Goal: Task Accomplishment & Management: Use online tool/utility

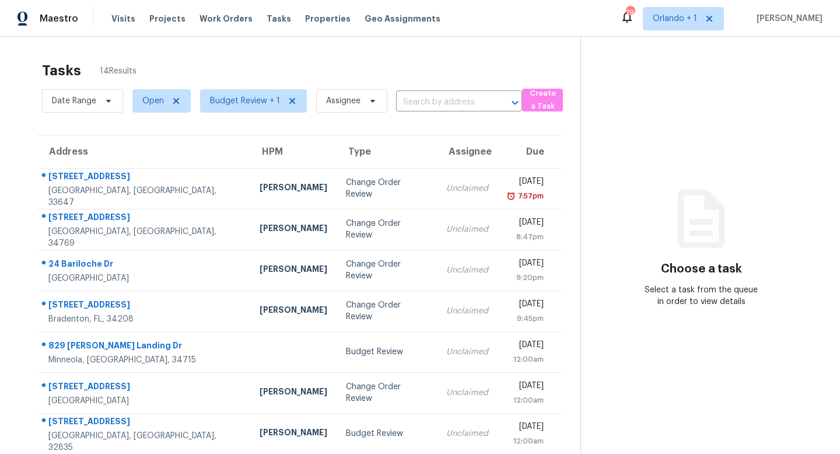
scroll to position [153, 0]
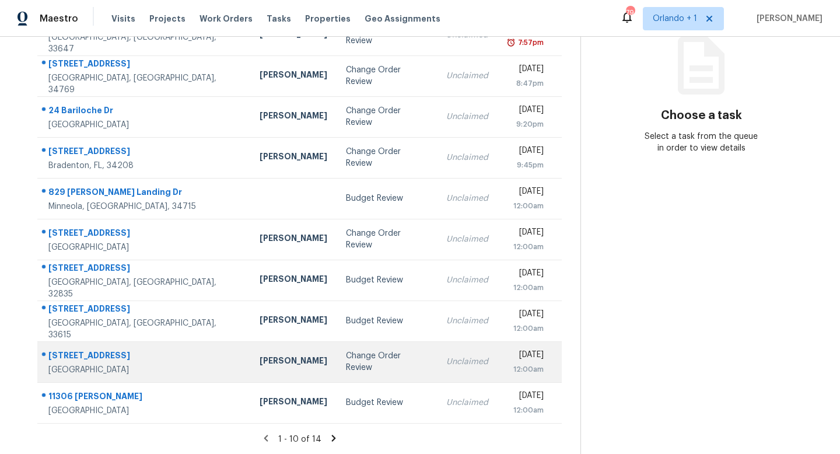
click at [346, 361] on div "Change Order Review" at bounding box center [387, 361] width 82 height 23
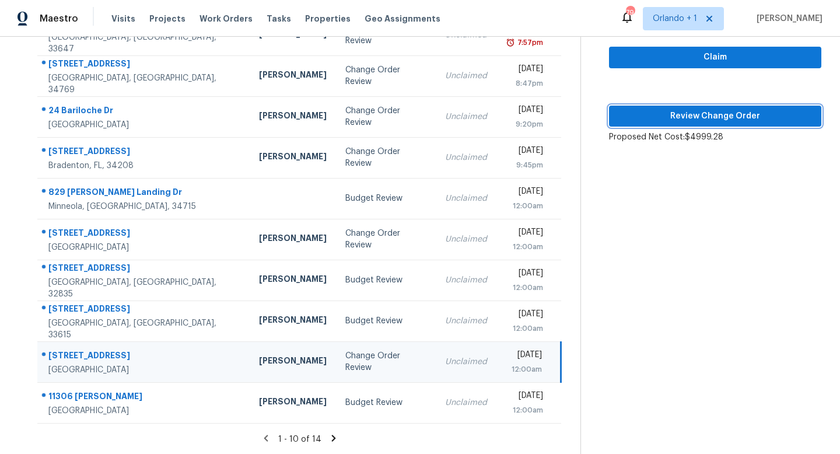
click at [721, 121] on span "Review Change Order" at bounding box center [715, 116] width 194 height 15
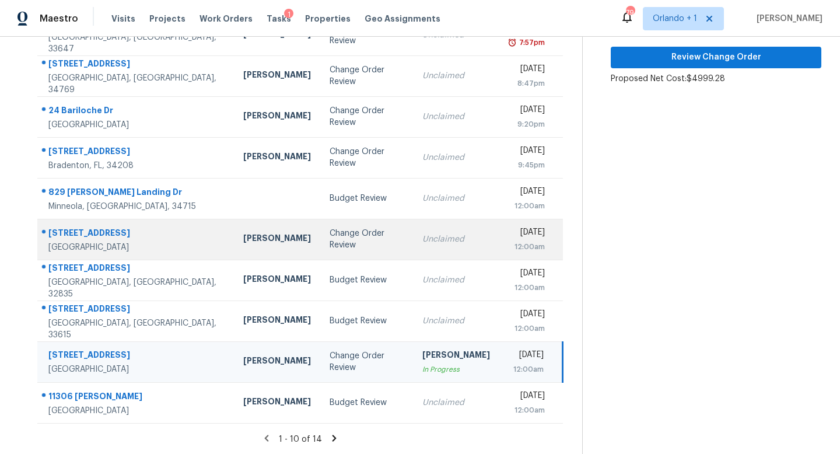
click at [413, 247] on td "Unclaimed" at bounding box center [456, 239] width 86 height 41
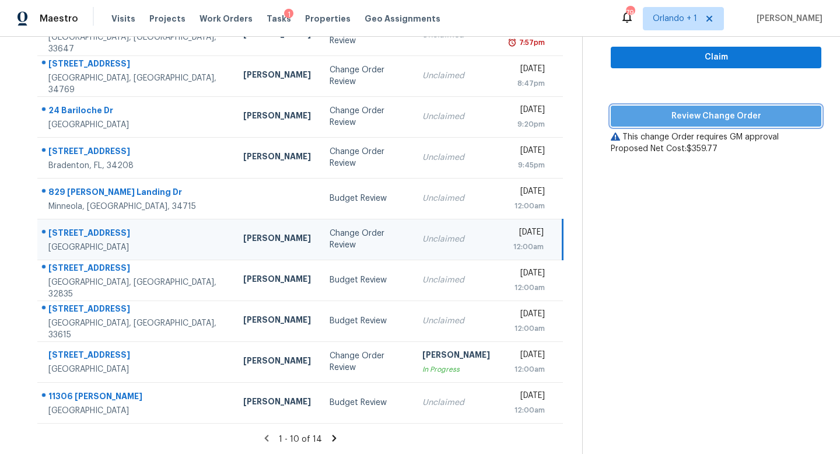
click at [717, 119] on span "Review Change Order" at bounding box center [716, 116] width 192 height 15
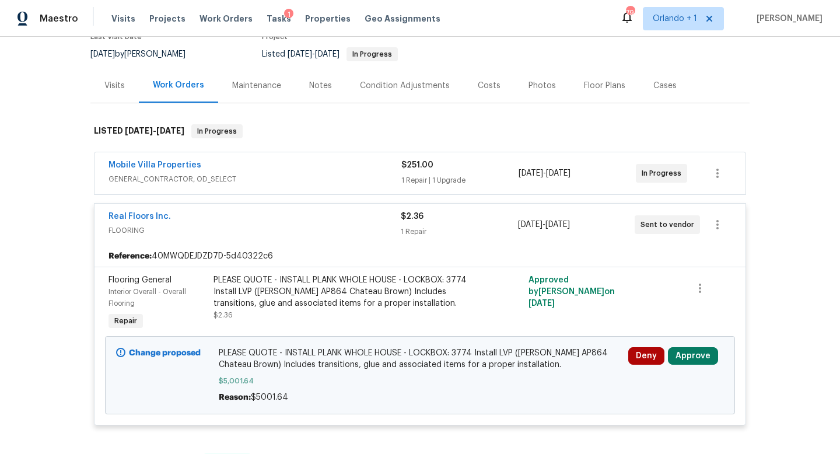
scroll to position [122, 0]
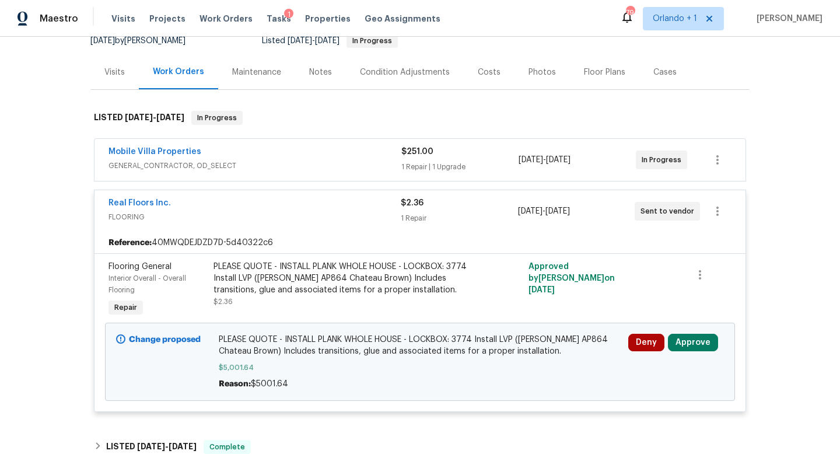
click at [362, 164] on span "GENERAL_CONTRACTOR, OD_SELECT" at bounding box center [254, 166] width 293 height 12
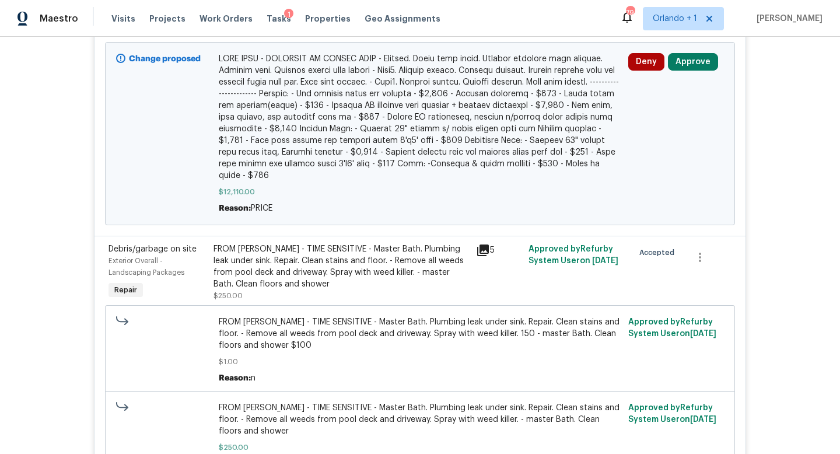
scroll to position [358, 0]
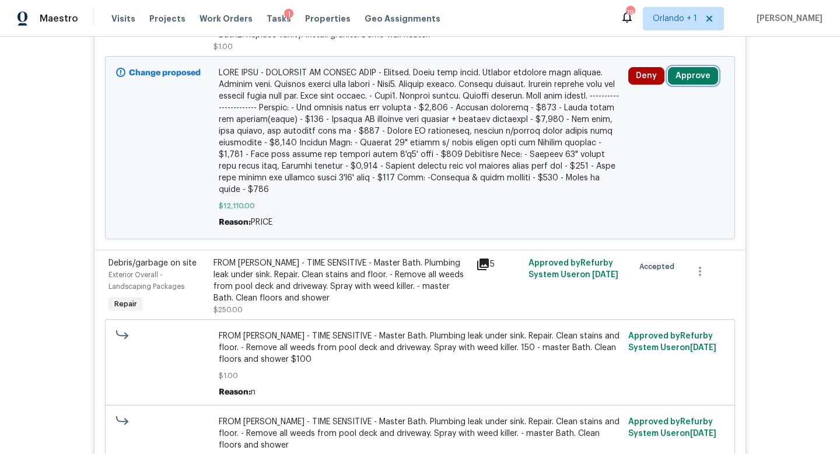
click at [689, 80] on button "Approve" at bounding box center [693, 75] width 50 height 17
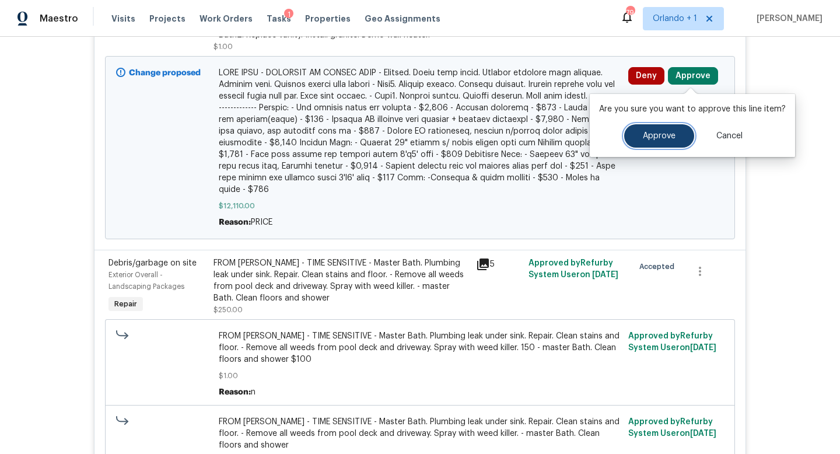
click at [649, 135] on span "Approve" at bounding box center [659, 136] width 33 height 9
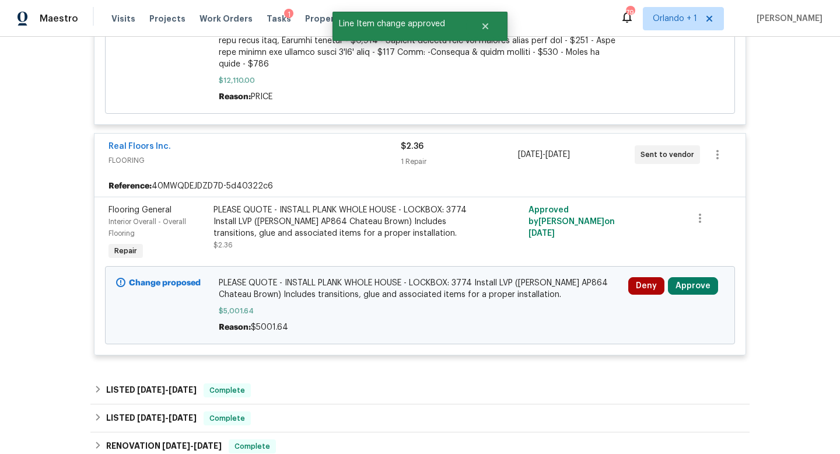
scroll to position [961, 0]
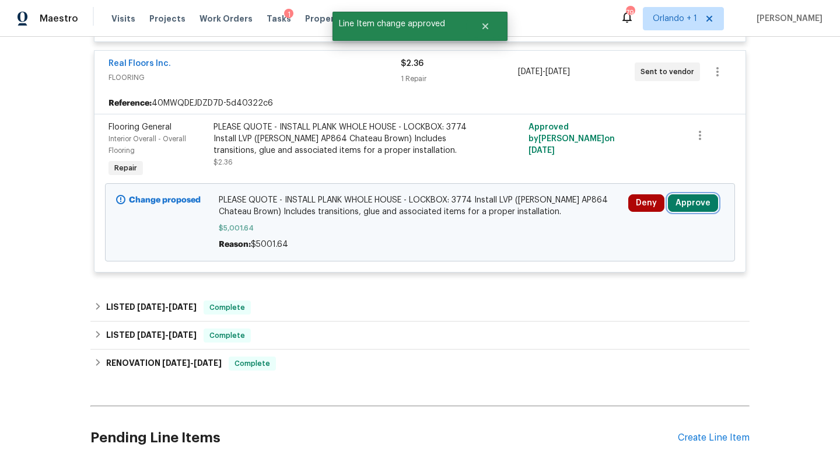
click at [696, 196] on button "Approve" at bounding box center [693, 202] width 50 height 17
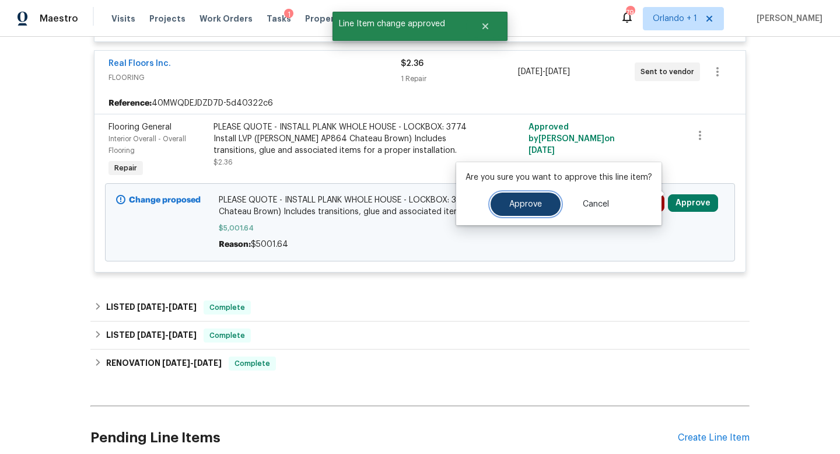
click at [526, 204] on span "Approve" at bounding box center [525, 204] width 33 height 9
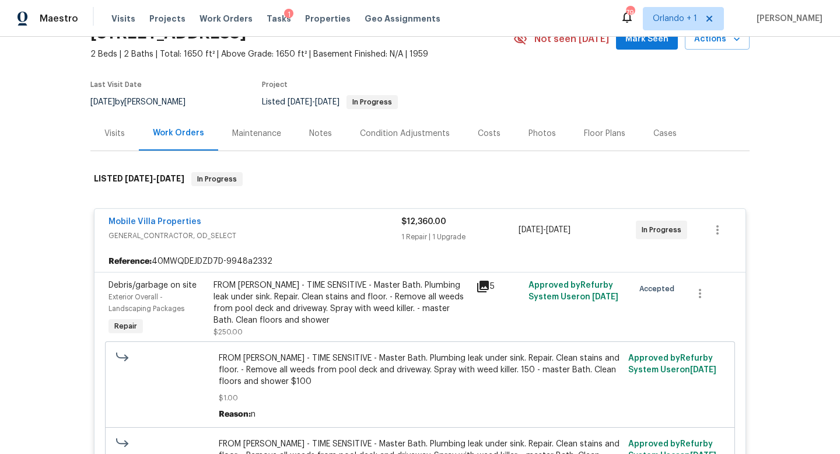
scroll to position [0, 0]
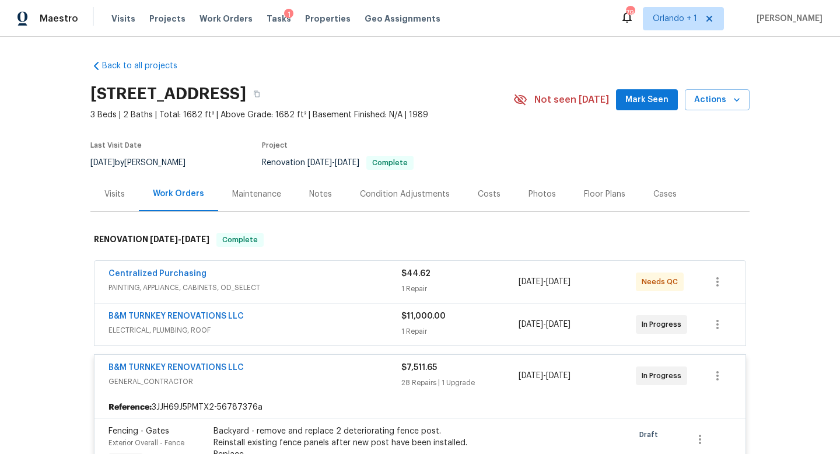
click at [356, 374] on div "B&M TURNKEY RENOVATIONS LLC" at bounding box center [254, 369] width 293 height 14
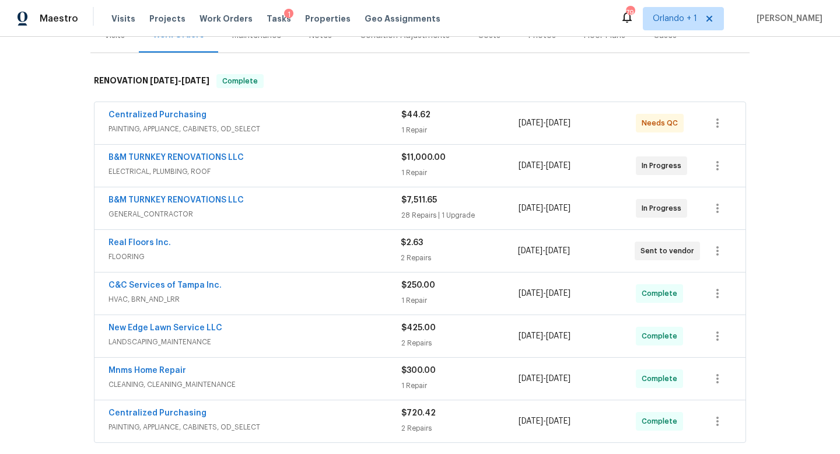
scroll to position [58, 0]
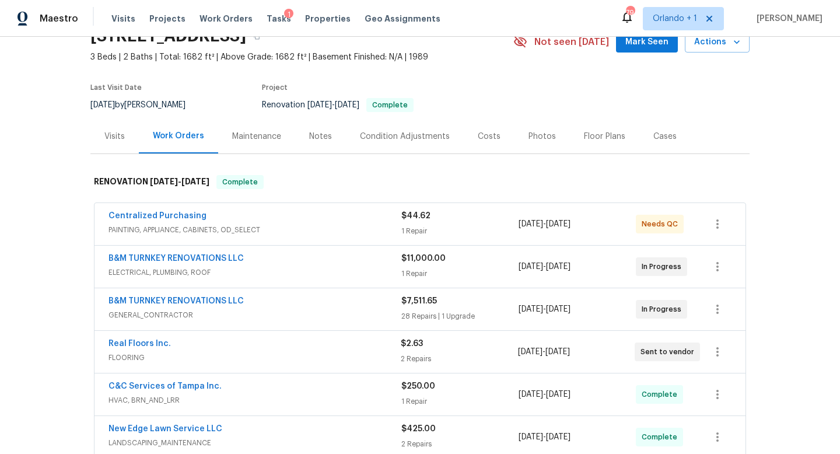
click at [344, 226] on span "PAINTING, APPLIANCE, CABINETS, OD_SELECT" at bounding box center [254, 230] width 293 height 12
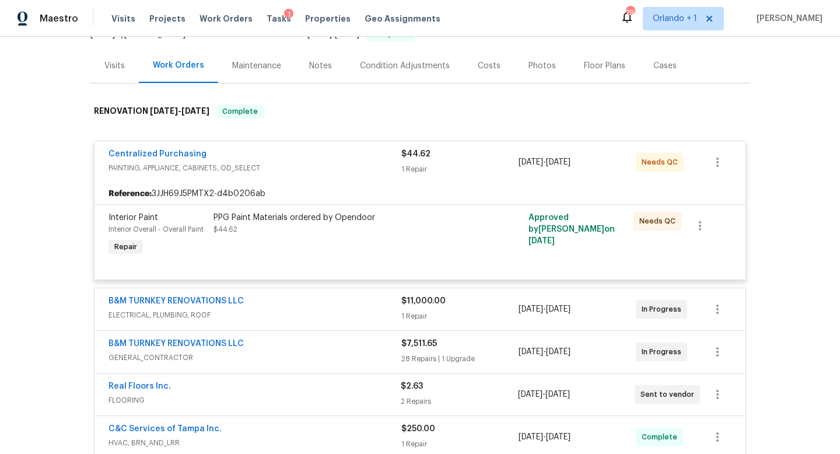
scroll to position [129, 0]
click at [347, 150] on div "Centralized Purchasing" at bounding box center [254, 155] width 293 height 14
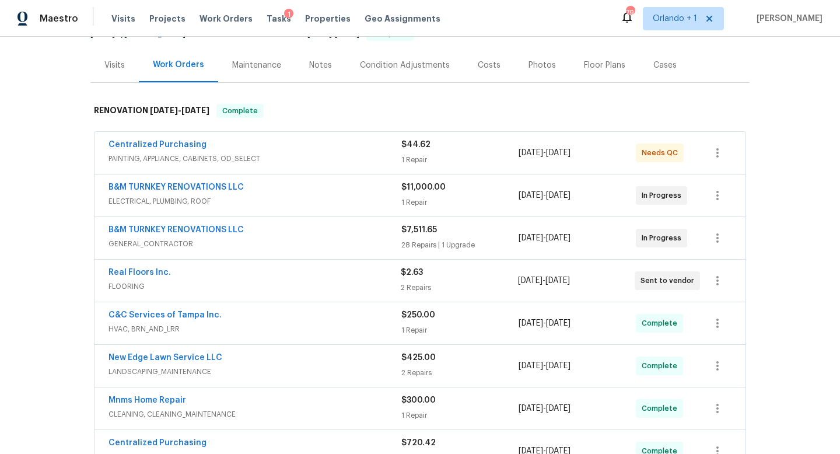
click at [346, 200] on span "ELECTRICAL, PLUMBING, ROOF" at bounding box center [254, 201] width 293 height 12
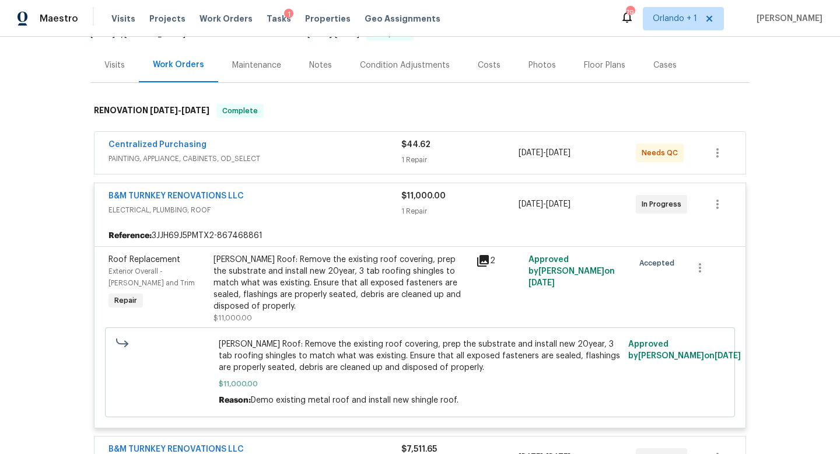
click at [346, 200] on div "B&M TURNKEY RENOVATIONS LLC" at bounding box center [254, 197] width 293 height 14
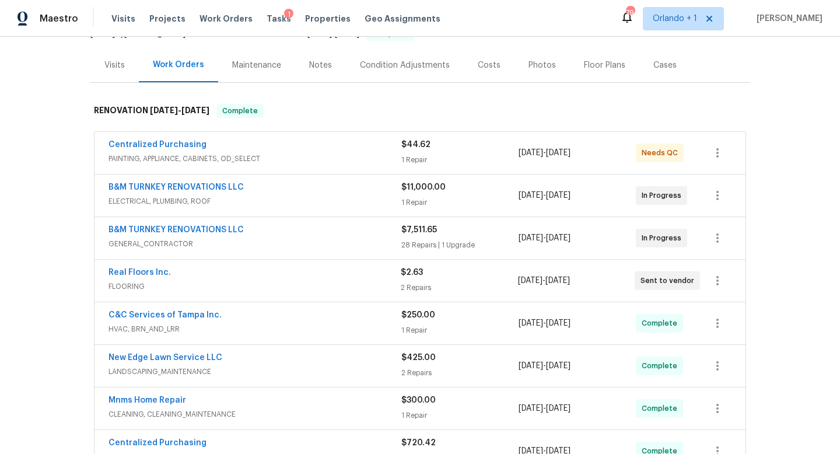
click at [355, 240] on span "GENERAL_CONTRACTOR" at bounding box center [254, 244] width 293 height 12
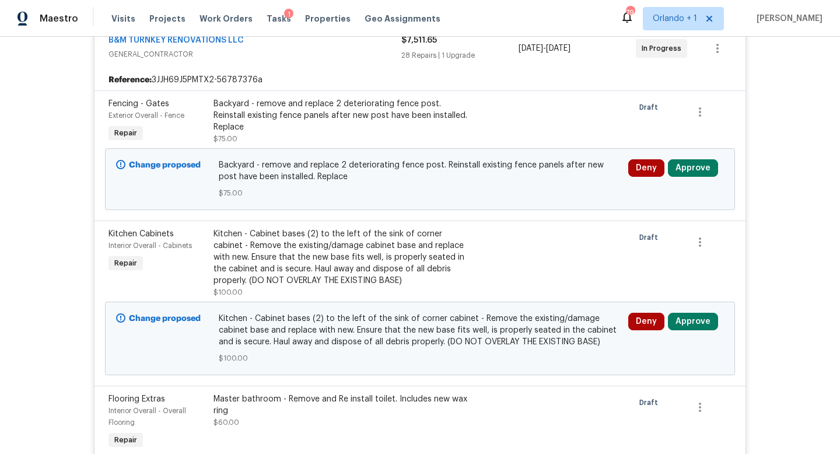
scroll to position [345, 0]
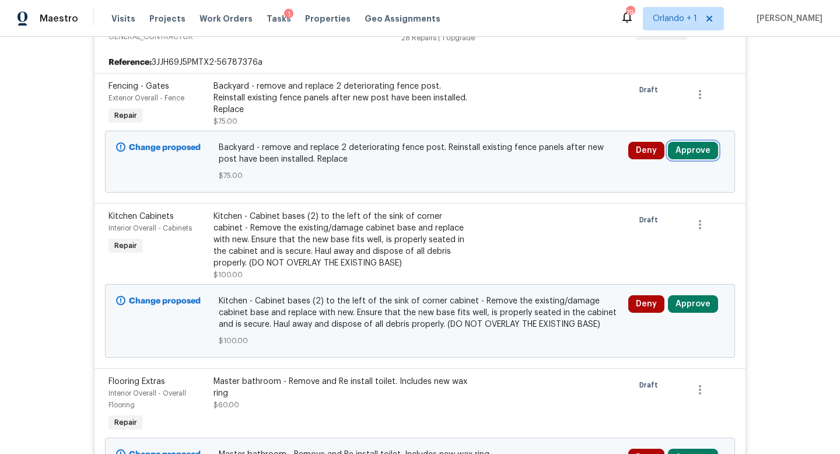
click at [695, 149] on button "Approve" at bounding box center [693, 150] width 50 height 17
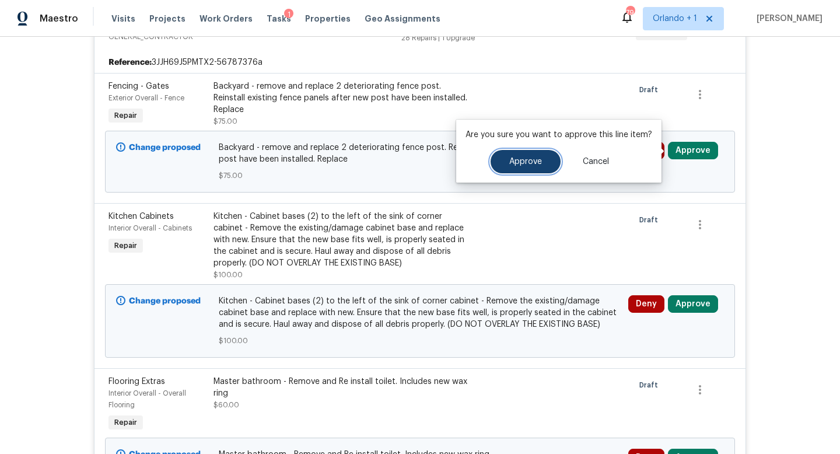
click at [527, 158] on span "Approve" at bounding box center [525, 161] width 33 height 9
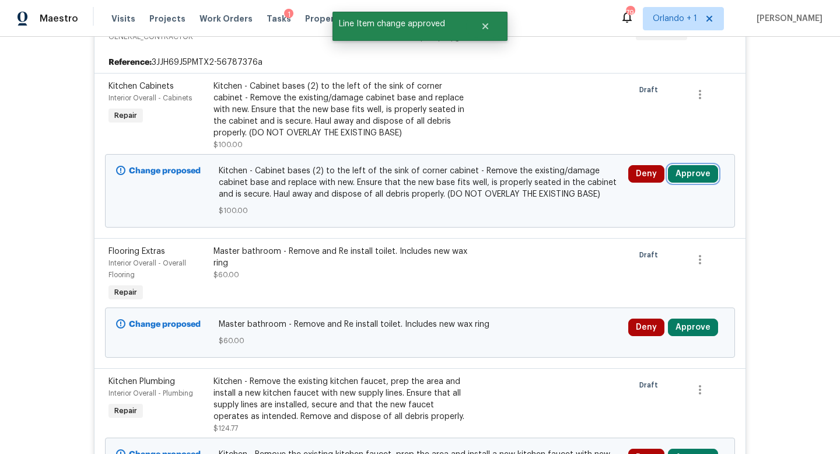
click at [699, 169] on button "Approve" at bounding box center [693, 173] width 50 height 17
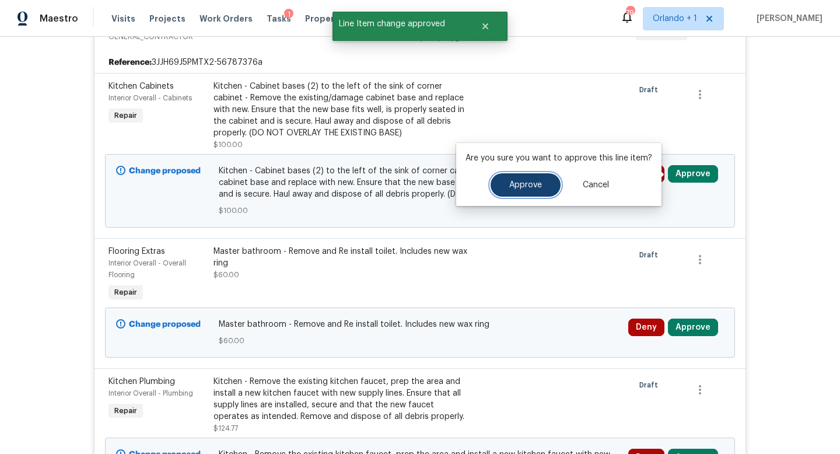
click at [524, 178] on button "Approve" at bounding box center [526, 184] width 70 height 23
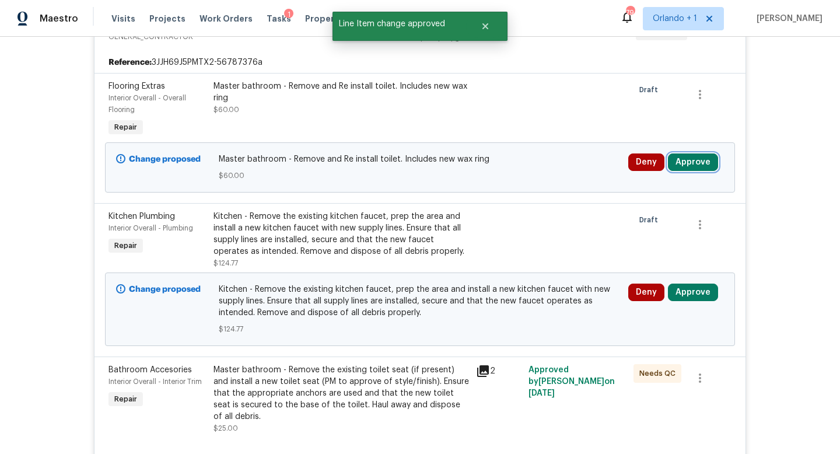
click at [698, 162] on button "Approve" at bounding box center [693, 161] width 50 height 17
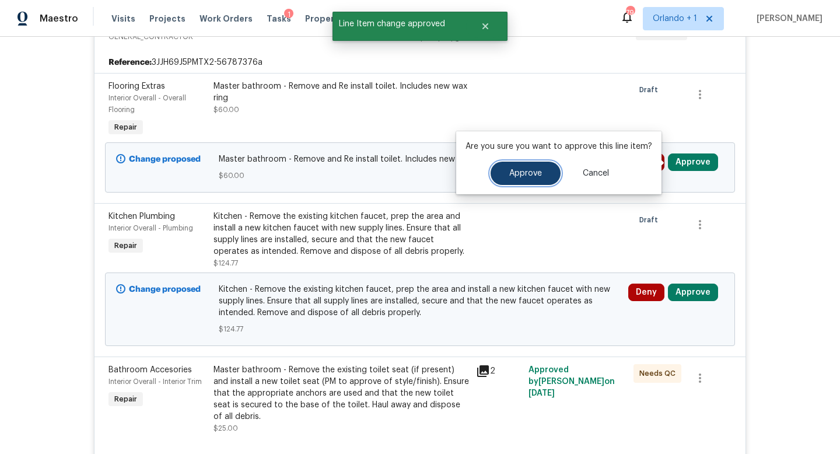
click at [510, 167] on button "Approve" at bounding box center [526, 173] width 70 height 23
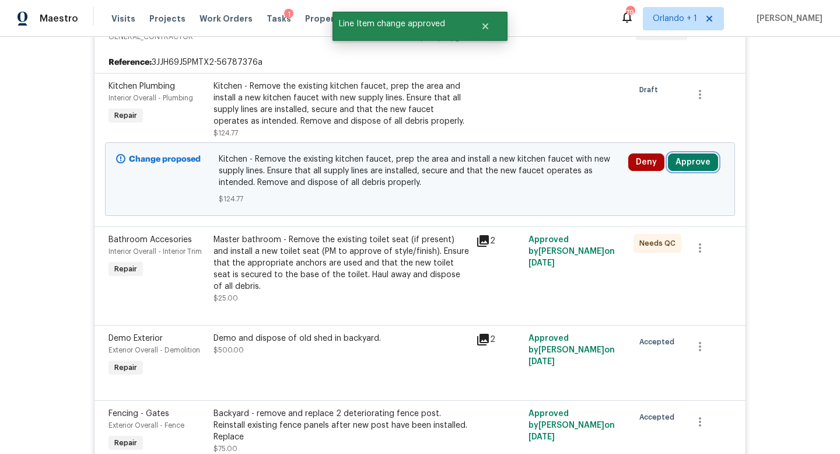
click at [692, 161] on button "Approve" at bounding box center [693, 161] width 50 height 17
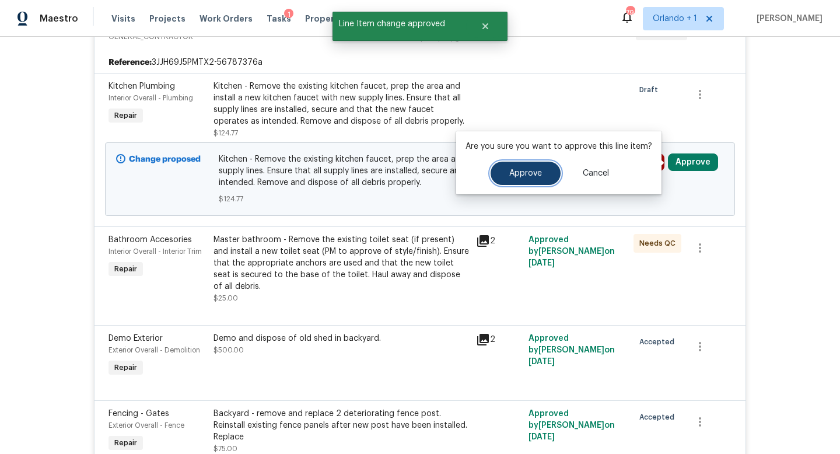
click at [528, 170] on span "Approve" at bounding box center [525, 173] width 33 height 9
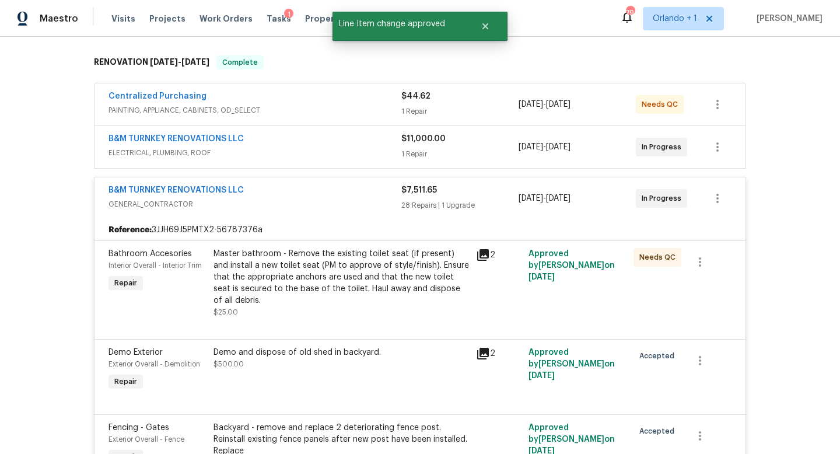
scroll to position [93, 0]
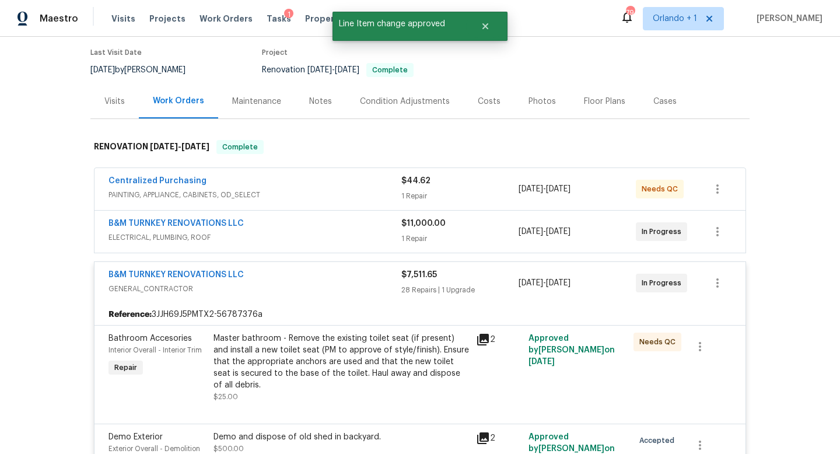
click at [359, 292] on span "GENERAL_CONTRACTOR" at bounding box center [254, 289] width 293 height 12
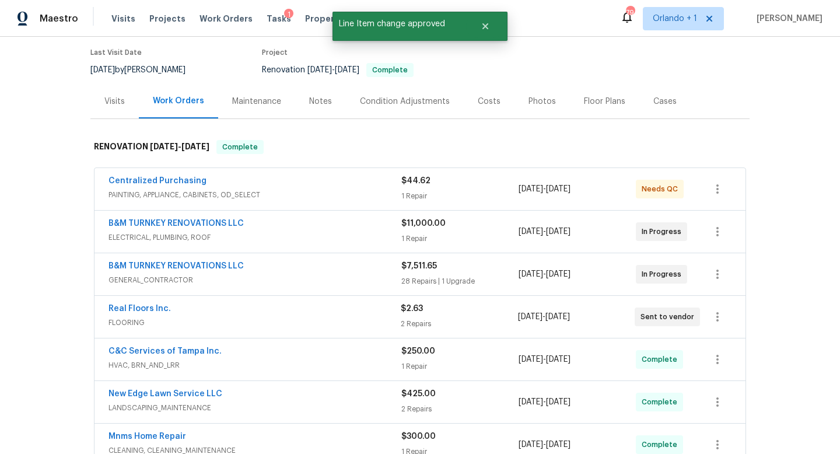
click at [358, 311] on div "Real Floors Inc." at bounding box center [254, 310] width 292 height 14
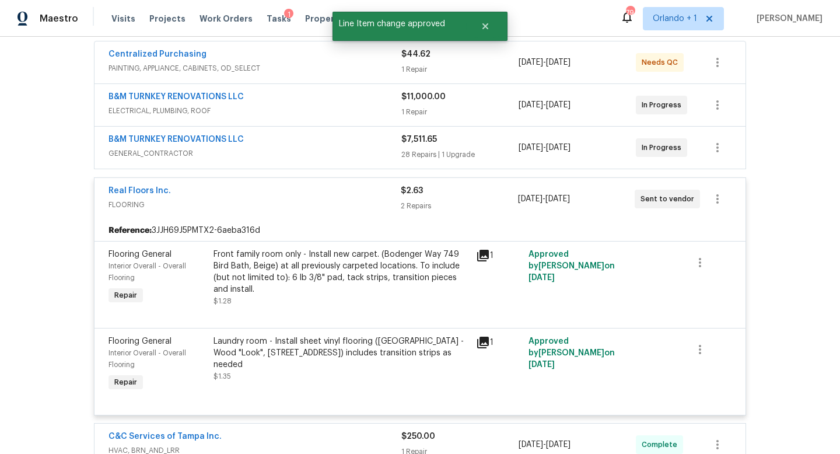
scroll to position [313, 0]
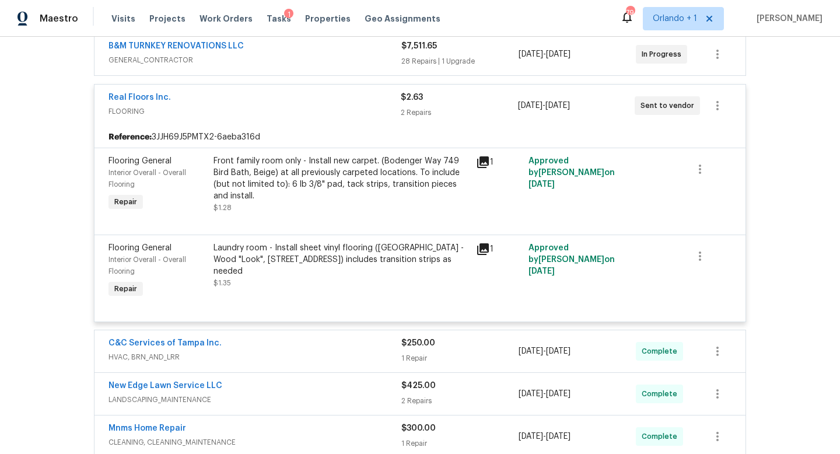
click at [342, 348] on div "C&C Services of Tampa Inc." at bounding box center [254, 344] width 293 height 14
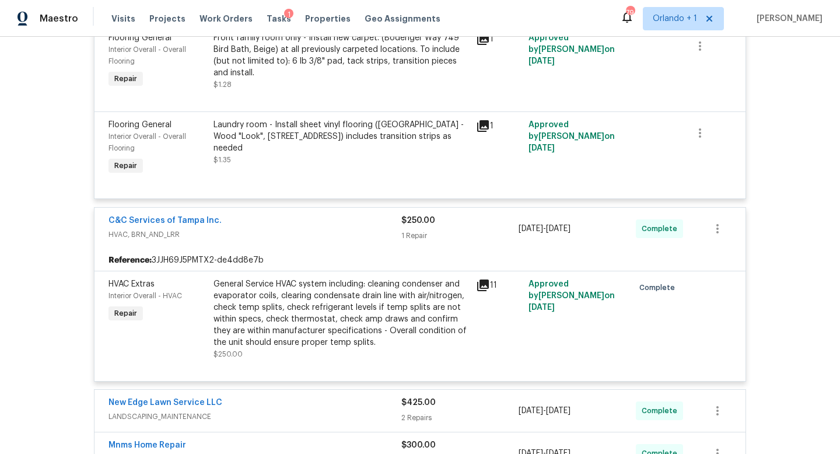
scroll to position [535, 0]
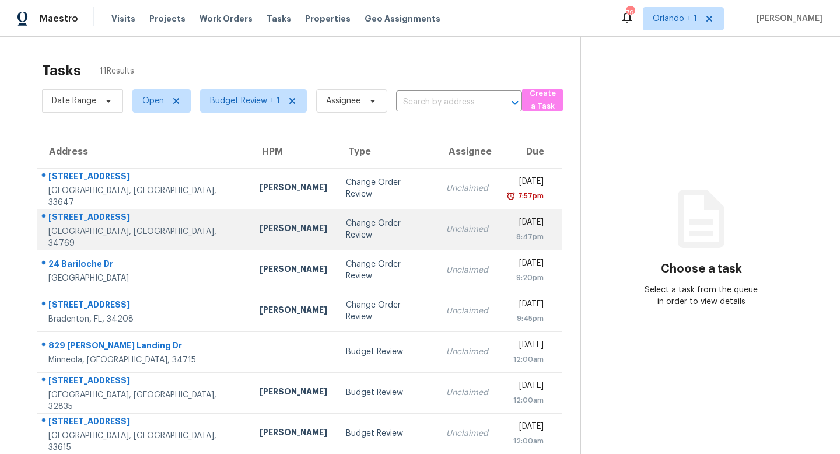
click at [337, 239] on td "Change Order Review" at bounding box center [387, 229] width 100 height 41
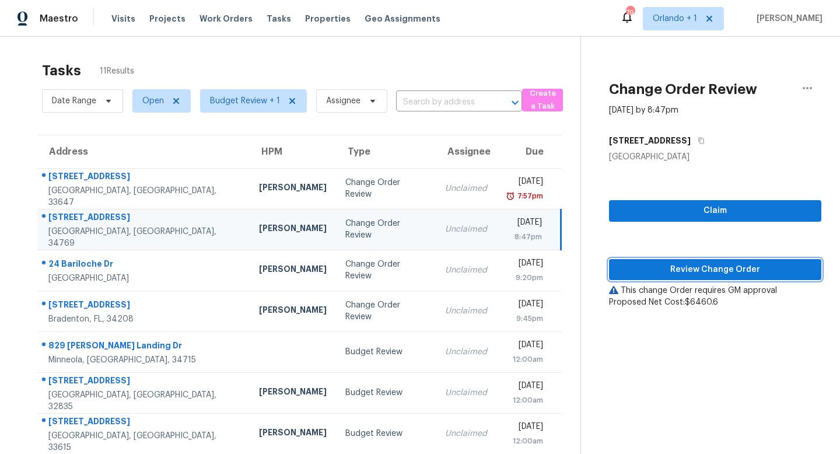
click at [703, 265] on span "Review Change Order" at bounding box center [715, 269] width 194 height 15
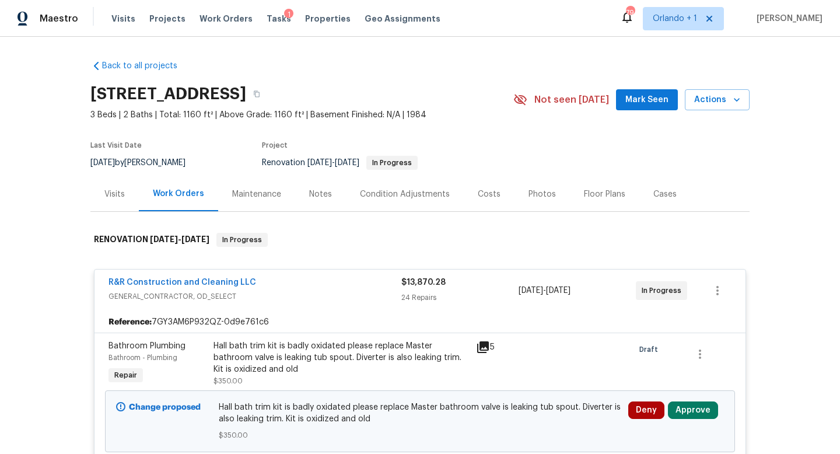
click at [335, 285] on div "R&R Construction and Cleaning LLC" at bounding box center [254, 283] width 293 height 14
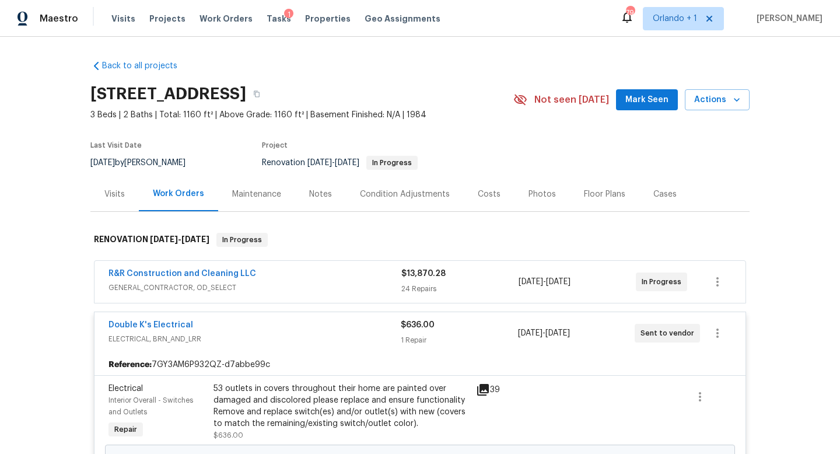
click at [336, 324] on div "Double K's Electrical" at bounding box center [254, 326] width 292 height 14
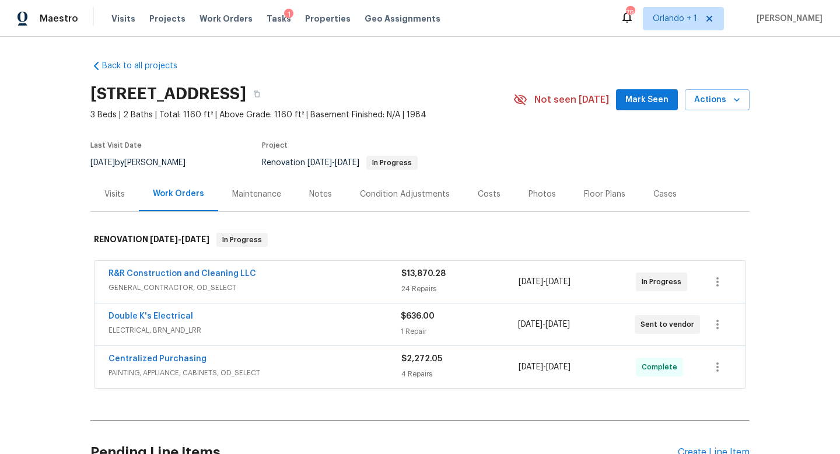
click at [337, 320] on div "Double K's Electrical" at bounding box center [254, 317] width 292 height 14
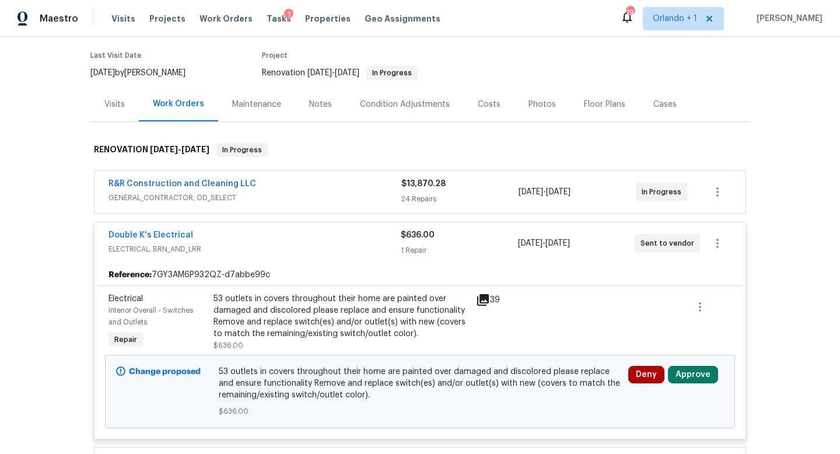
scroll to position [108, 0]
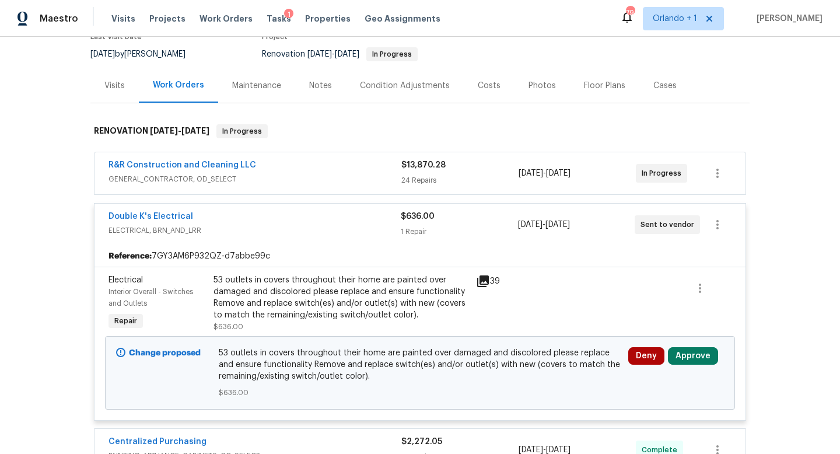
click at [484, 275] on icon at bounding box center [483, 281] width 12 height 12
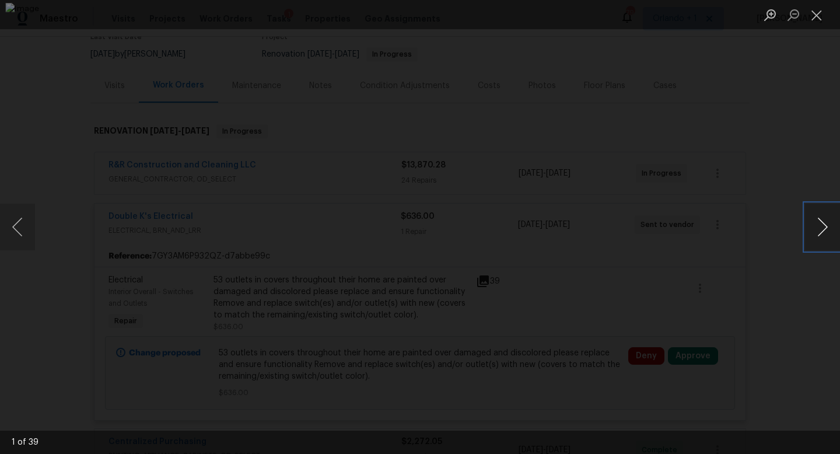
click at [824, 223] on button "Next image" at bounding box center [822, 227] width 35 height 47
click at [819, 231] on button "Next image" at bounding box center [822, 227] width 35 height 47
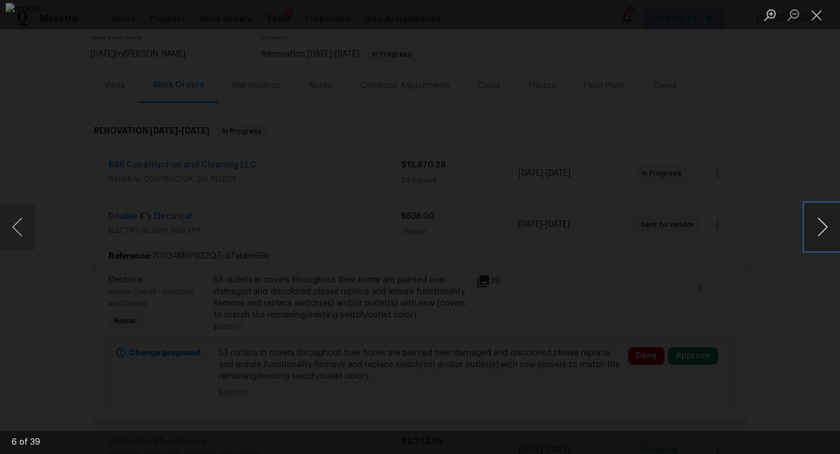
click at [819, 231] on button "Next image" at bounding box center [822, 227] width 35 height 47
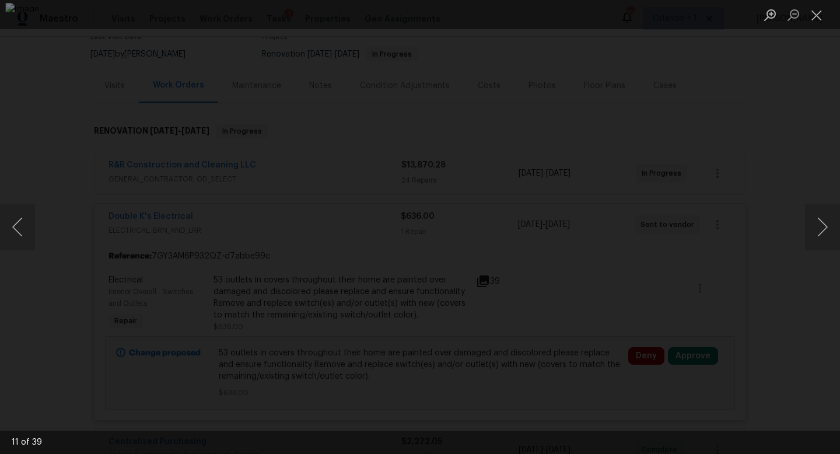
click at [773, 149] on div "Lightbox" at bounding box center [420, 227] width 840 height 454
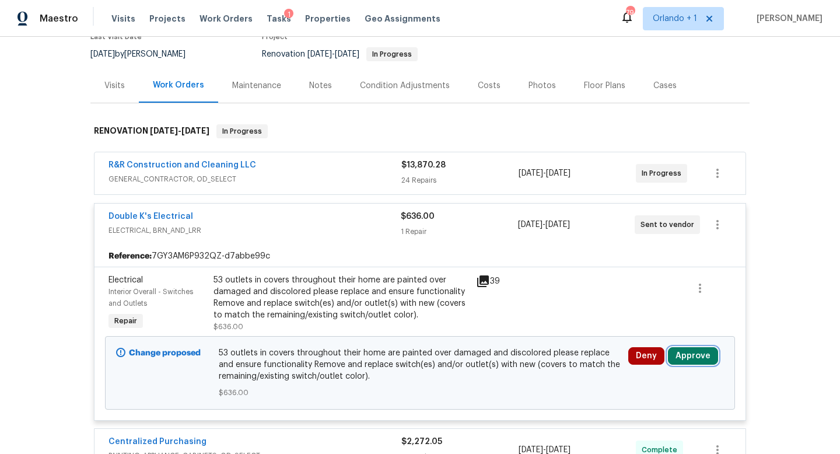
click at [700, 355] on button "Approve" at bounding box center [693, 355] width 50 height 17
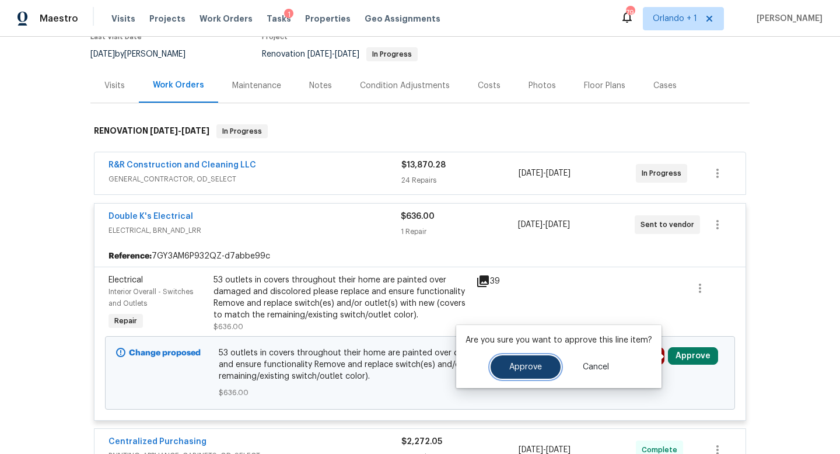
click at [544, 374] on button "Approve" at bounding box center [526, 366] width 70 height 23
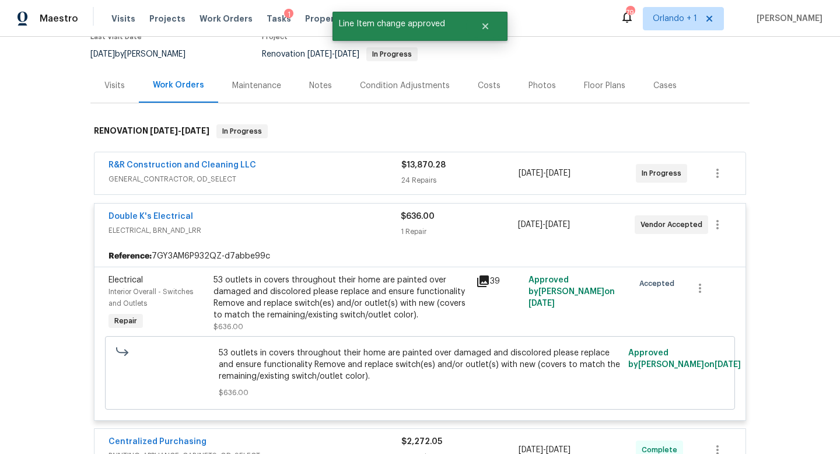
click at [344, 225] on span "ELECTRICAL, BRN_AND_LRR" at bounding box center [254, 231] width 292 height 12
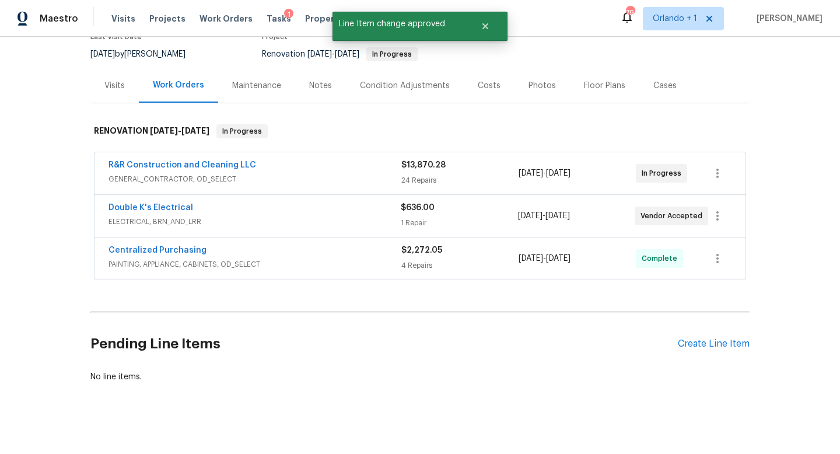
click at [344, 172] on div "R&R Construction and Cleaning LLC" at bounding box center [254, 166] width 293 height 14
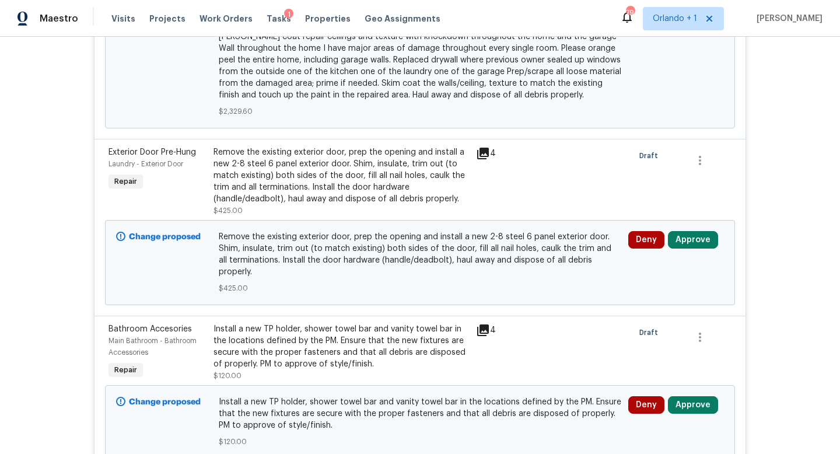
scroll to position [995, 0]
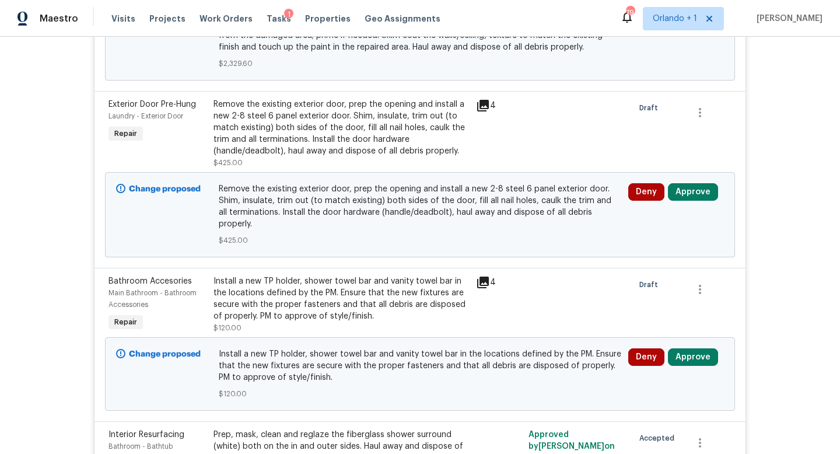
click at [479, 275] on icon at bounding box center [483, 282] width 14 height 14
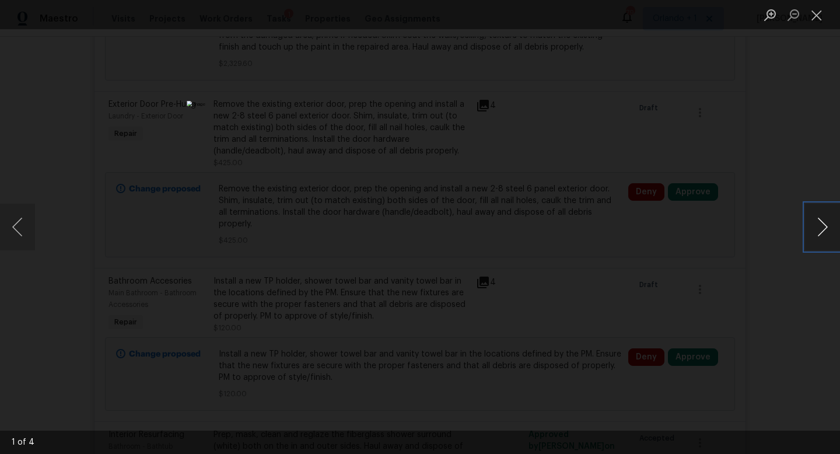
click at [819, 226] on button "Next image" at bounding box center [822, 227] width 35 height 47
click at [795, 140] on div "Lightbox" at bounding box center [420, 227] width 840 height 454
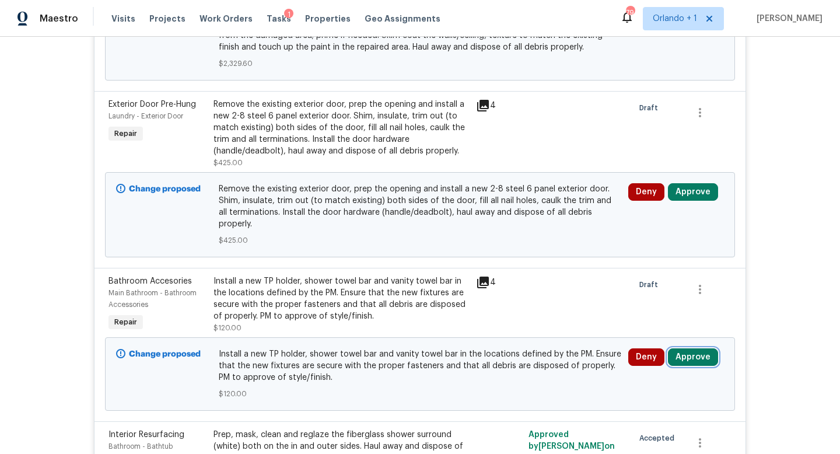
click at [697, 348] on button "Approve" at bounding box center [693, 356] width 50 height 17
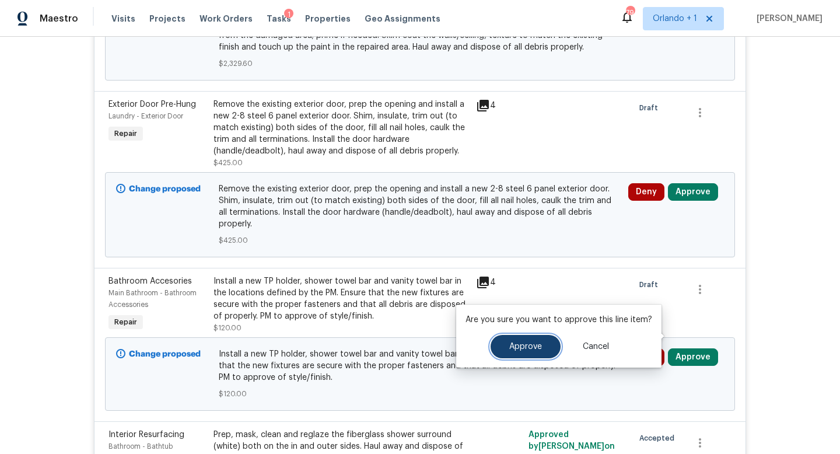
click at [537, 342] on span "Approve" at bounding box center [525, 346] width 33 height 9
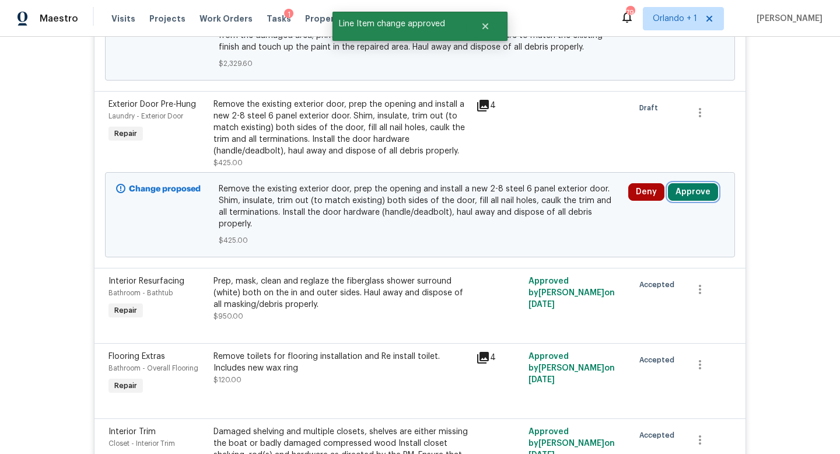
click at [686, 184] on button "Approve" at bounding box center [693, 191] width 50 height 17
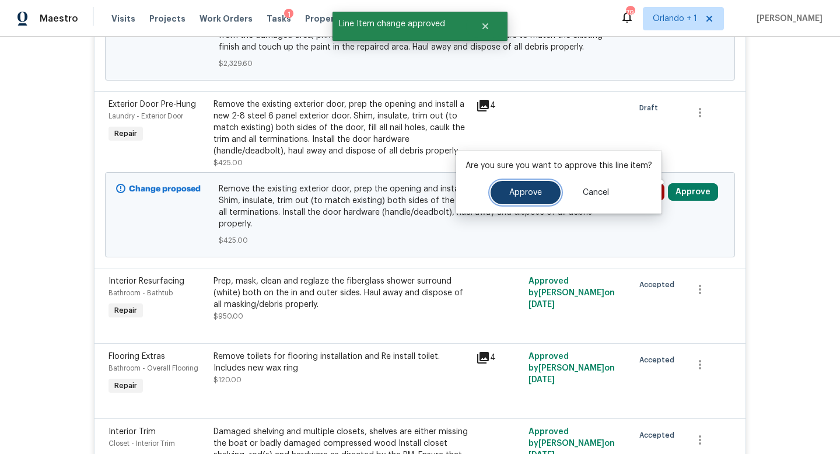
click at [529, 193] on span "Approve" at bounding box center [525, 192] width 33 height 9
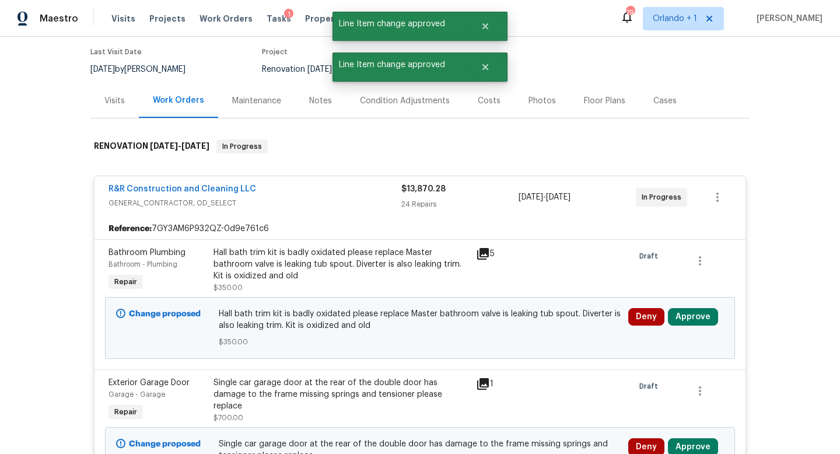
scroll to position [116, 0]
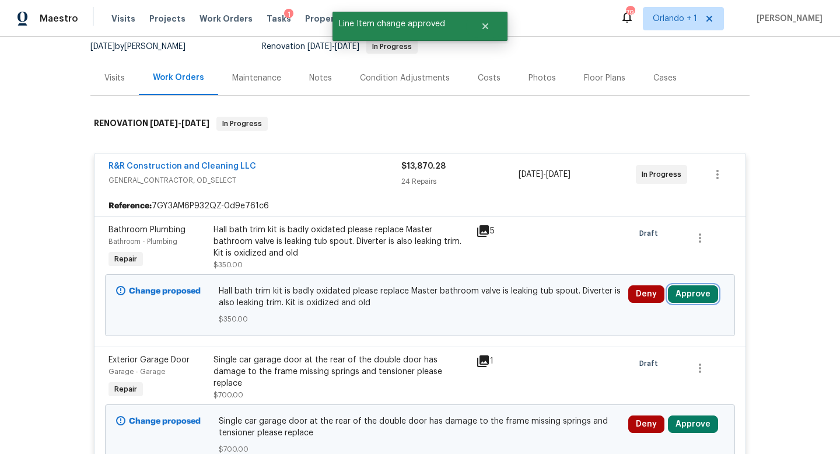
click at [695, 294] on button "Approve" at bounding box center [693, 293] width 50 height 17
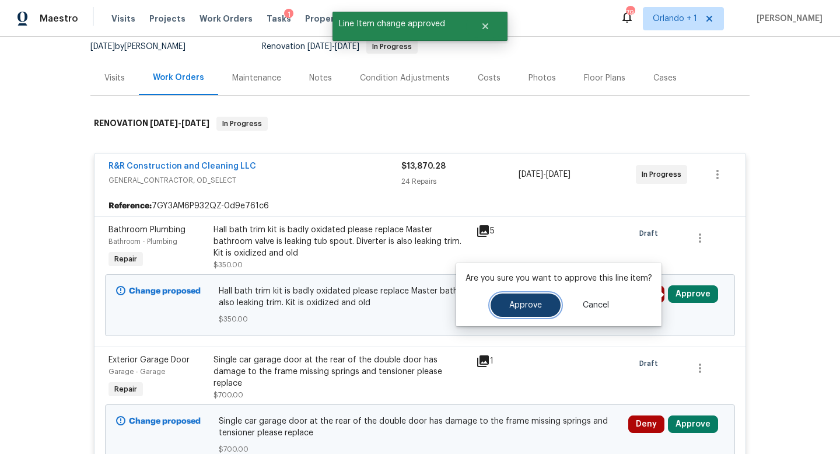
click at [533, 303] on span "Approve" at bounding box center [525, 305] width 33 height 9
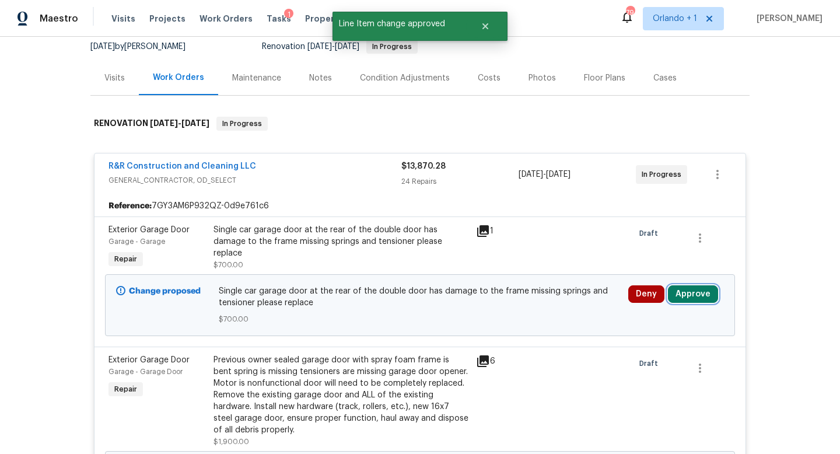
click at [701, 298] on button "Approve" at bounding box center [693, 293] width 50 height 17
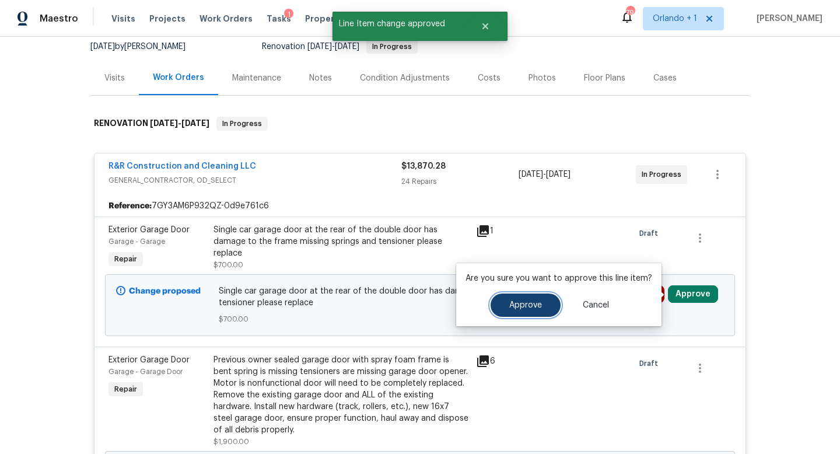
click at [521, 306] on span "Approve" at bounding box center [525, 305] width 33 height 9
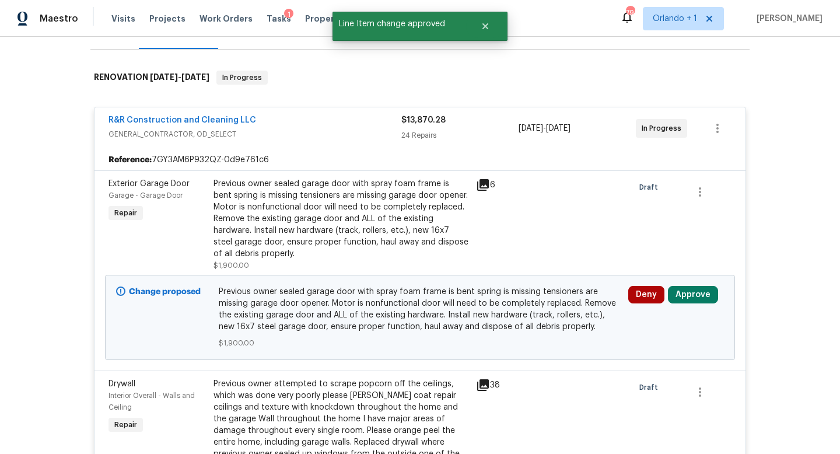
scroll to position [184, 0]
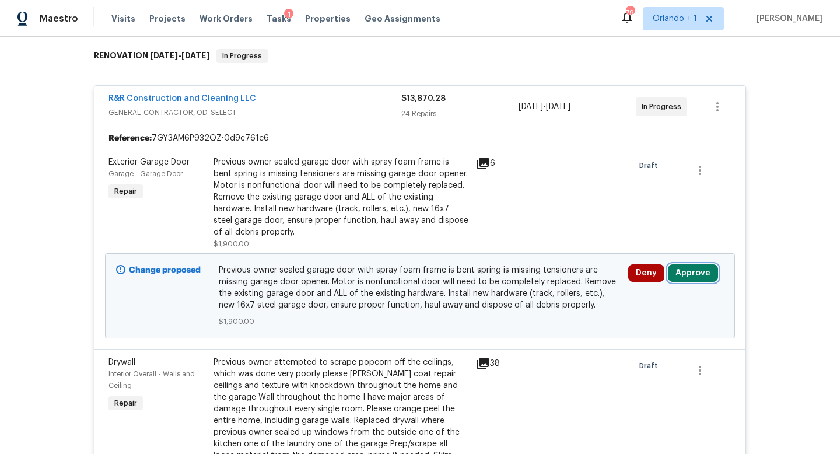
click at [705, 272] on button "Approve" at bounding box center [693, 272] width 50 height 17
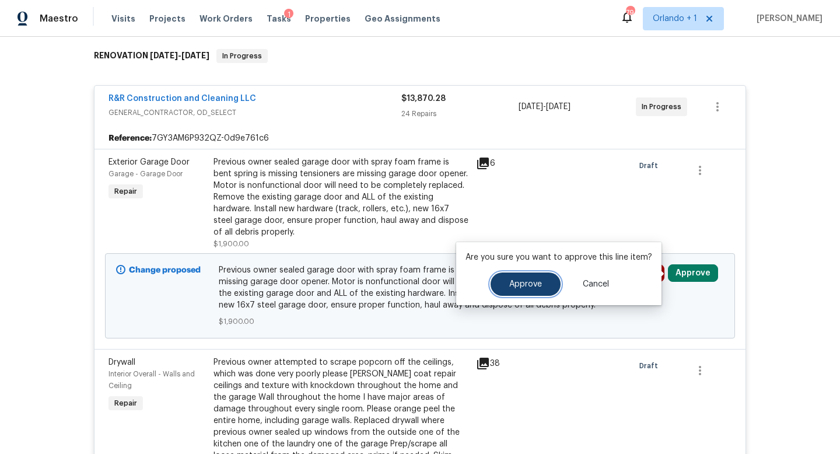
click at [527, 285] on span "Approve" at bounding box center [525, 284] width 33 height 9
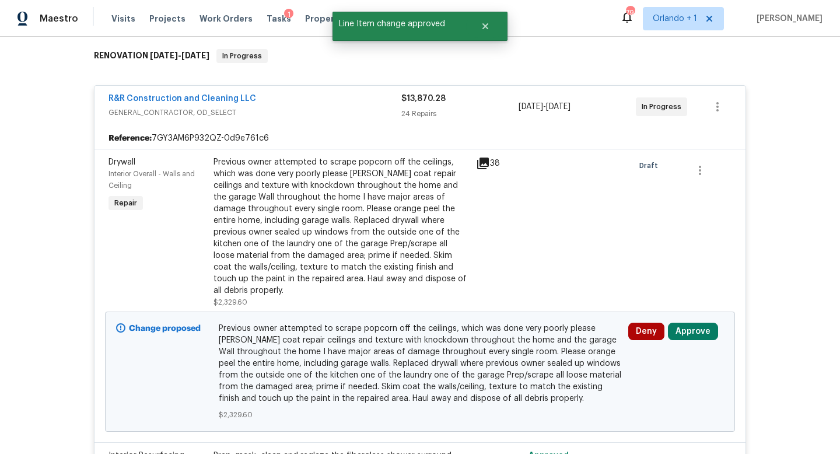
click at [484, 159] on icon at bounding box center [483, 163] width 12 height 12
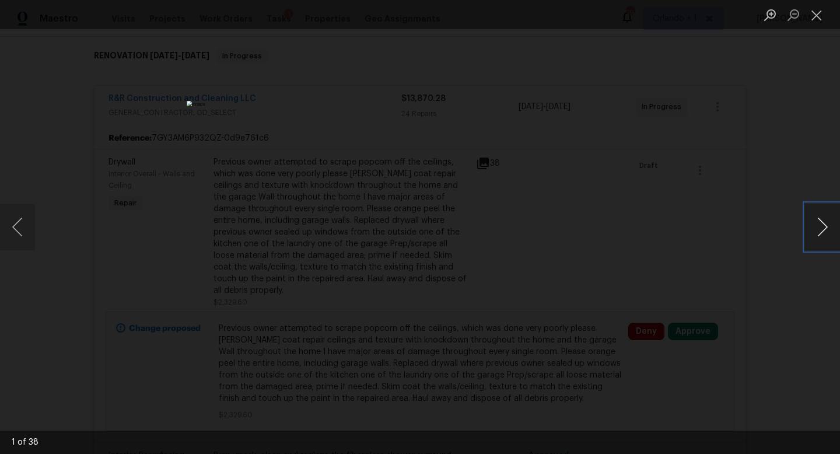
click at [824, 232] on button "Next image" at bounding box center [822, 227] width 35 height 47
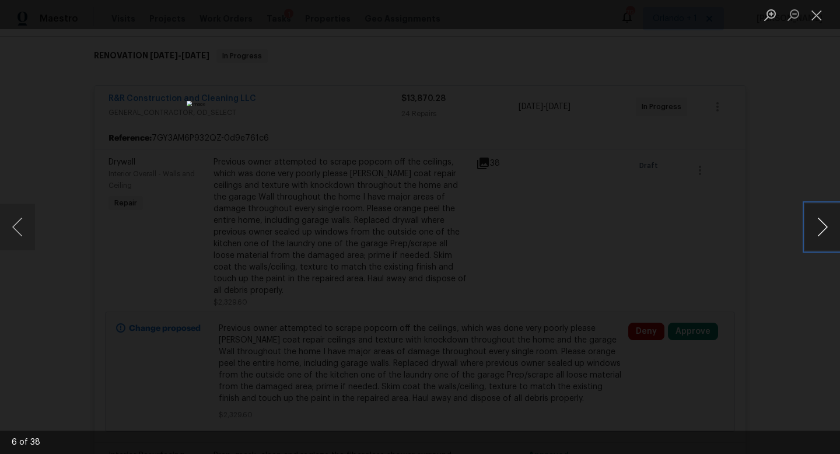
click at [824, 232] on button "Next image" at bounding box center [822, 227] width 35 height 47
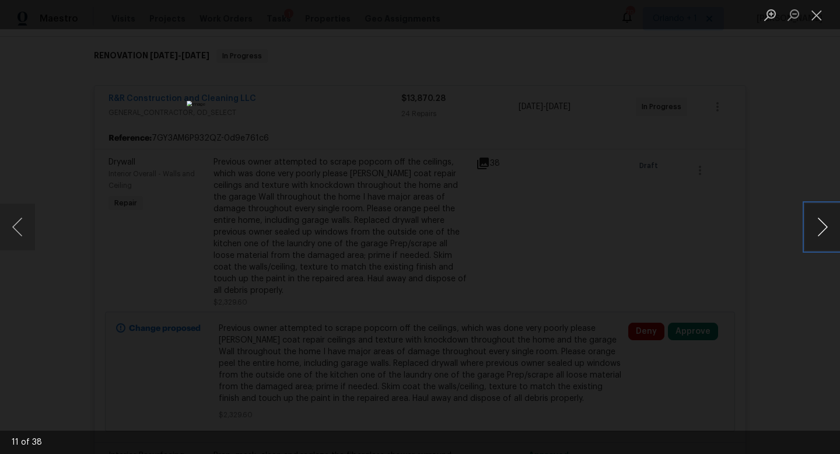
click at [824, 232] on button "Next image" at bounding box center [822, 227] width 35 height 47
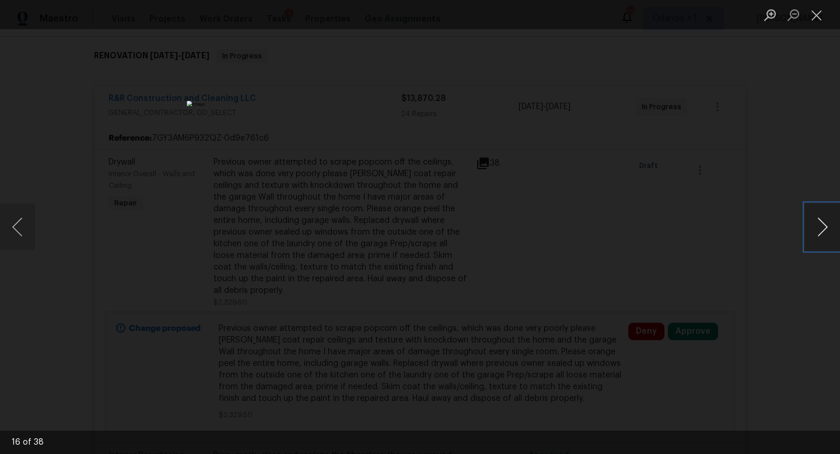
click at [824, 232] on button "Next image" at bounding box center [822, 227] width 35 height 47
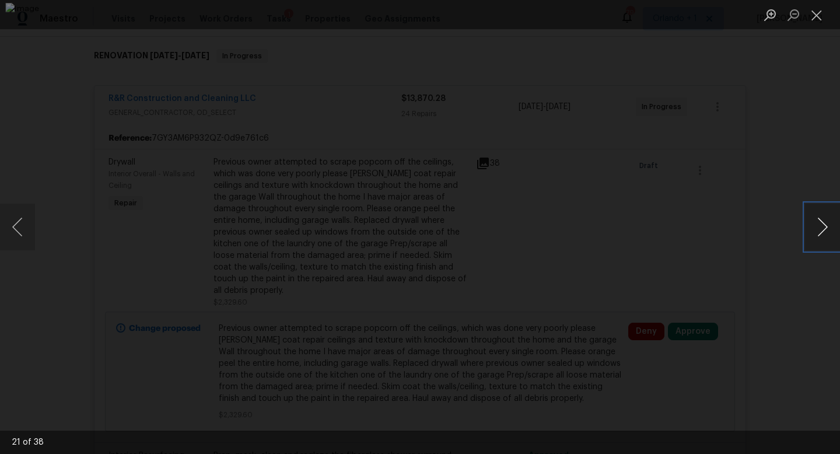
click at [824, 232] on button "Next image" at bounding box center [822, 227] width 35 height 47
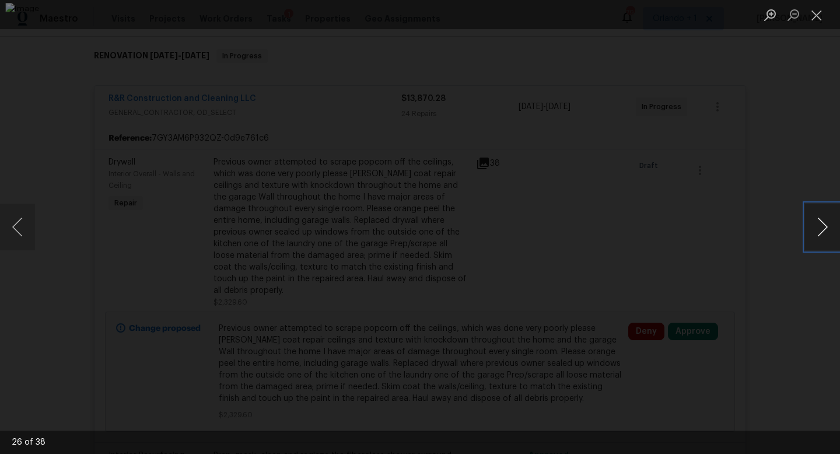
click at [824, 232] on button "Next image" at bounding box center [822, 227] width 35 height 47
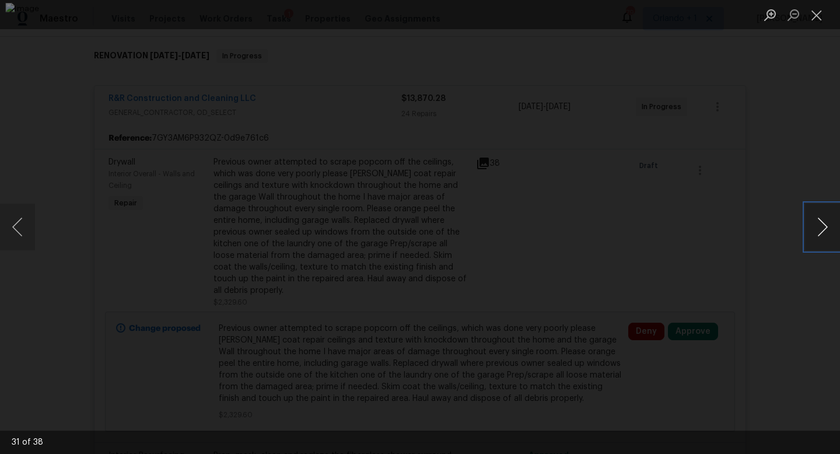
click at [824, 232] on button "Next image" at bounding box center [822, 227] width 35 height 47
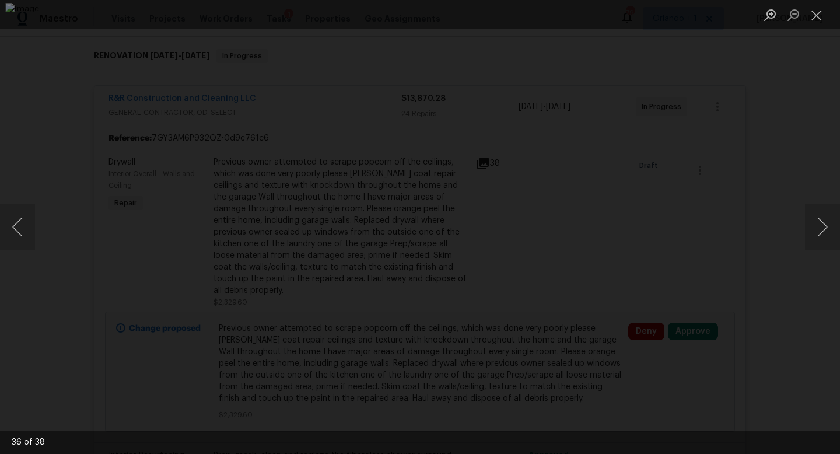
click at [791, 150] on div "Lightbox" at bounding box center [420, 227] width 840 height 454
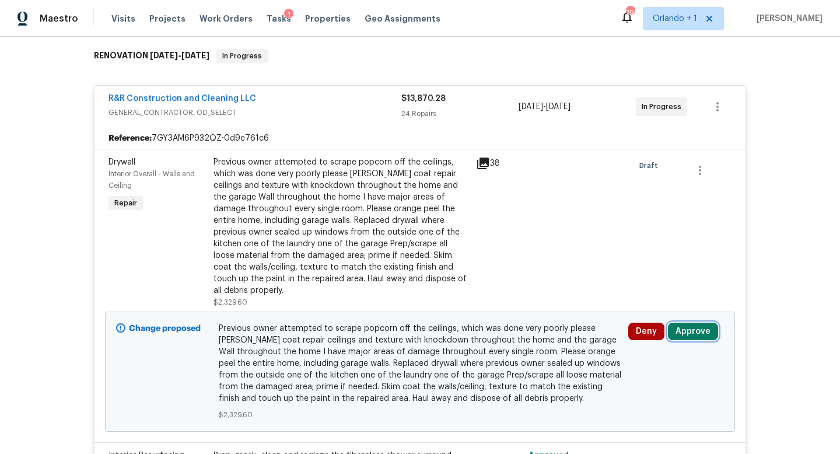
click at [699, 323] on button "Approve" at bounding box center [693, 331] width 50 height 17
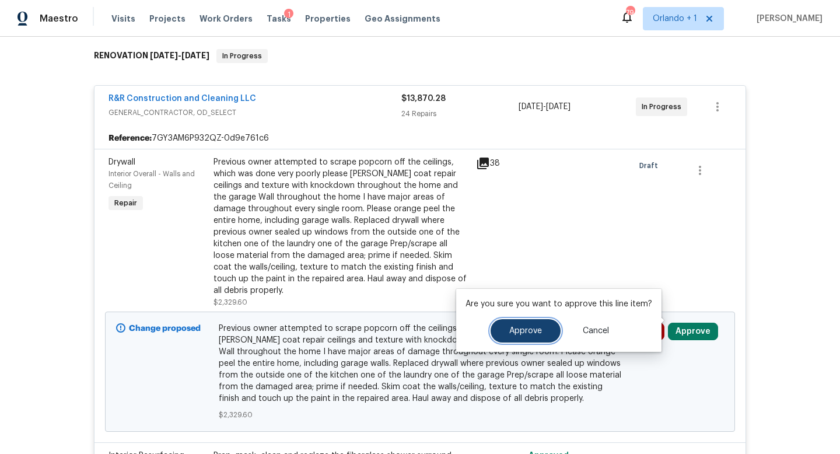
click at [541, 333] on button "Approve" at bounding box center [526, 330] width 70 height 23
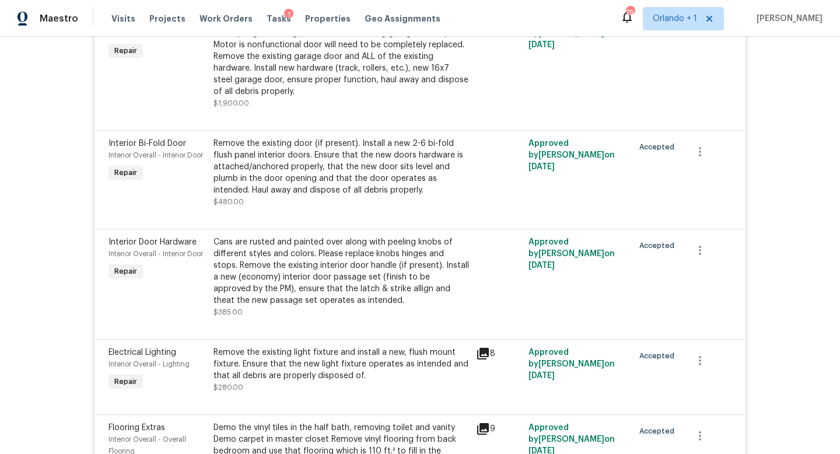
scroll to position [987, 0]
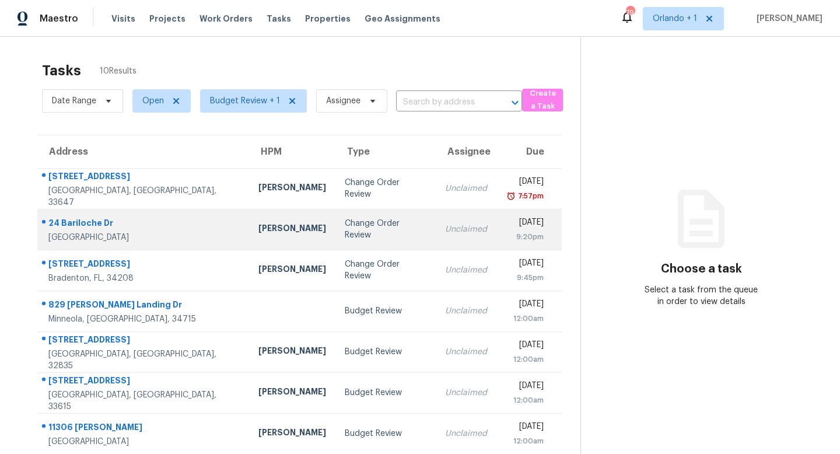
click at [249, 222] on td "[PERSON_NAME]" at bounding box center [292, 229] width 86 height 41
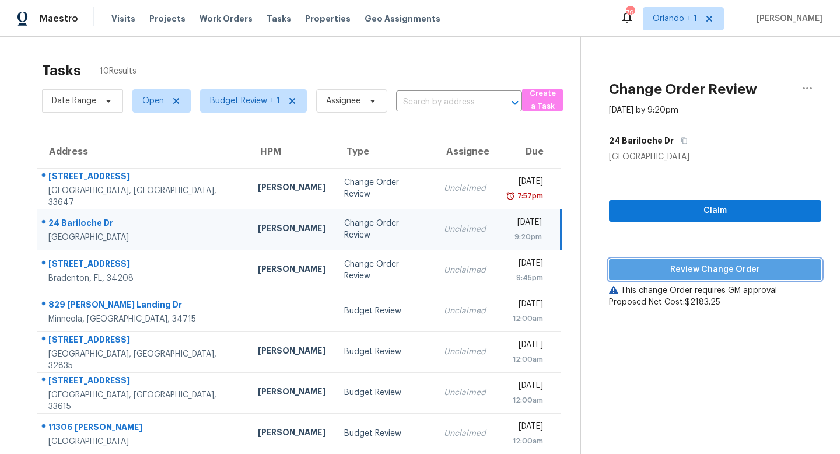
click at [667, 265] on span "Review Change Order" at bounding box center [715, 269] width 194 height 15
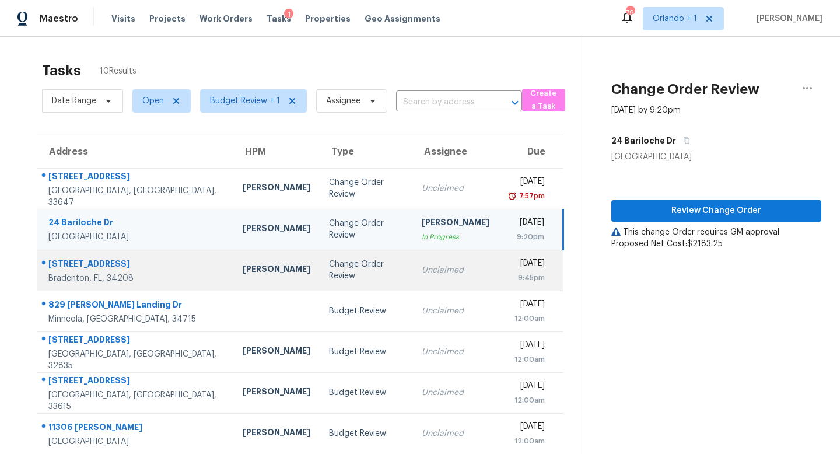
click at [329, 273] on div "Change Order Review" at bounding box center [366, 269] width 74 height 23
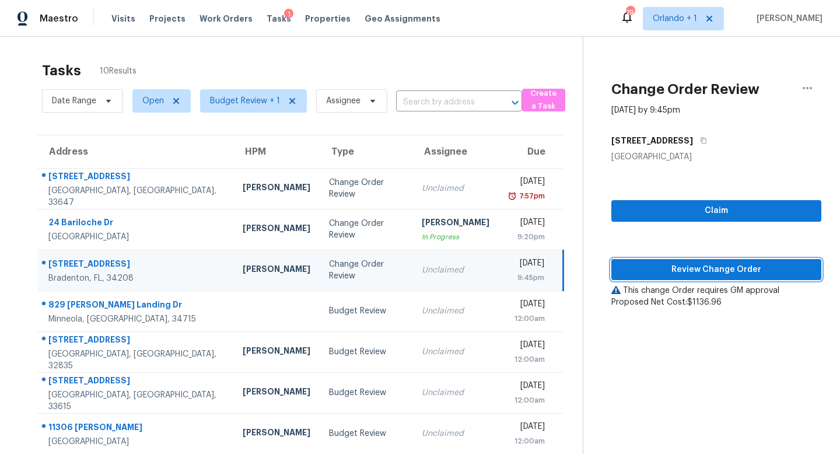
click at [734, 267] on span "Review Change Order" at bounding box center [716, 269] width 191 height 15
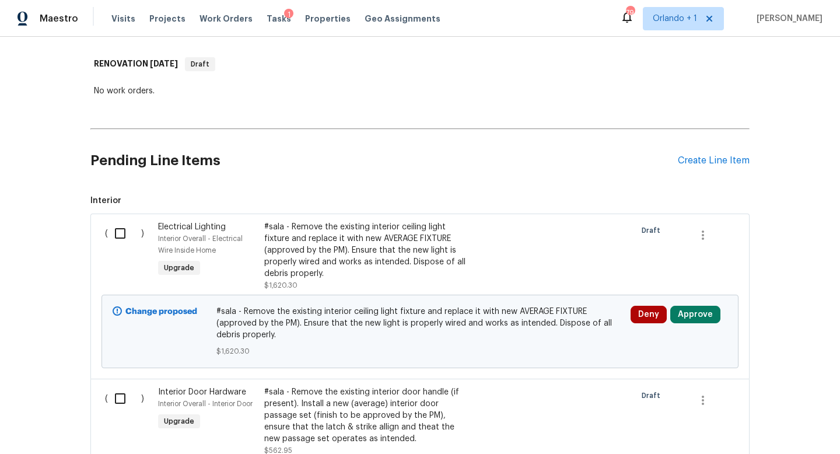
scroll to position [182, 0]
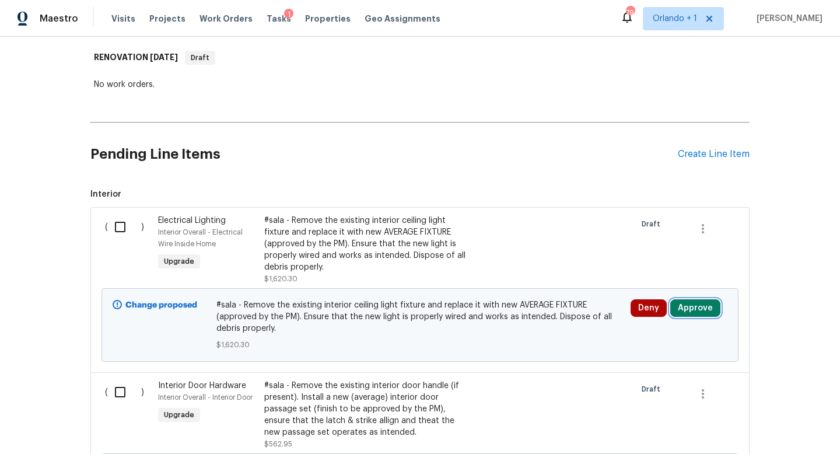
click at [700, 306] on button "Approve" at bounding box center [695, 307] width 50 height 17
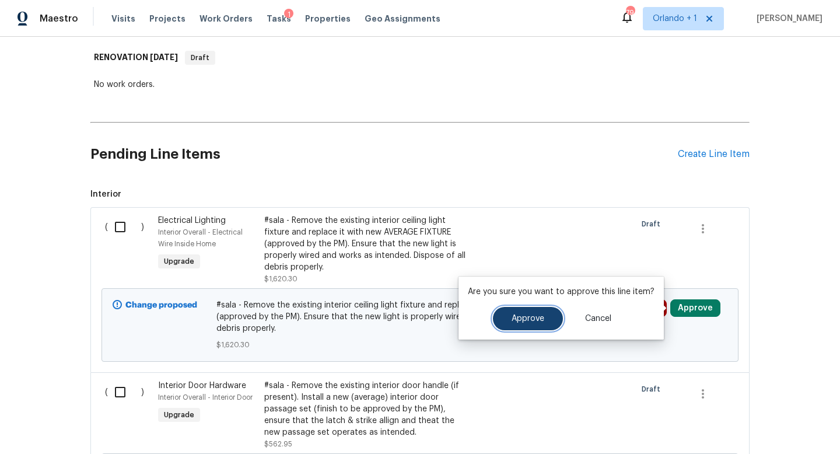
click at [538, 322] on span "Approve" at bounding box center [528, 318] width 33 height 9
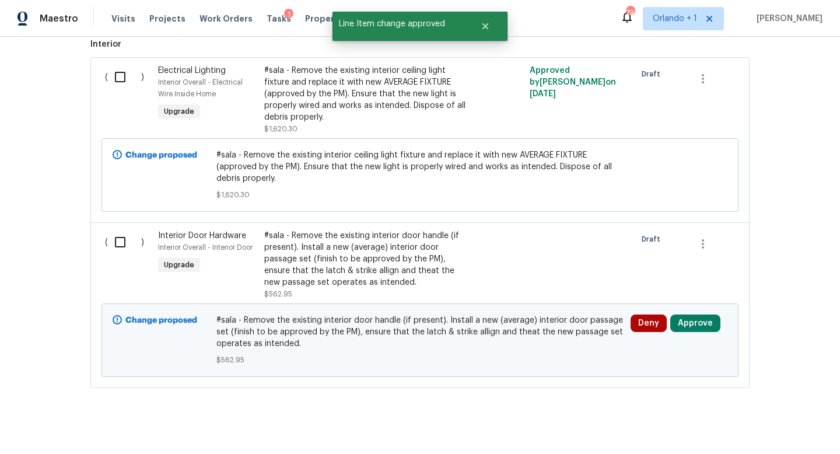
scroll to position [346, 0]
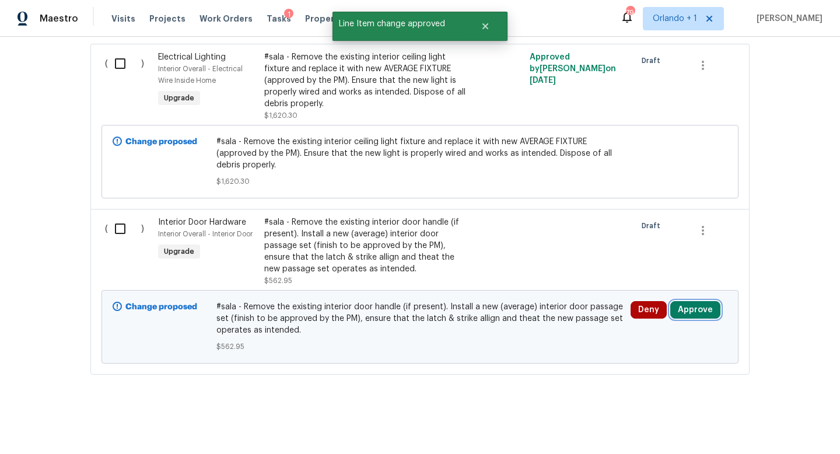
click at [691, 308] on button "Approve" at bounding box center [695, 309] width 50 height 17
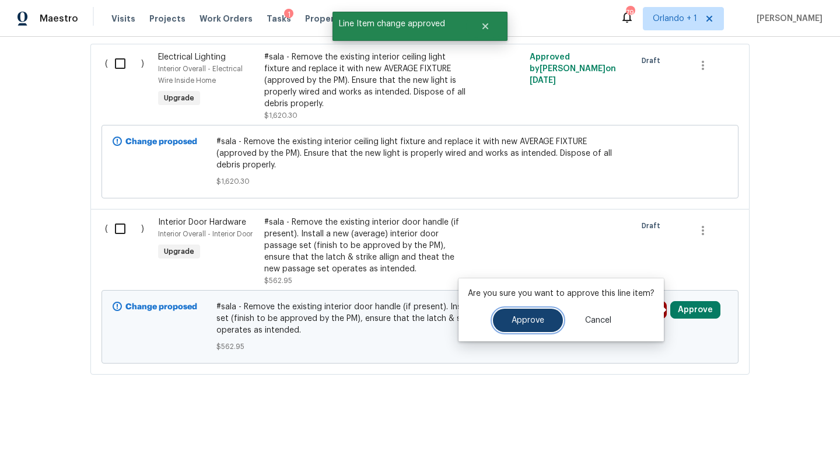
click at [518, 327] on button "Approve" at bounding box center [528, 320] width 70 height 23
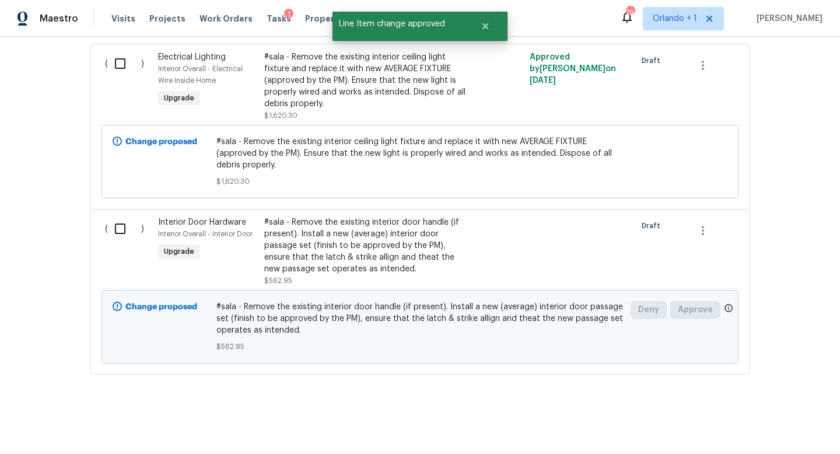
scroll to position [213, 0]
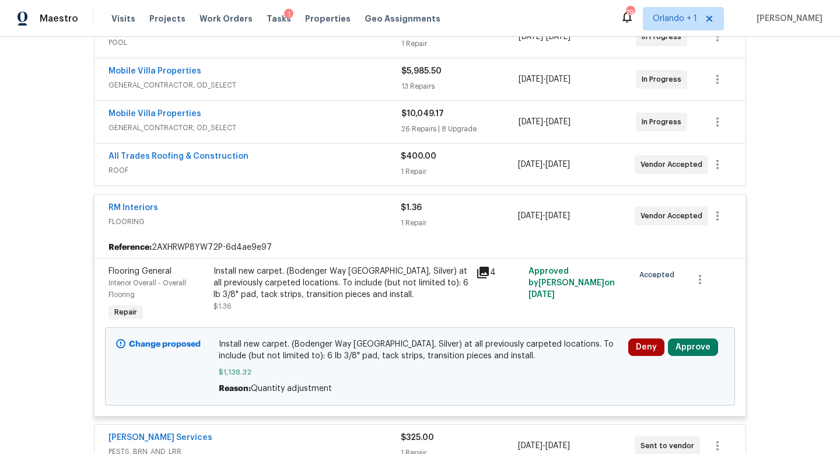
scroll to position [355, 0]
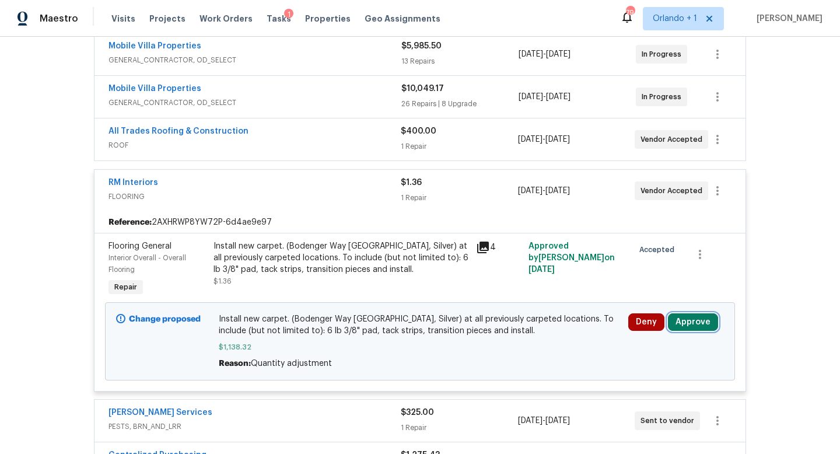
click at [685, 325] on button "Approve" at bounding box center [693, 321] width 50 height 17
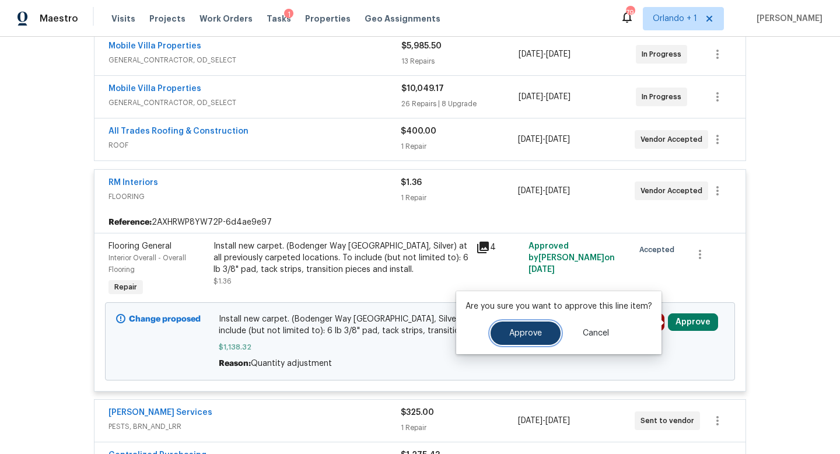
click at [528, 332] on span "Approve" at bounding box center [525, 333] width 33 height 9
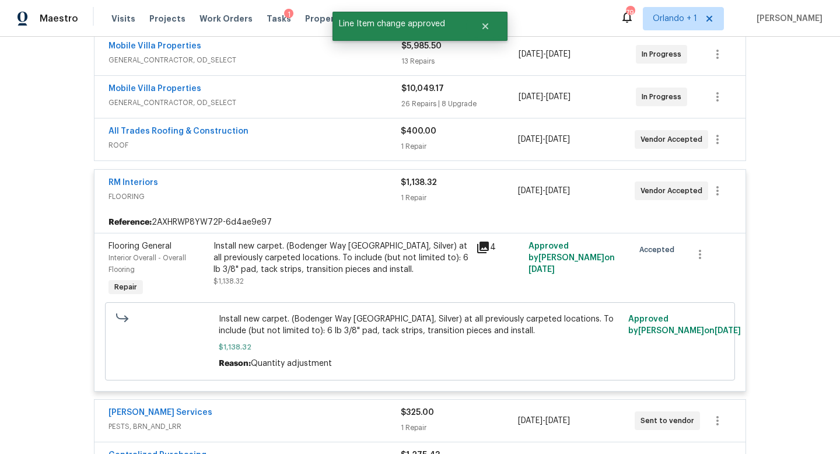
click at [346, 189] on div "RM Interiors" at bounding box center [254, 184] width 292 height 14
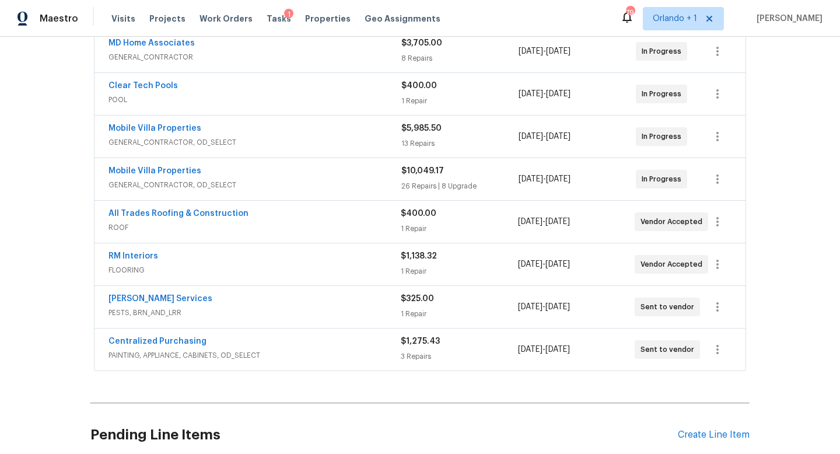
scroll to position [0, 0]
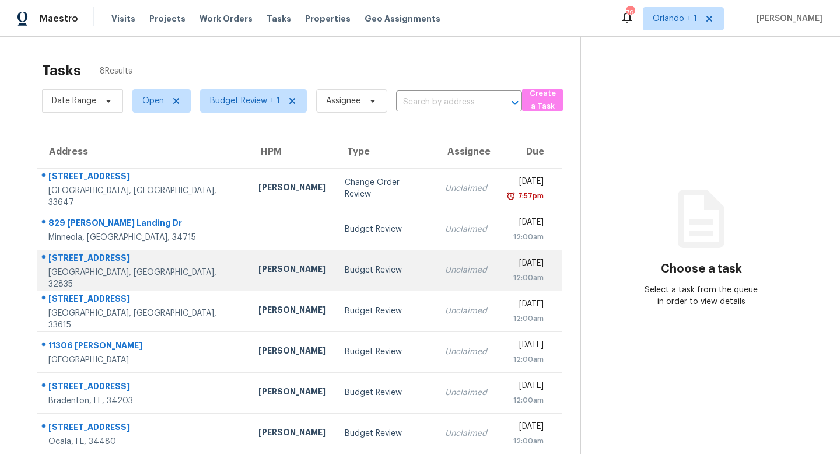
scroll to position [50, 0]
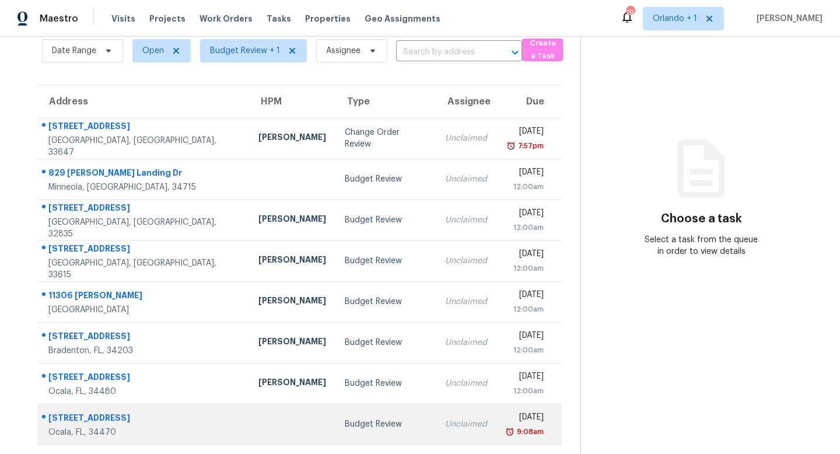
click at [345, 428] on div "Budget Review" at bounding box center [385, 424] width 81 height 12
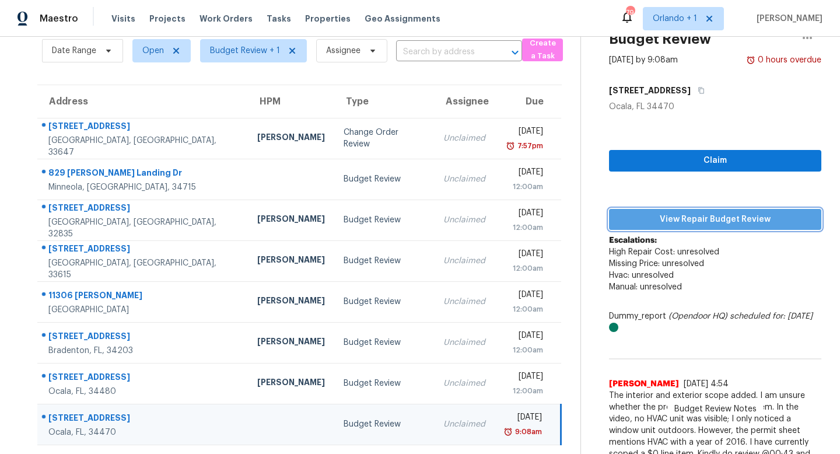
click at [707, 224] on span "View Repair Budget Review" at bounding box center [715, 219] width 194 height 15
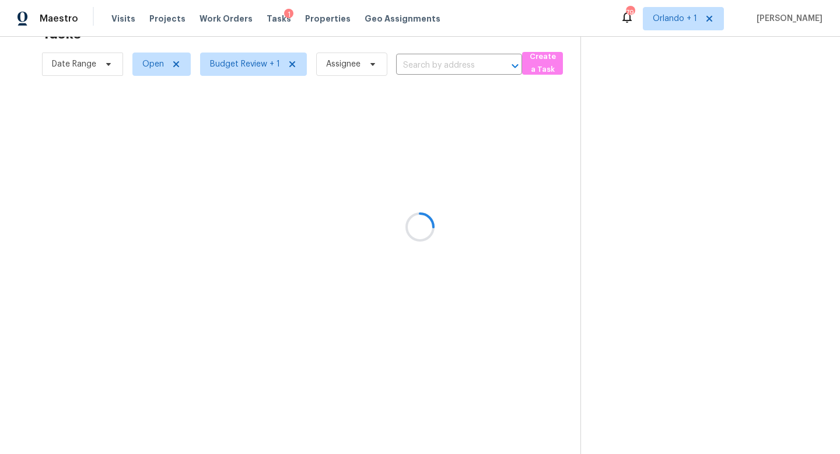
scroll to position [37, 0]
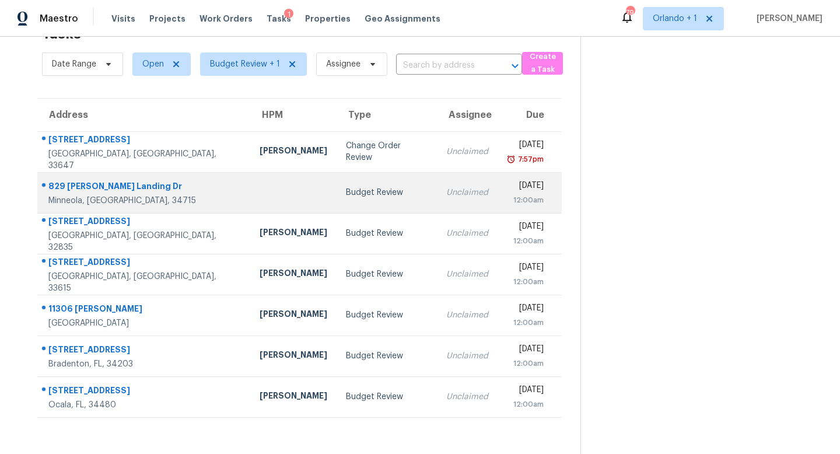
click at [498, 183] on td "Sat, Sep 20th 2025 12:00am" at bounding box center [530, 192] width 65 height 41
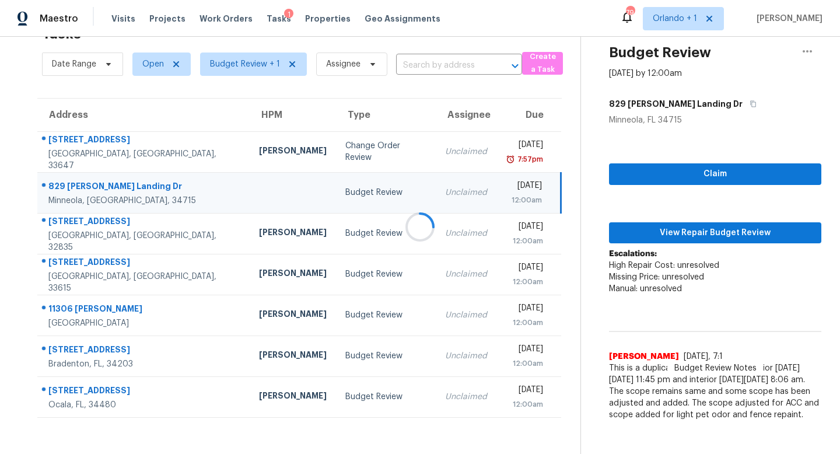
scroll to position [38, 0]
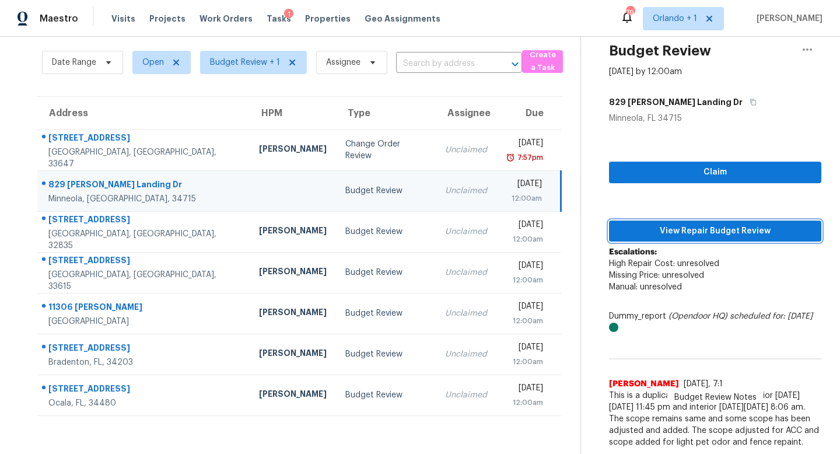
click at [734, 234] on span "View Repair Budget Review" at bounding box center [715, 231] width 194 height 15
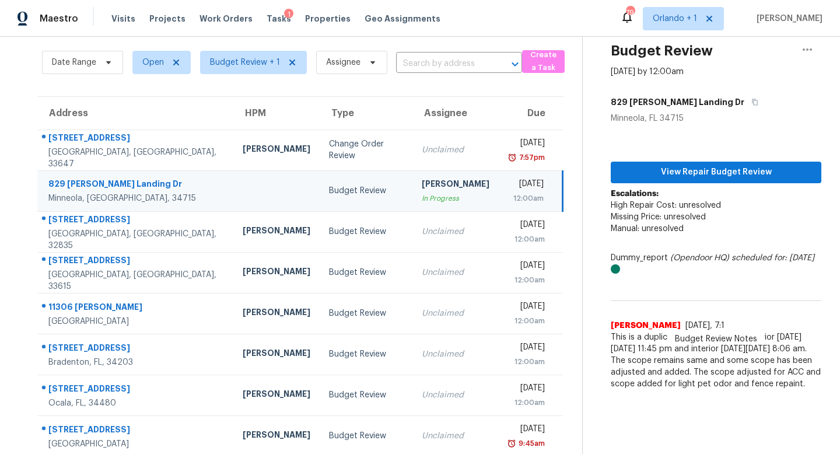
scroll to position [37, 0]
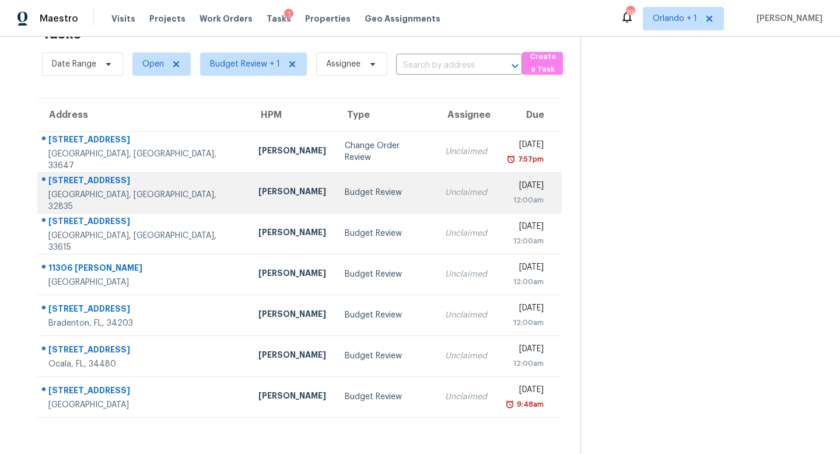
click at [445, 194] on div "Unclaimed" at bounding box center [466, 193] width 42 height 12
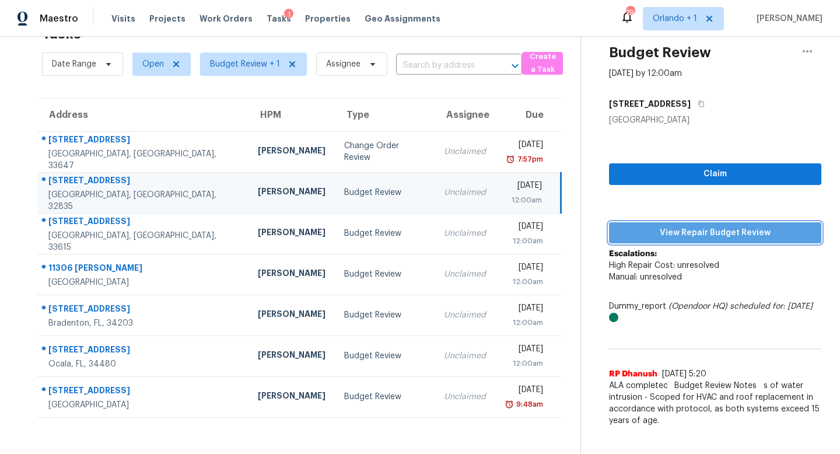
click at [713, 233] on span "View Repair Budget Review" at bounding box center [715, 233] width 194 height 15
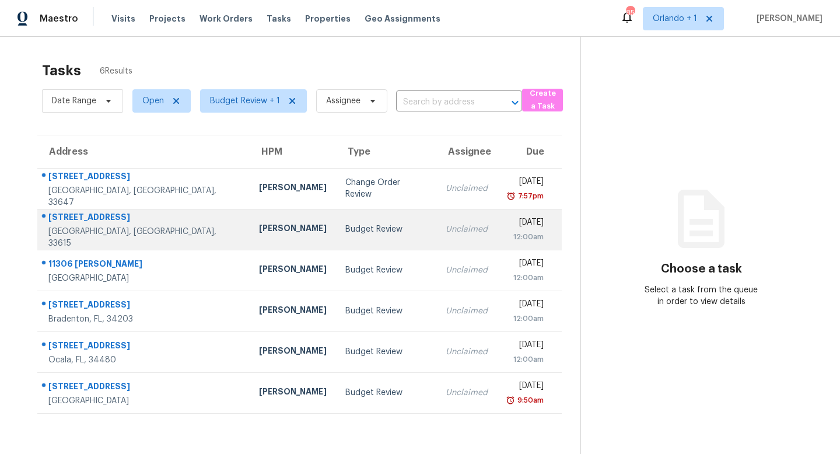
click at [366, 226] on td "Budget Review" at bounding box center [386, 229] width 100 height 41
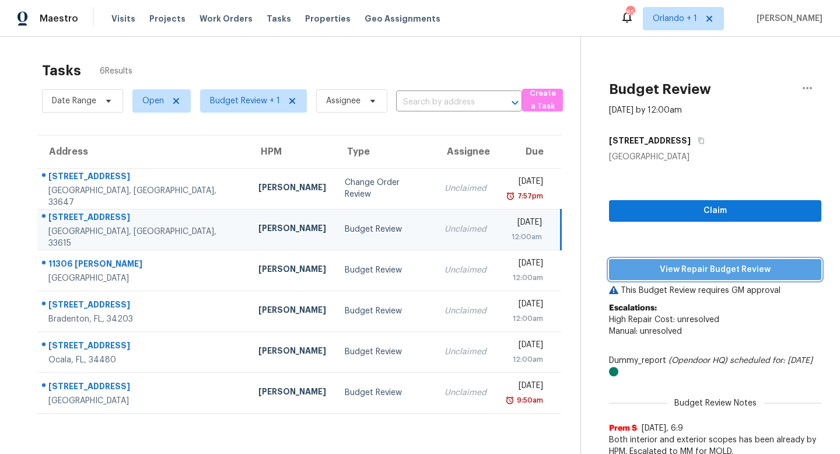
click at [692, 271] on span "View Repair Budget Review" at bounding box center [715, 269] width 194 height 15
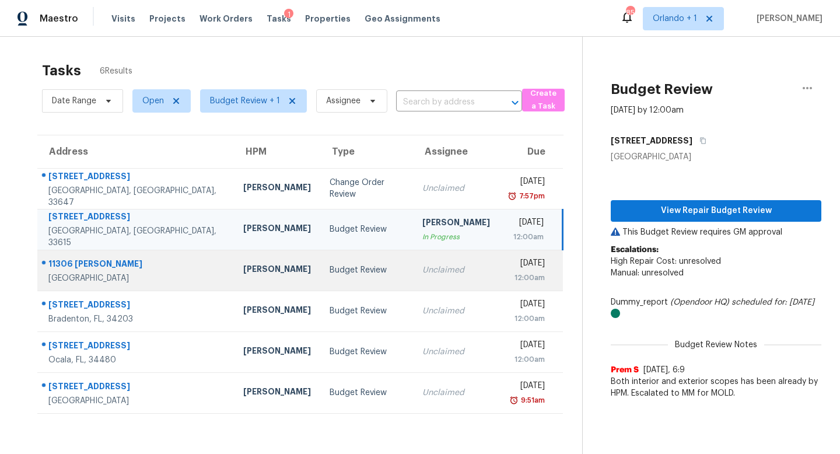
click at [436, 276] on td "Unclaimed" at bounding box center [456, 270] width 86 height 41
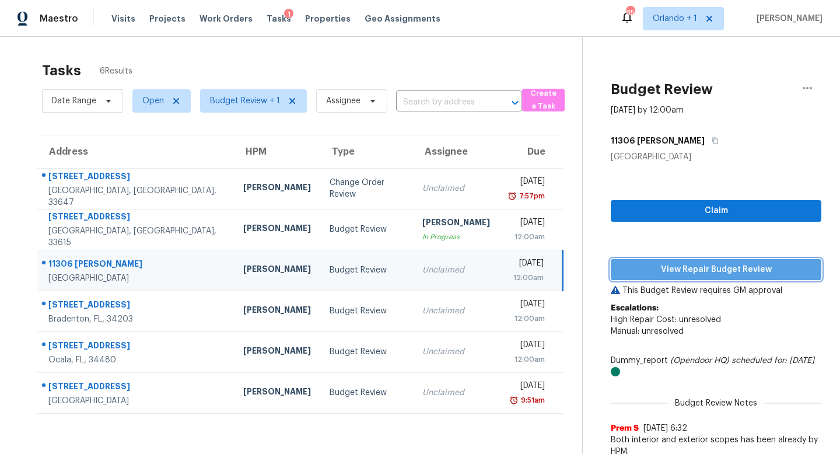
click at [721, 264] on span "View Repair Budget Review" at bounding box center [716, 269] width 192 height 15
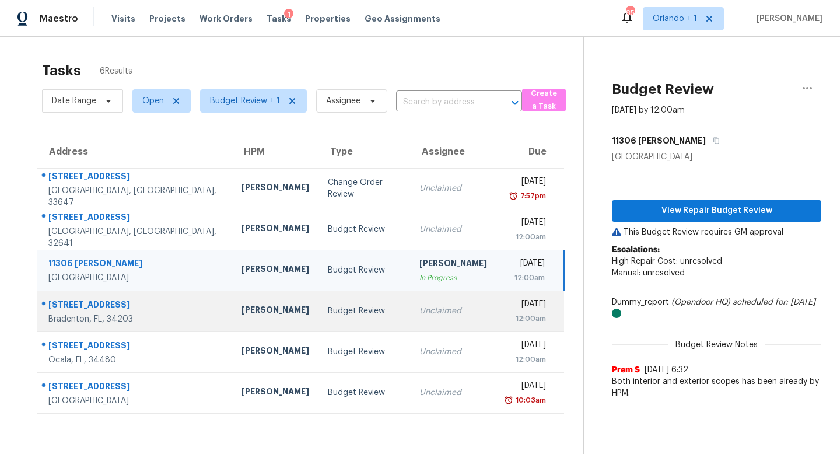
click at [419, 313] on div "Unclaimed" at bounding box center [453, 311] width 68 height 12
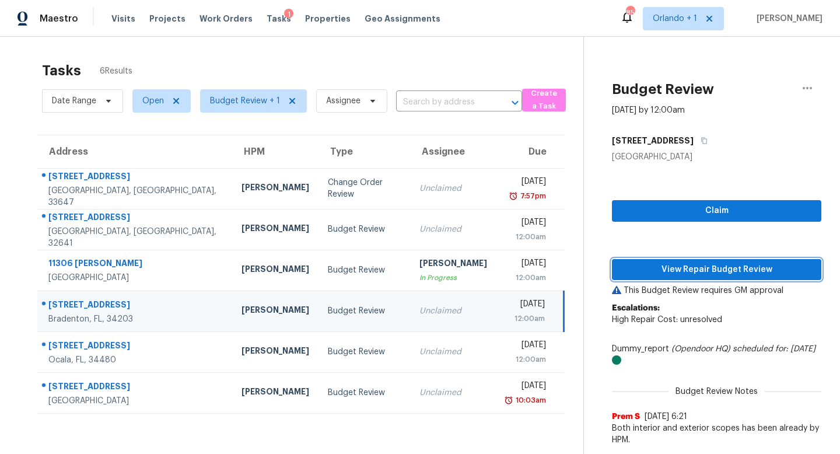
click at [722, 267] on span "View Repair Budget Review" at bounding box center [716, 269] width 191 height 15
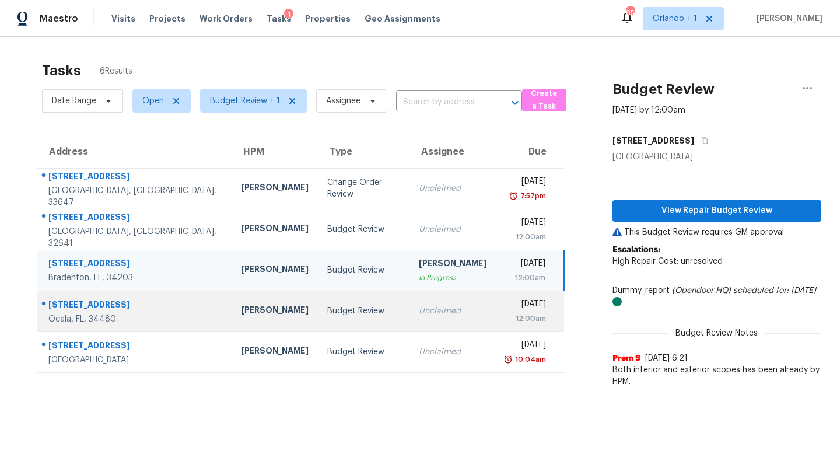
click at [409, 296] on td "Unclaimed" at bounding box center [452, 310] width 86 height 41
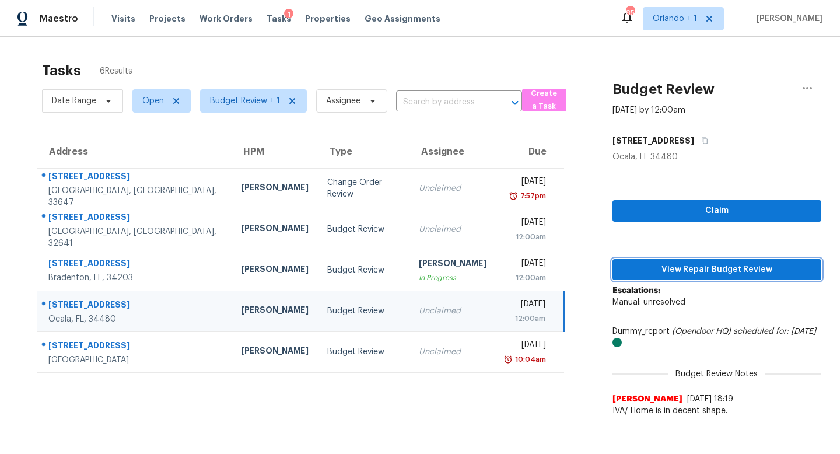
click at [706, 270] on span "View Repair Budget Review" at bounding box center [717, 269] width 190 height 15
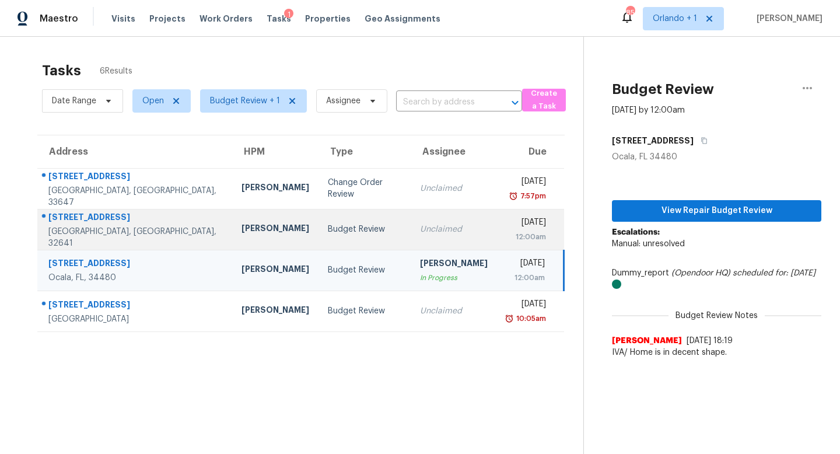
click at [428, 230] on div "Unclaimed" at bounding box center [454, 229] width 68 height 12
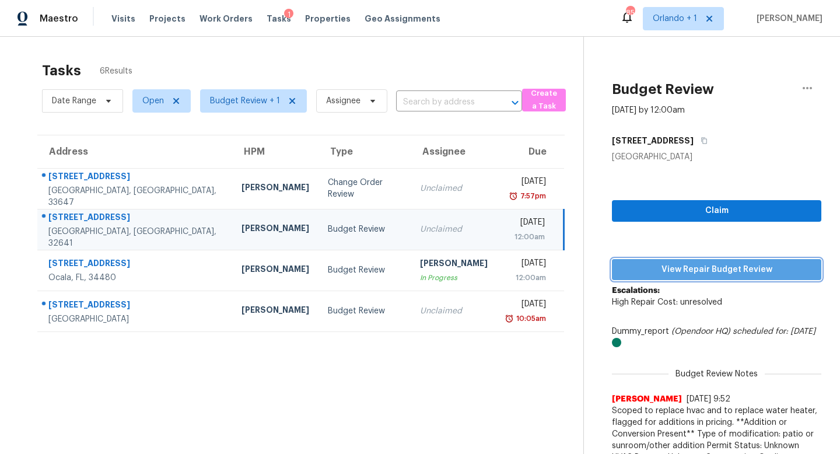
click at [700, 263] on span "View Repair Budget Review" at bounding box center [716, 269] width 191 height 15
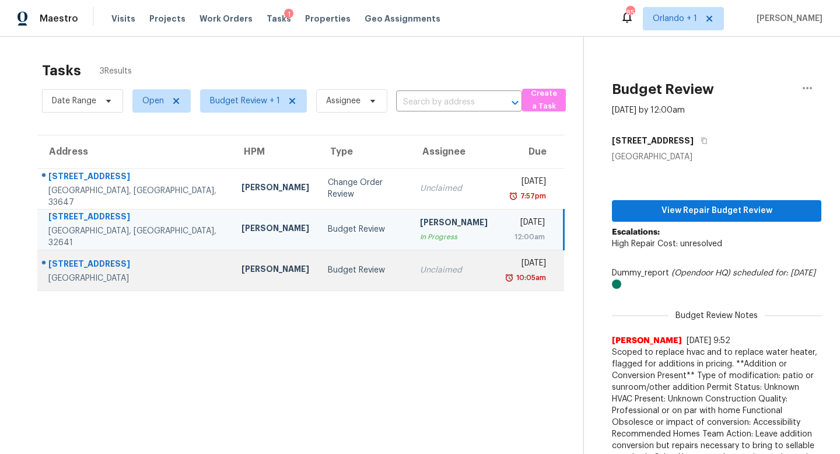
click at [348, 268] on td "Budget Review" at bounding box center [364, 270] width 92 height 41
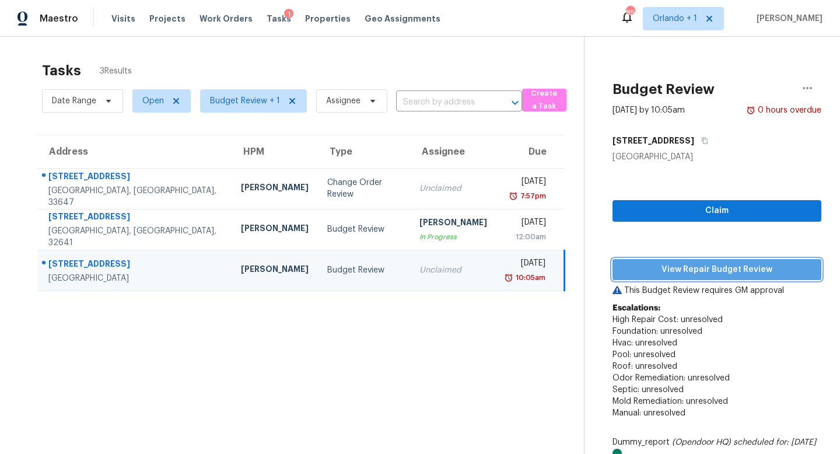
click at [705, 266] on span "View Repair Budget Review" at bounding box center [717, 269] width 190 height 15
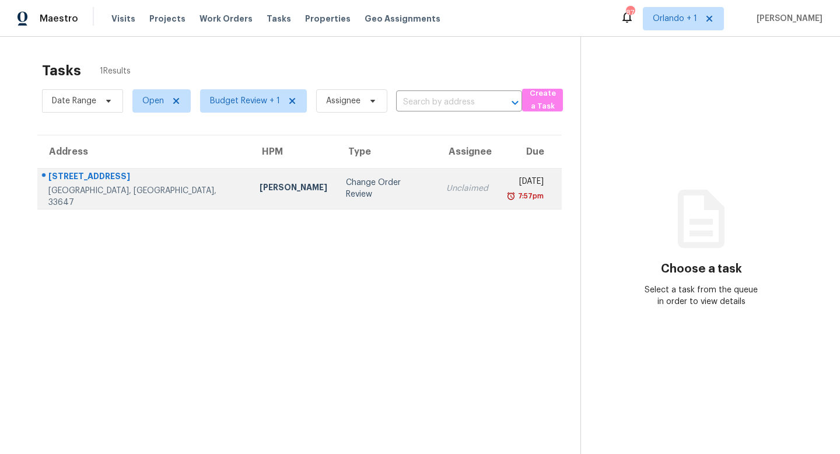
click at [346, 187] on div "Change Order Review" at bounding box center [387, 188] width 82 height 23
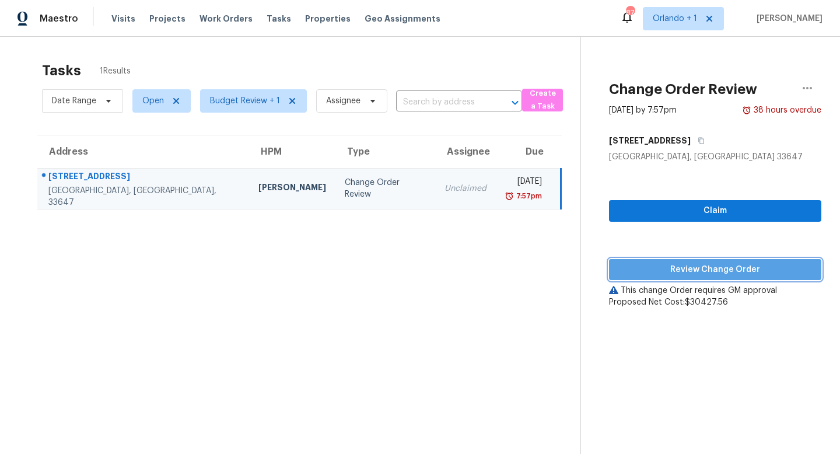
click at [714, 275] on span "Review Change Order" at bounding box center [715, 269] width 194 height 15
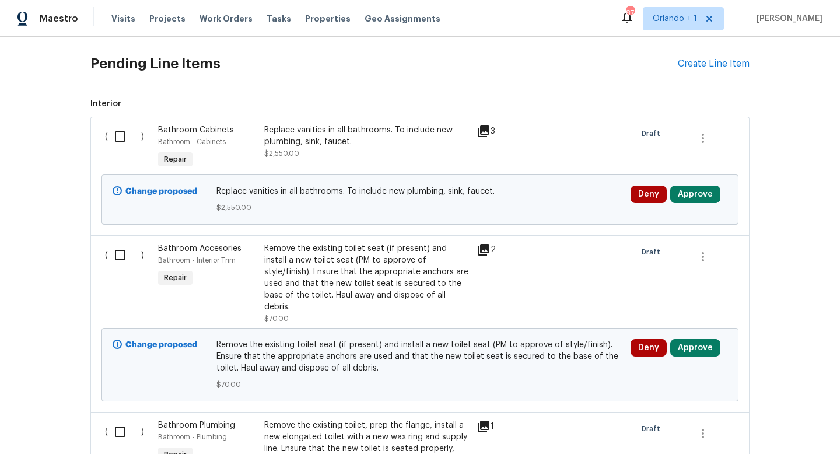
scroll to position [353, 0]
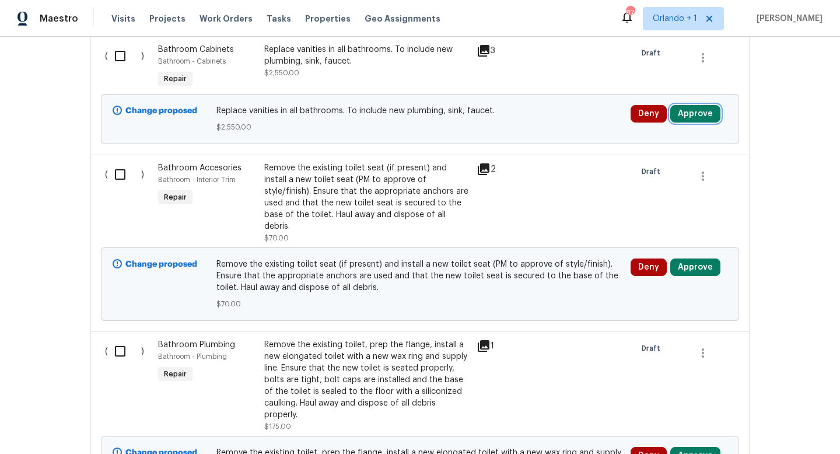
click at [695, 120] on button "Approve" at bounding box center [695, 113] width 50 height 17
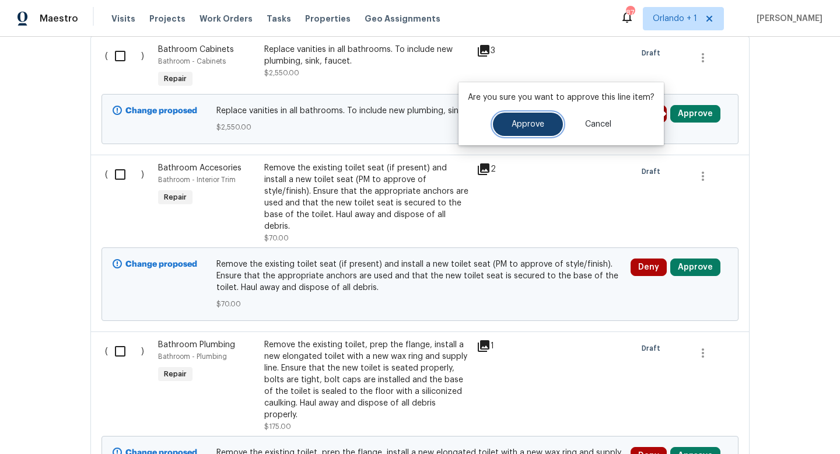
click at [528, 114] on button "Approve" at bounding box center [528, 124] width 70 height 23
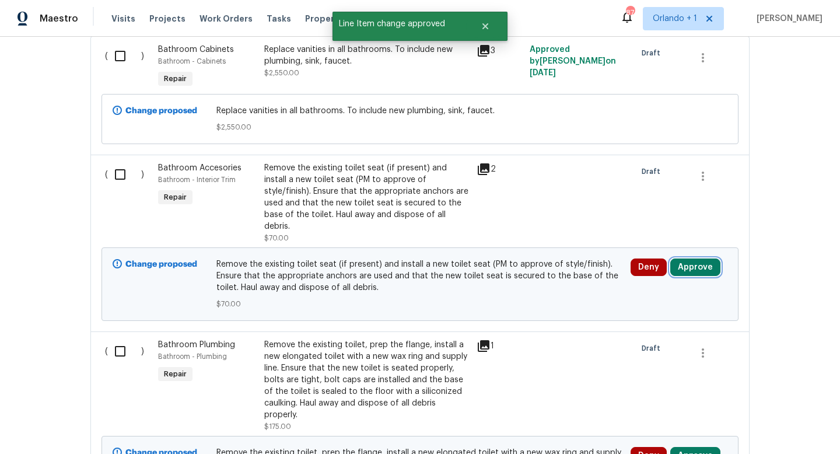
click at [695, 258] on button "Approve" at bounding box center [695, 266] width 50 height 17
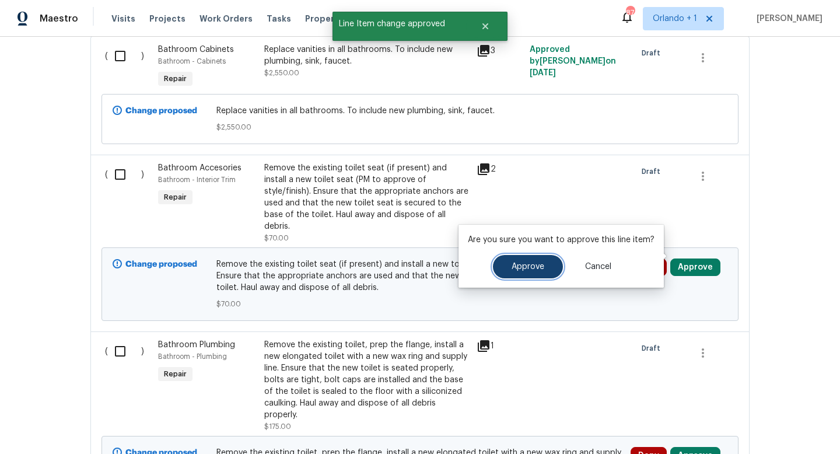
click at [512, 268] on span "Approve" at bounding box center [528, 266] width 33 height 9
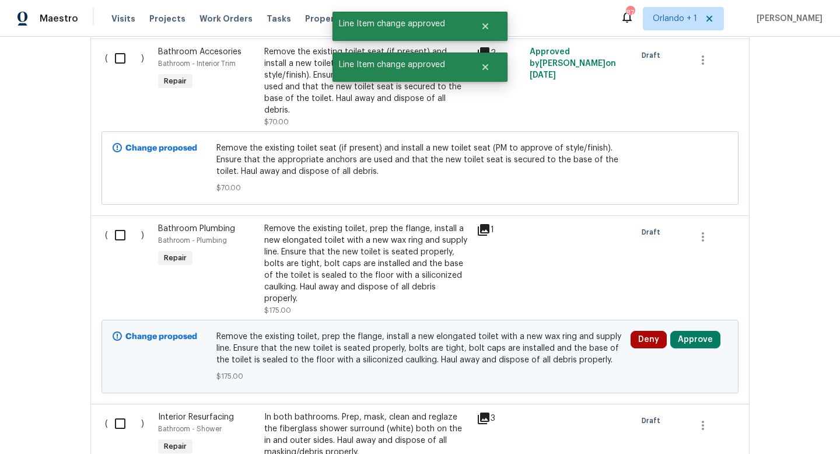
scroll to position [503, 0]
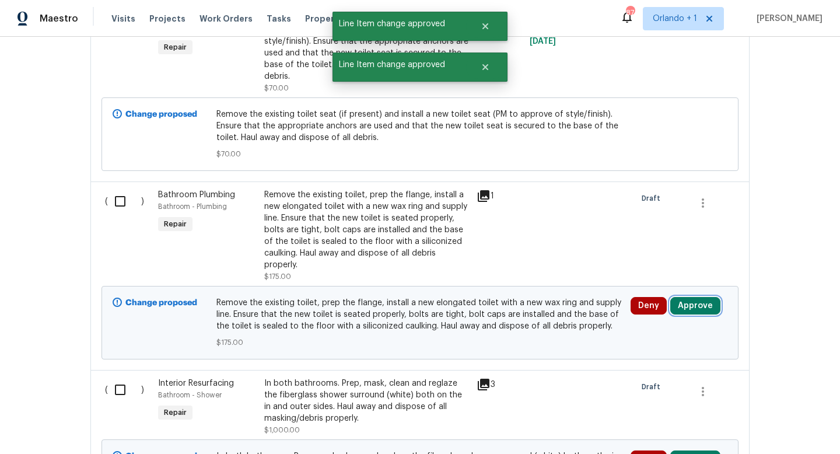
click at [696, 299] on button "Approve" at bounding box center [695, 305] width 50 height 17
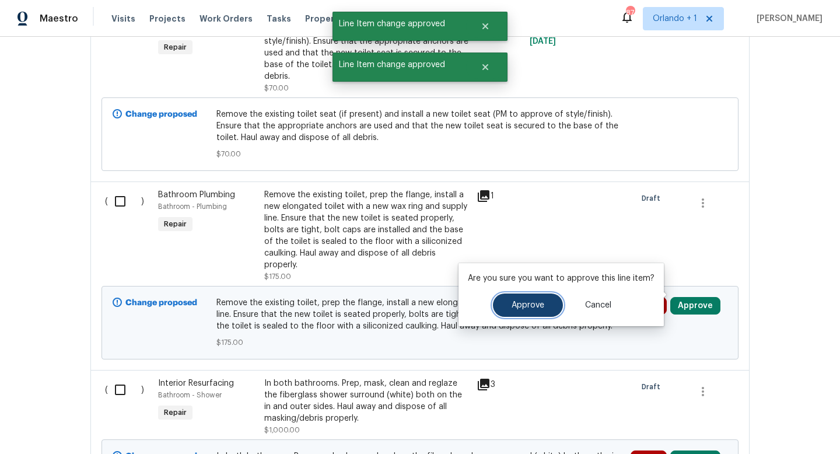
click at [545, 302] on button "Approve" at bounding box center [528, 304] width 70 height 23
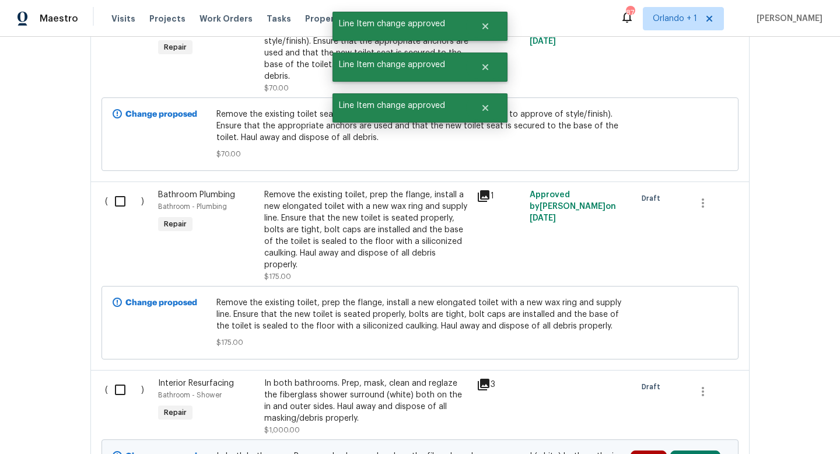
scroll to position [621, 0]
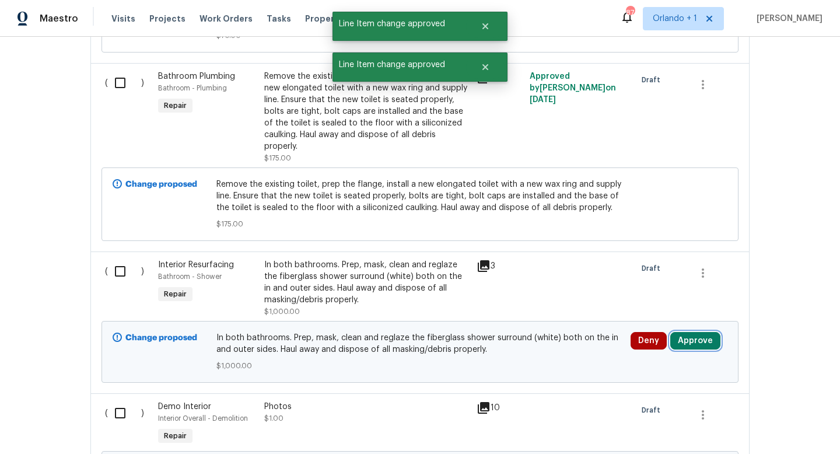
click at [693, 332] on button "Approve" at bounding box center [695, 340] width 50 height 17
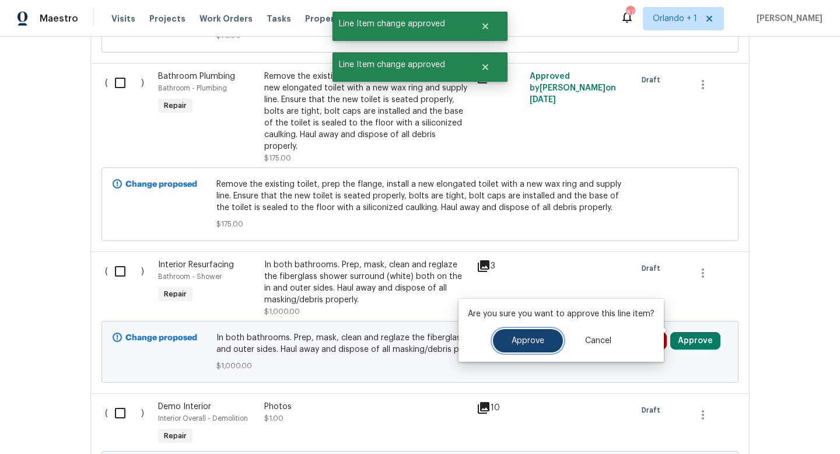
click at [526, 335] on button "Approve" at bounding box center [528, 340] width 70 height 23
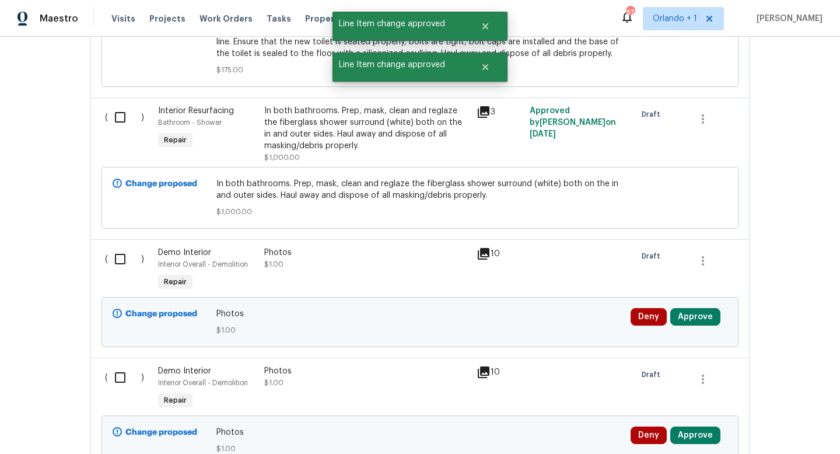
scroll to position [847, 0]
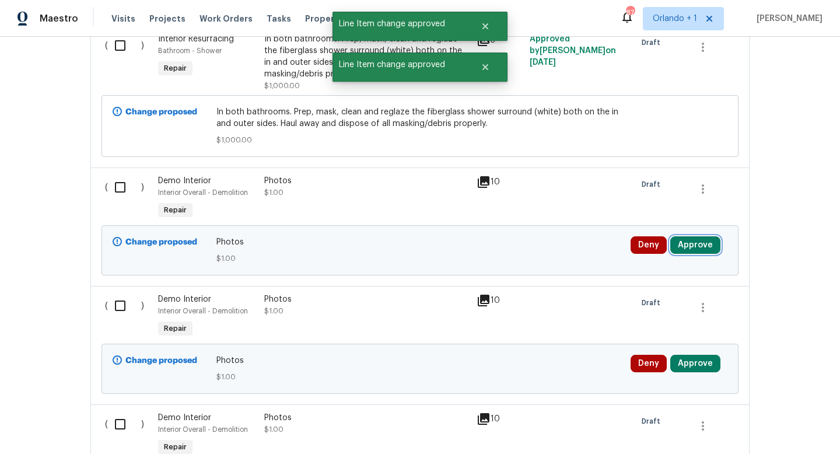
click at [700, 236] on button "Approve" at bounding box center [695, 244] width 50 height 17
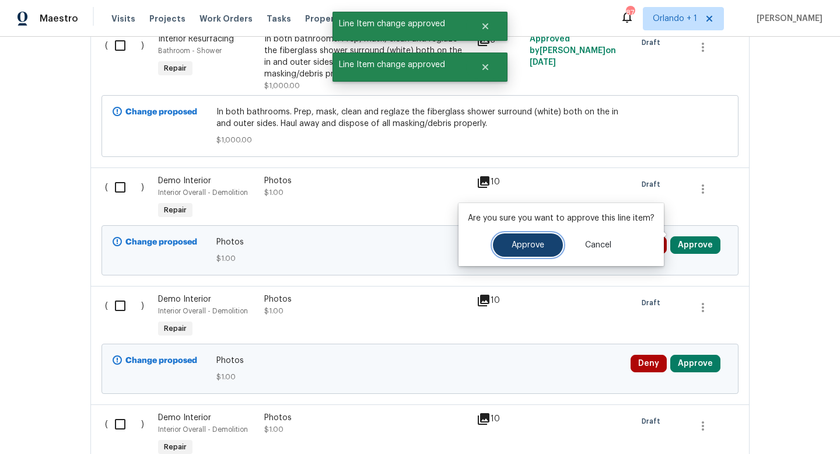
click at [527, 254] on button "Approve" at bounding box center [528, 244] width 70 height 23
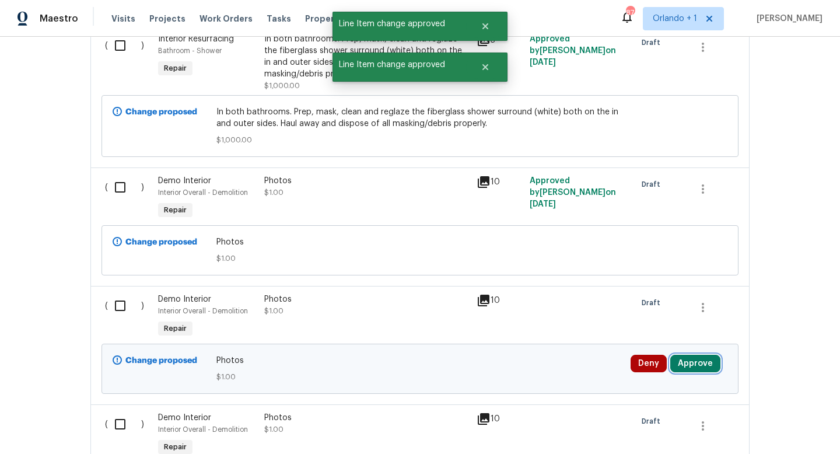
click at [699, 355] on button "Approve" at bounding box center [695, 363] width 50 height 17
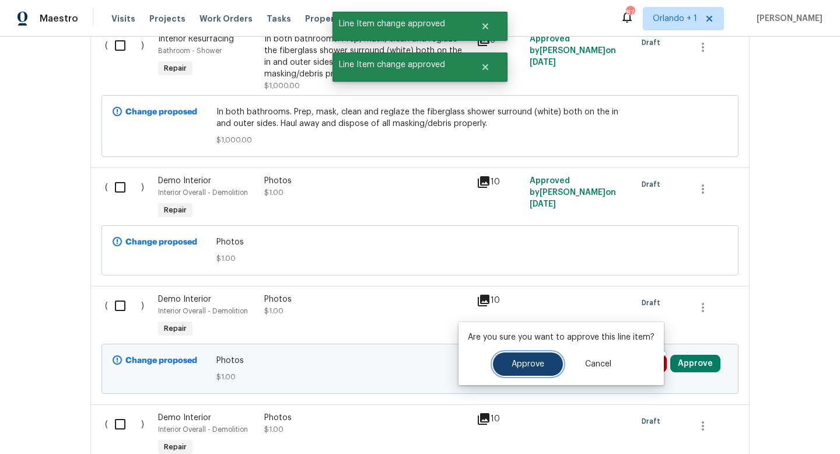
click at [537, 362] on span "Approve" at bounding box center [528, 364] width 33 height 9
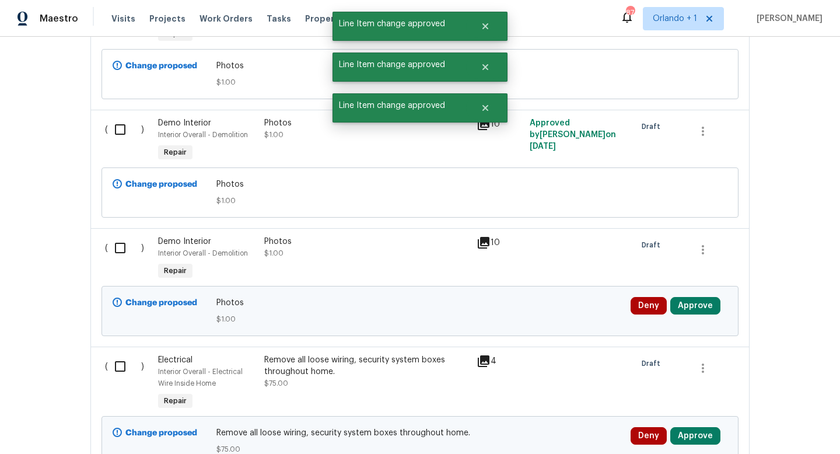
scroll to position [1049, 0]
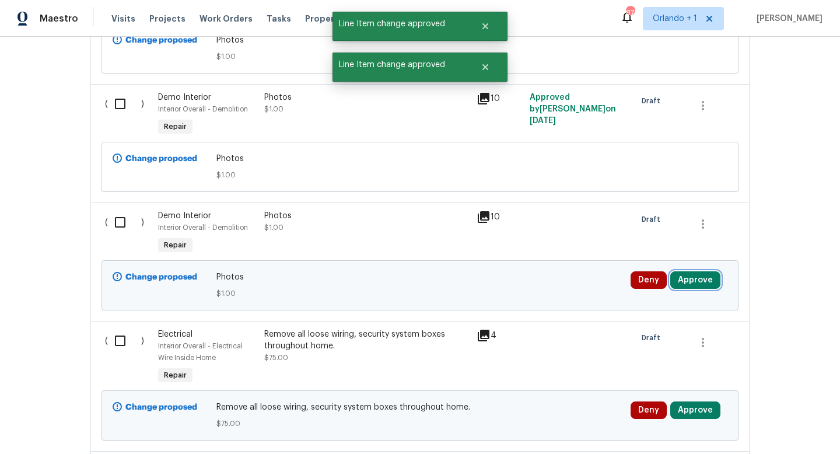
click at [695, 271] on button "Approve" at bounding box center [695, 279] width 50 height 17
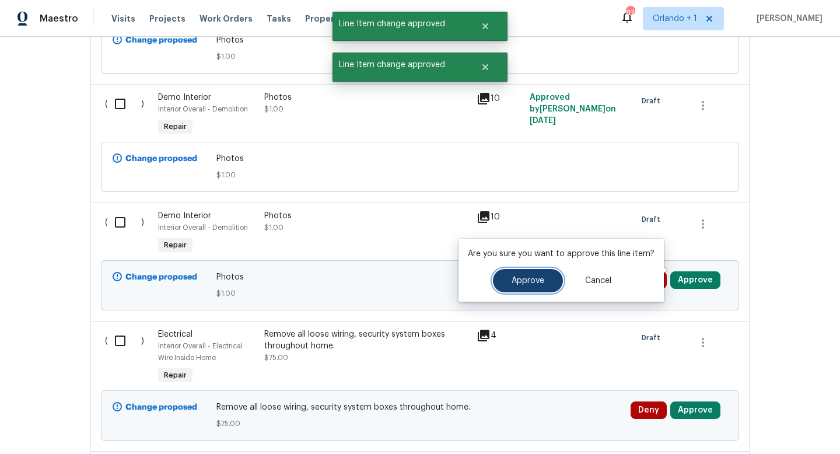
click at [534, 278] on span "Approve" at bounding box center [528, 280] width 33 height 9
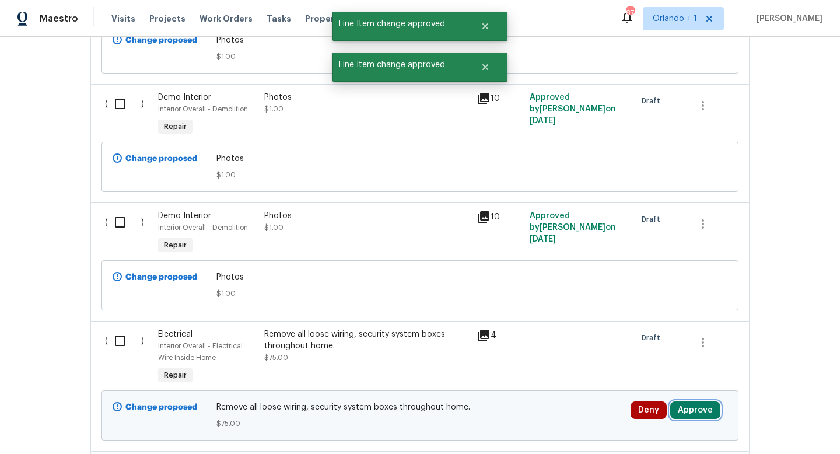
click at [701, 401] on button "Approve" at bounding box center [695, 409] width 50 height 17
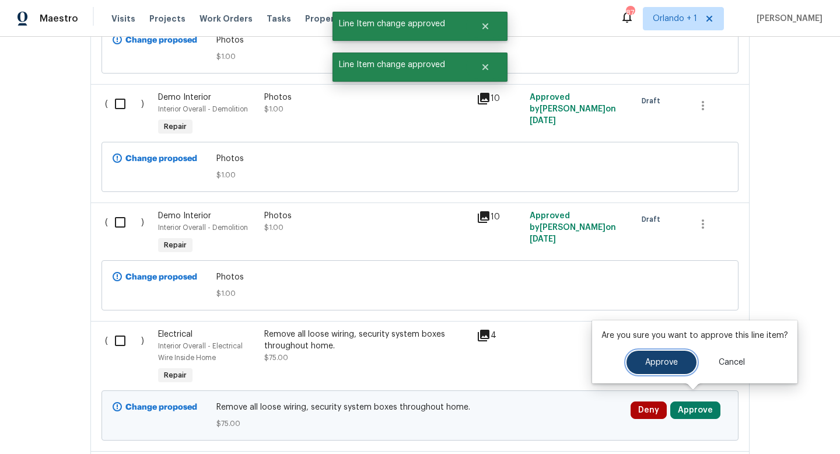
click at [652, 367] on button "Approve" at bounding box center [661, 362] width 70 height 23
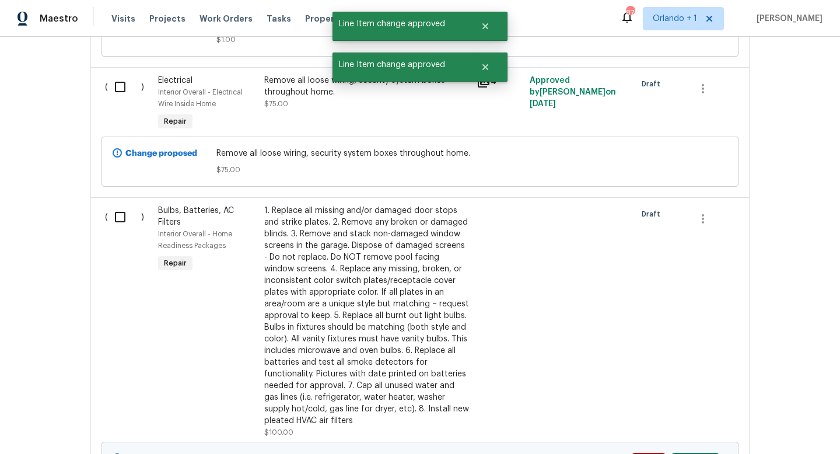
scroll to position [1351, 0]
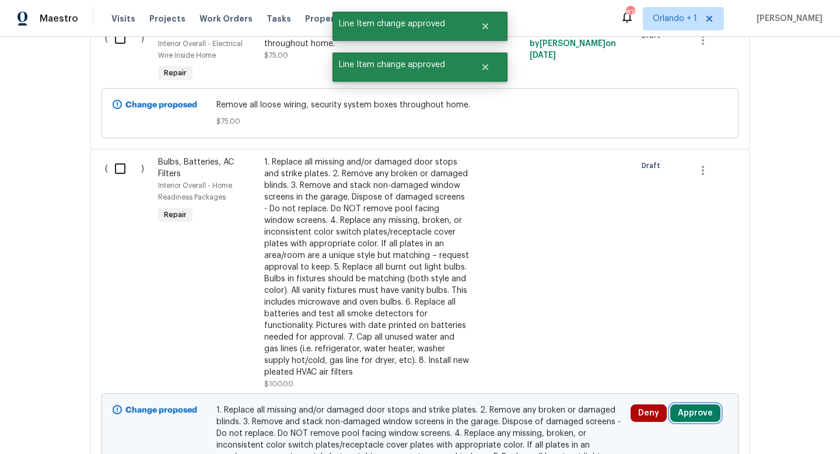
click at [703, 404] on button "Approve" at bounding box center [695, 412] width 50 height 17
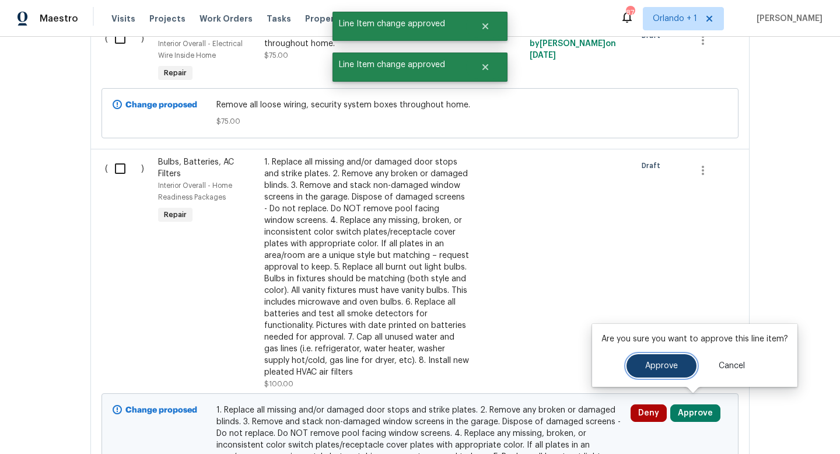
click at [660, 360] on button "Approve" at bounding box center [661, 365] width 70 height 23
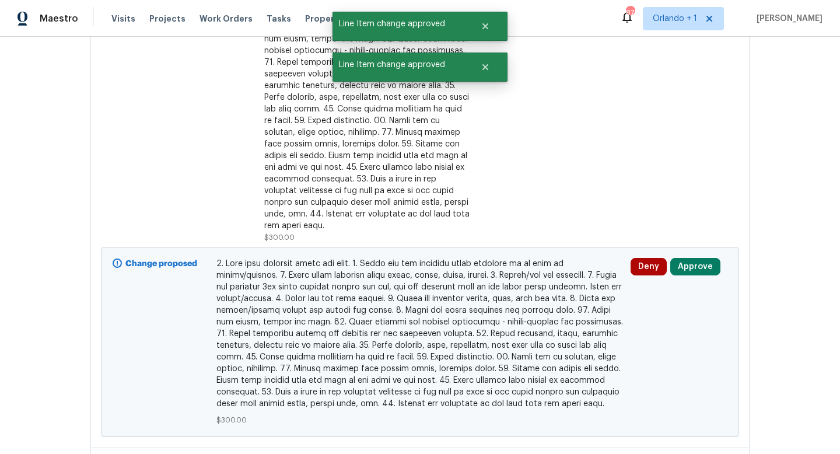
scroll to position [2022, 0]
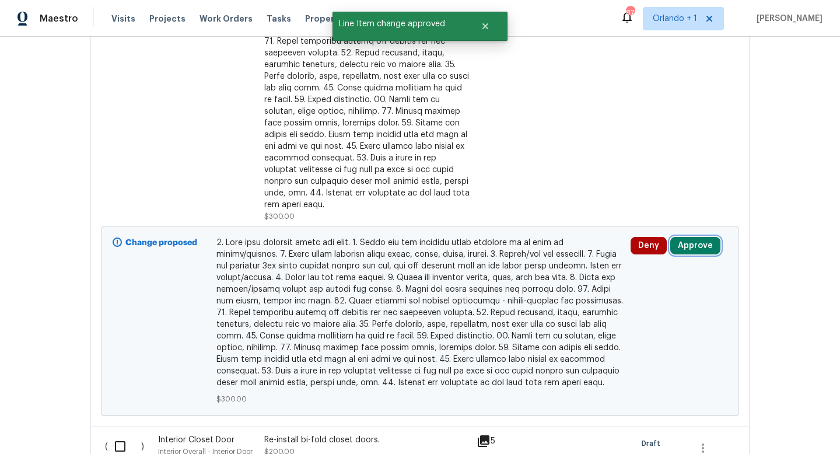
click at [700, 237] on button "Approve" at bounding box center [695, 245] width 50 height 17
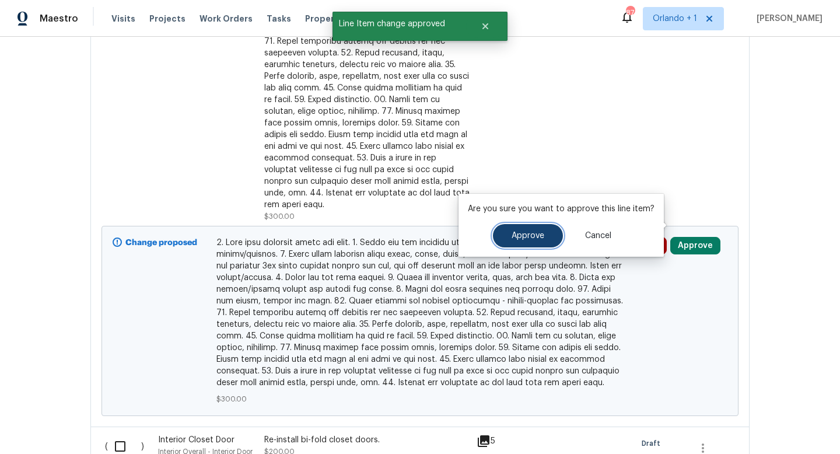
click at [536, 237] on span "Approve" at bounding box center [528, 236] width 33 height 9
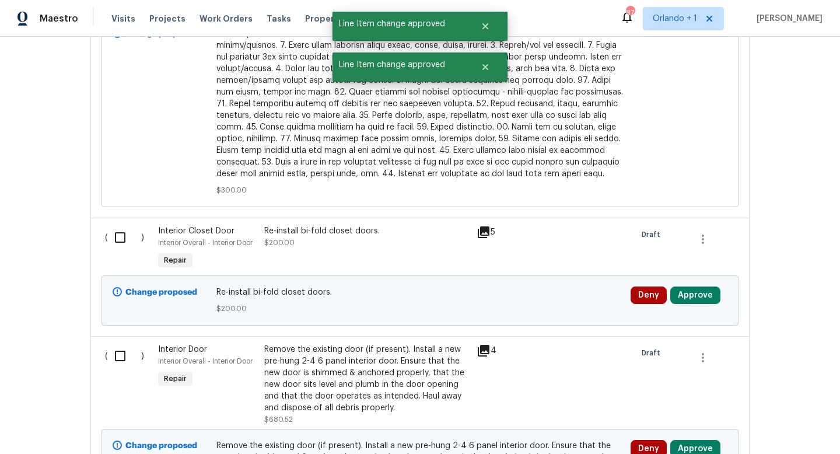
scroll to position [2308, 0]
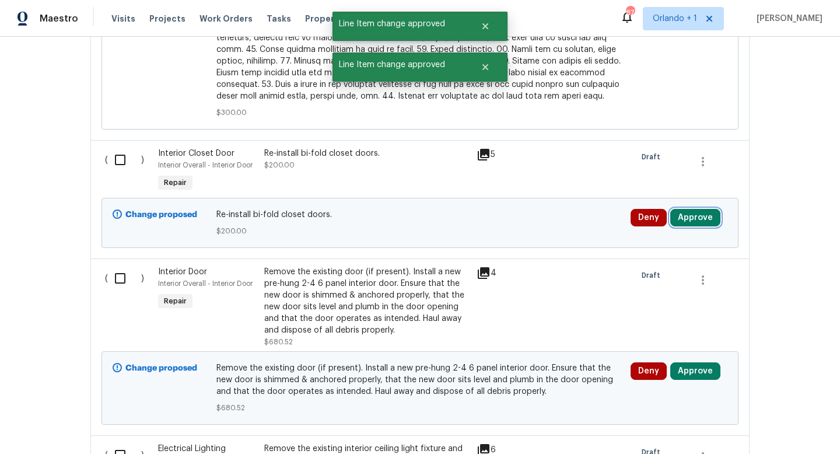
click at [693, 209] on button "Approve" at bounding box center [695, 217] width 50 height 17
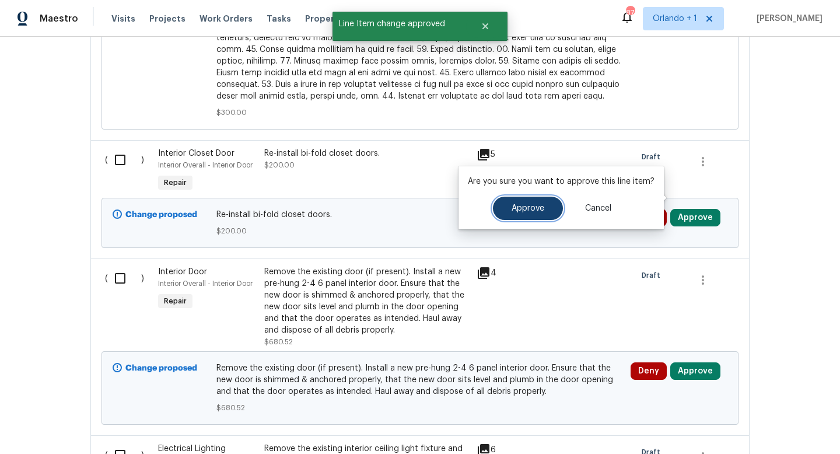
click at [538, 214] on button "Approve" at bounding box center [528, 208] width 70 height 23
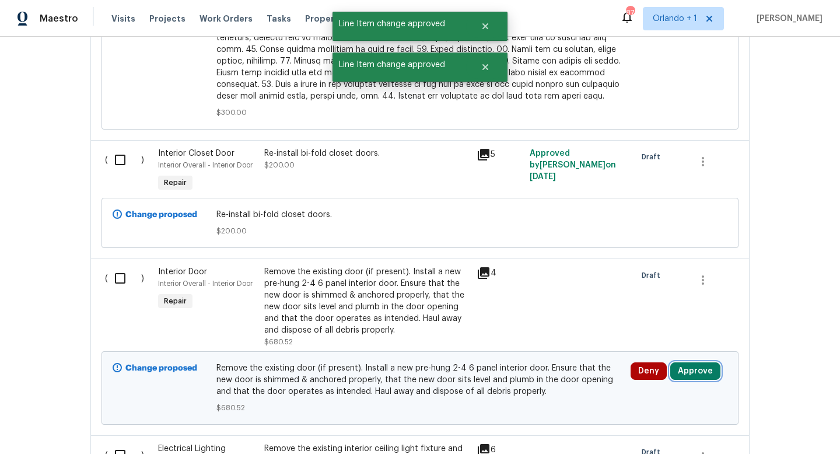
click at [696, 362] on button "Approve" at bounding box center [695, 370] width 50 height 17
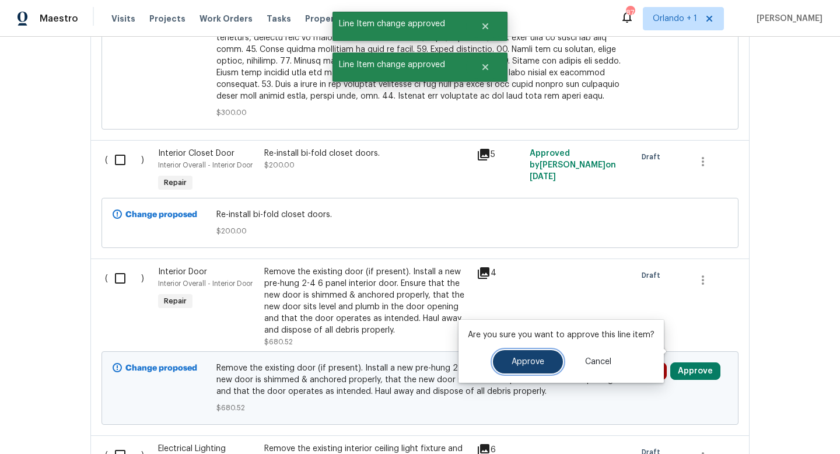
click at [534, 367] on button "Approve" at bounding box center [528, 361] width 70 height 23
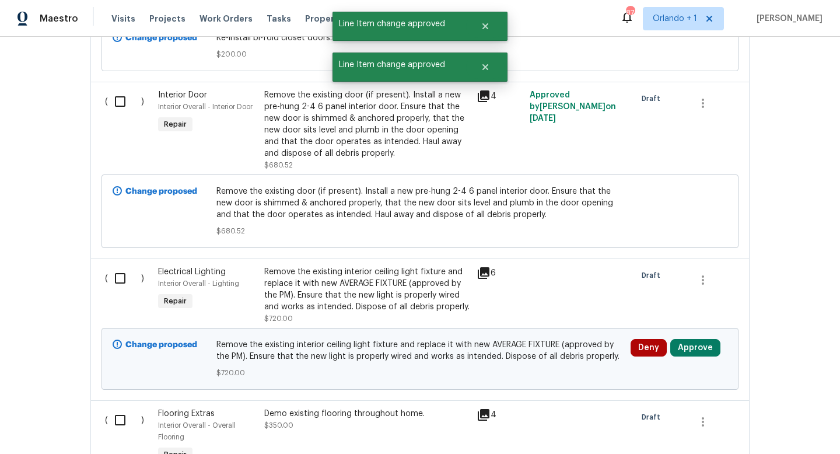
scroll to position [2605, 0]
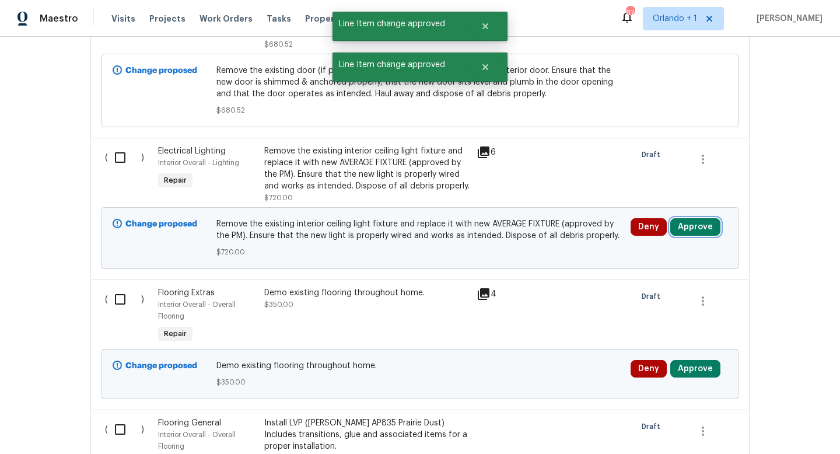
click at [688, 218] on button "Approve" at bounding box center [695, 226] width 50 height 17
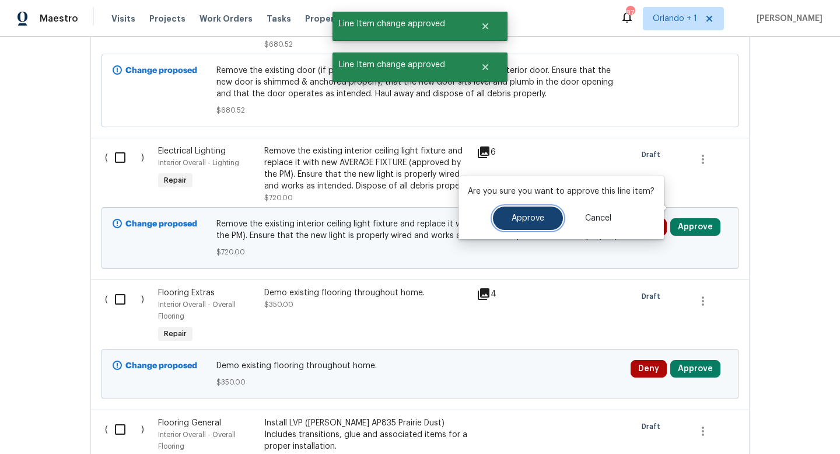
click at [544, 215] on button "Approve" at bounding box center [528, 217] width 70 height 23
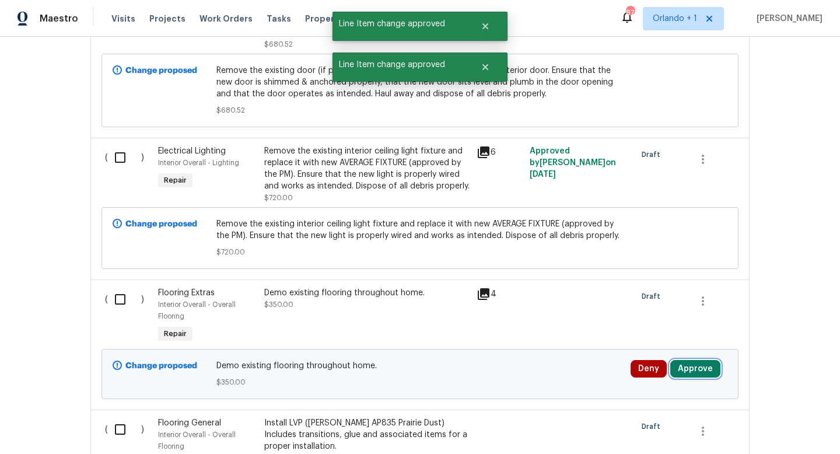
click at [692, 360] on button "Approve" at bounding box center [695, 368] width 50 height 17
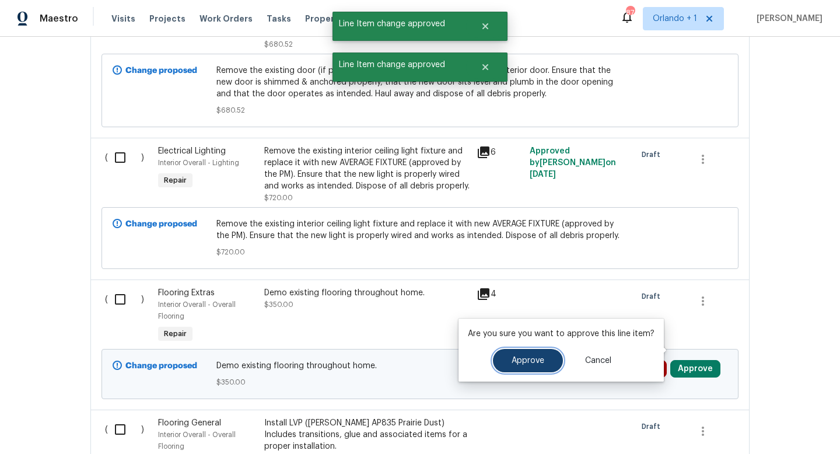
click at [548, 359] on button "Approve" at bounding box center [528, 360] width 70 height 23
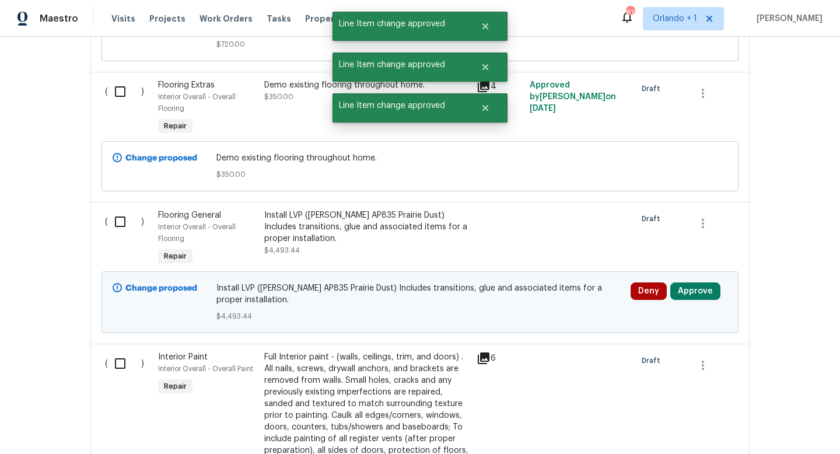
scroll to position [2842, 0]
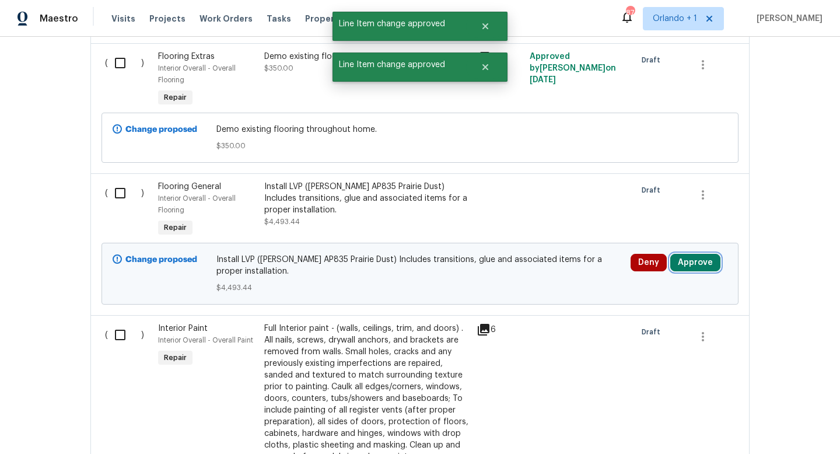
click at [704, 254] on button "Approve" at bounding box center [695, 262] width 50 height 17
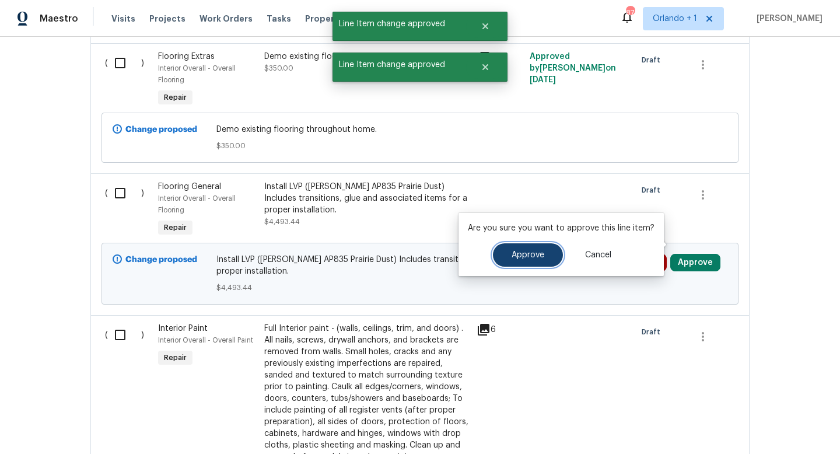
click at [533, 258] on span "Approve" at bounding box center [528, 255] width 33 height 9
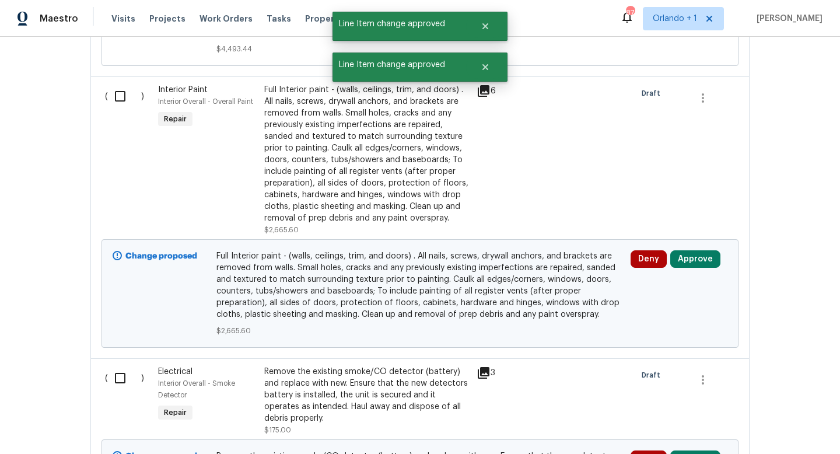
scroll to position [3105, 0]
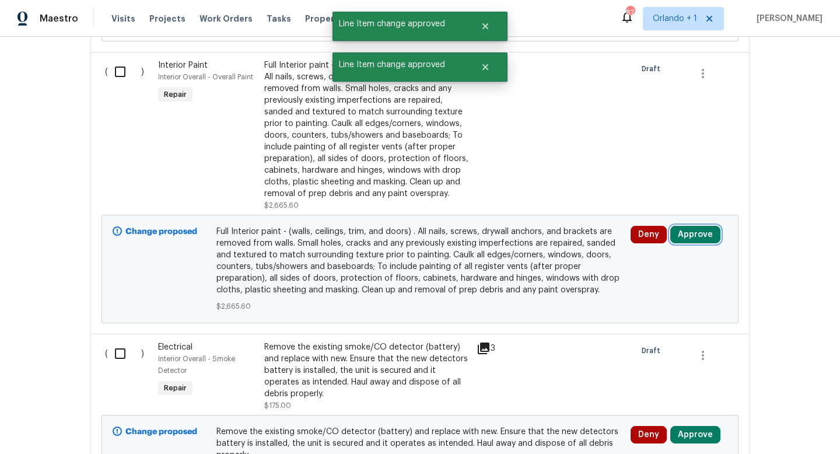
click at [694, 226] on button "Approve" at bounding box center [695, 234] width 50 height 17
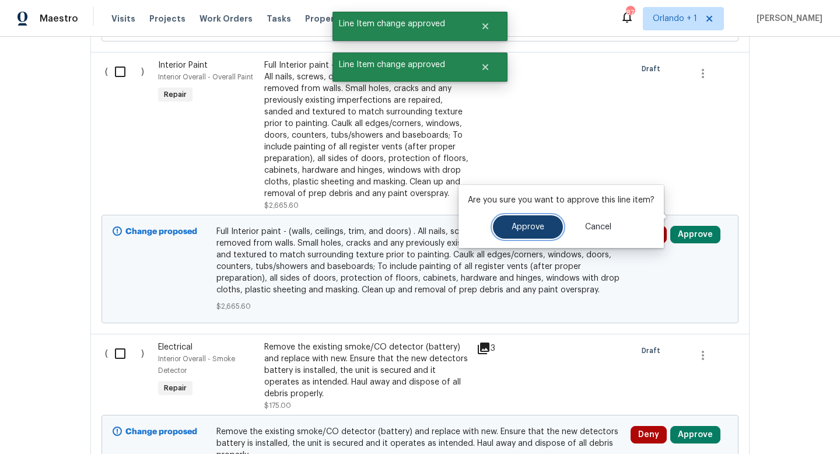
click at [522, 233] on button "Approve" at bounding box center [528, 226] width 70 height 23
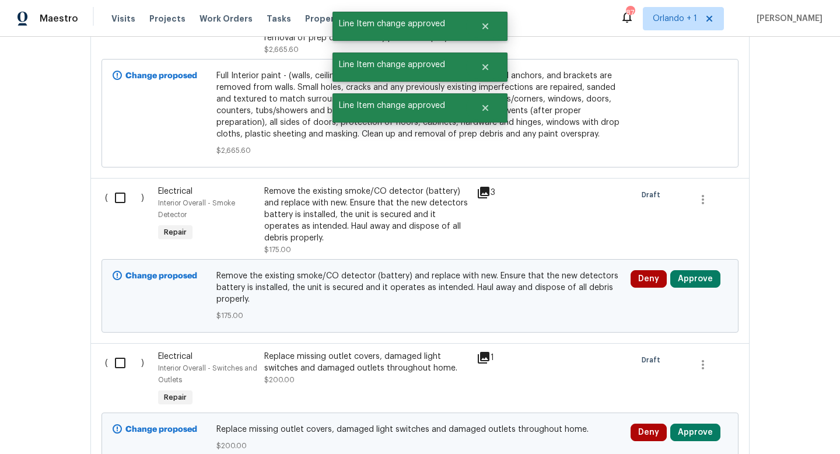
scroll to position [3311, 0]
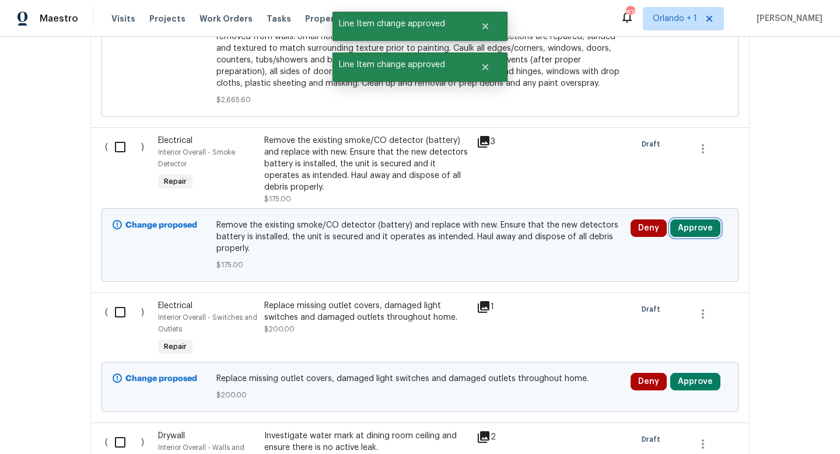
click at [701, 219] on button "Approve" at bounding box center [695, 227] width 50 height 17
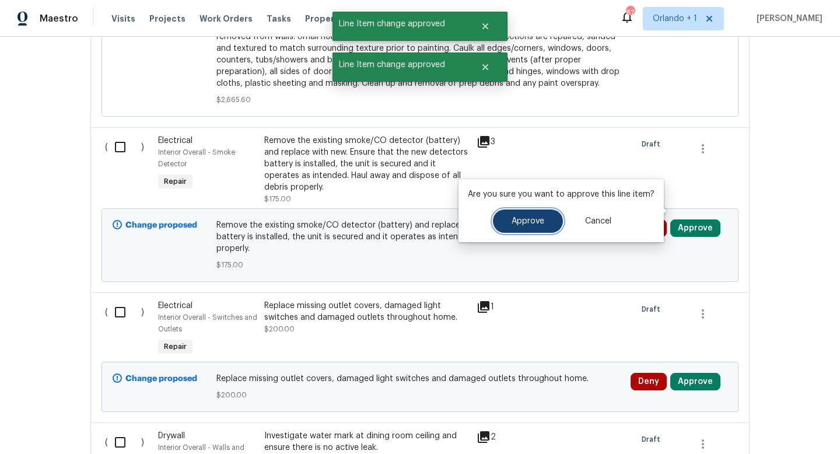
click at [549, 221] on button "Approve" at bounding box center [528, 220] width 70 height 23
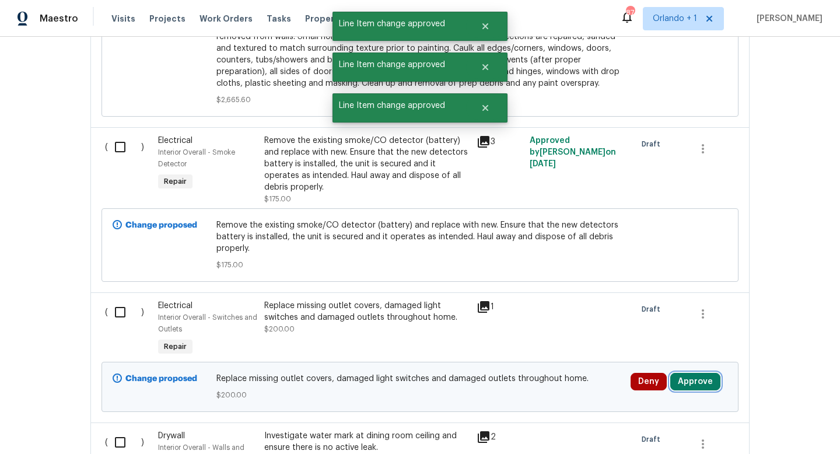
click at [691, 373] on button "Approve" at bounding box center [695, 381] width 50 height 17
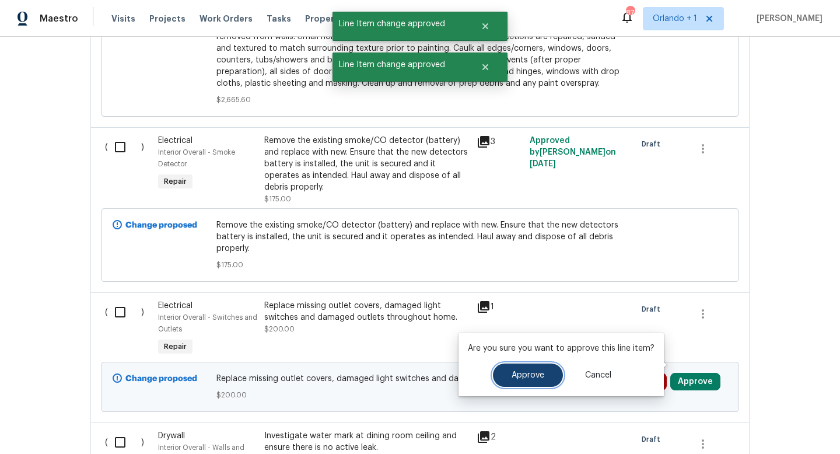
click at [525, 366] on button "Approve" at bounding box center [528, 374] width 70 height 23
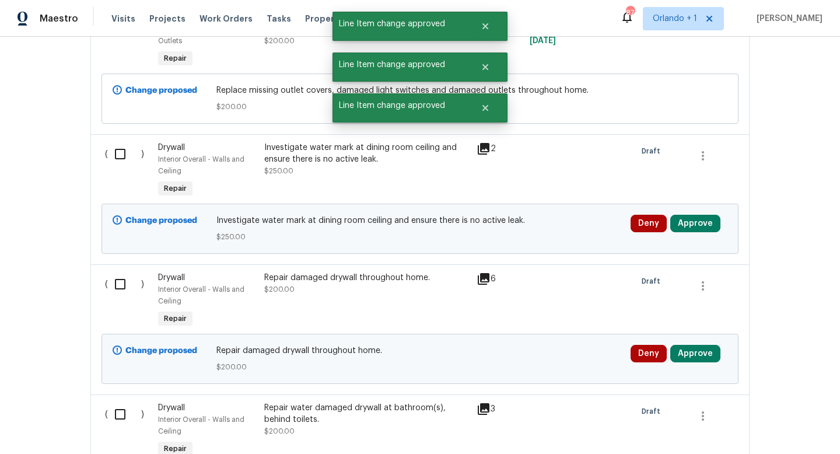
scroll to position [3690, 0]
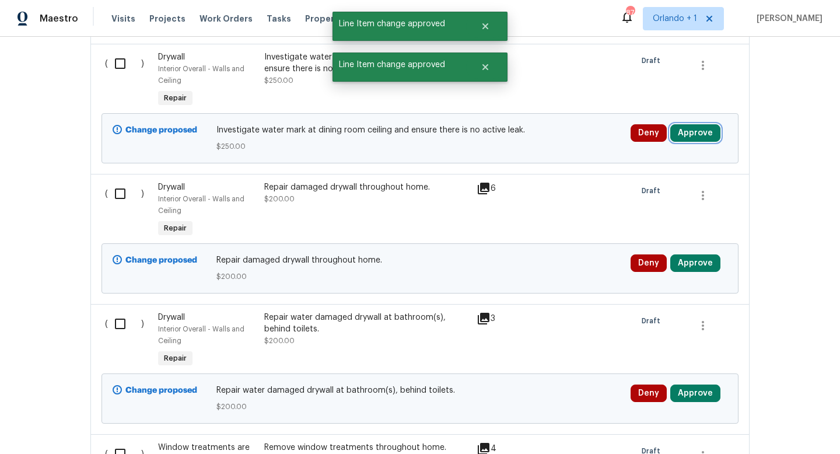
click at [711, 124] on button "Approve" at bounding box center [695, 132] width 50 height 17
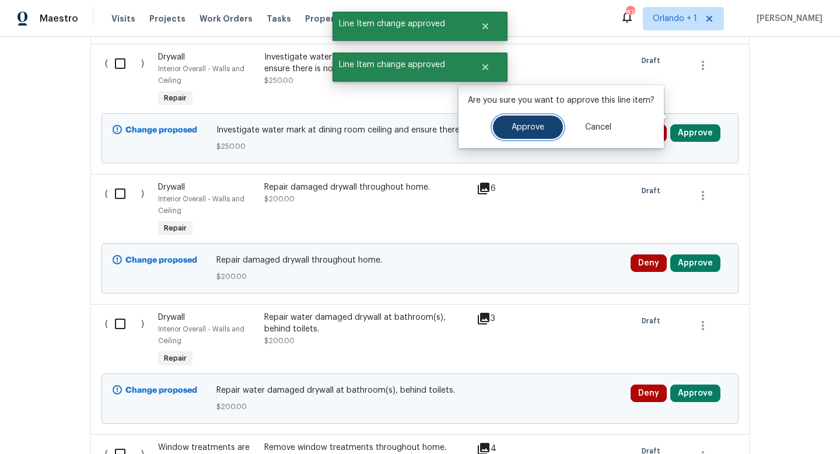
click at [549, 127] on button "Approve" at bounding box center [528, 126] width 70 height 23
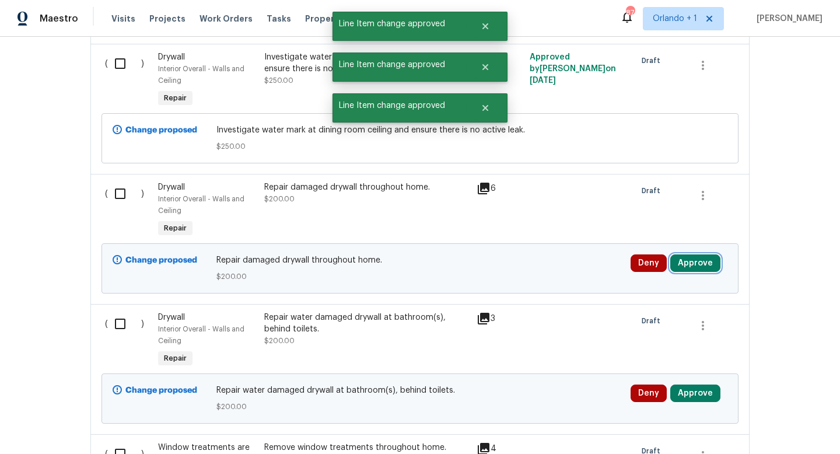
click at [707, 254] on button "Approve" at bounding box center [695, 262] width 50 height 17
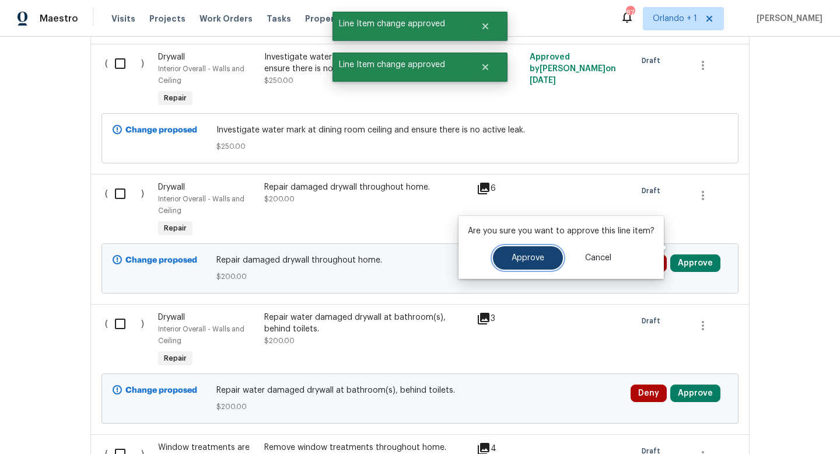
click at [544, 261] on button "Approve" at bounding box center [528, 257] width 70 height 23
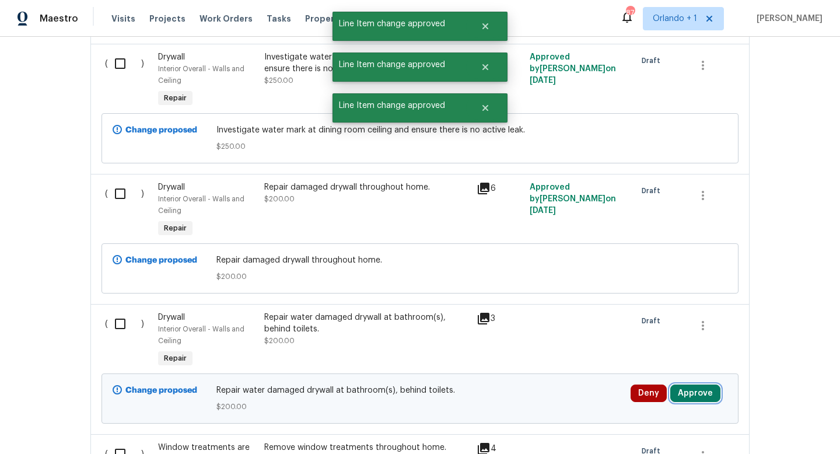
click at [698, 384] on button "Approve" at bounding box center [695, 392] width 50 height 17
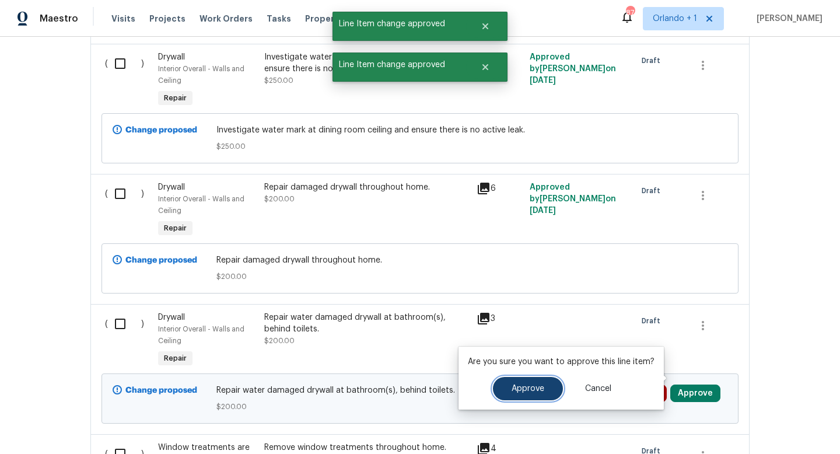
click at [524, 390] on span "Approve" at bounding box center [528, 388] width 33 height 9
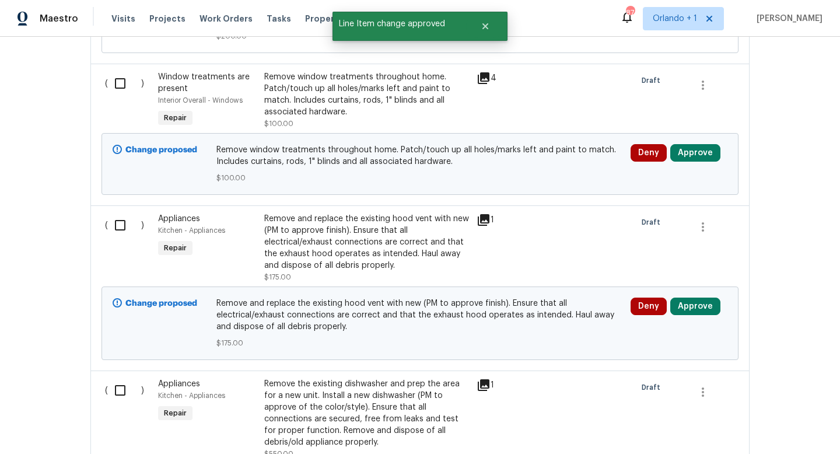
scroll to position [4059, 0]
click at [697, 145] on button "Approve" at bounding box center [695, 153] width 50 height 17
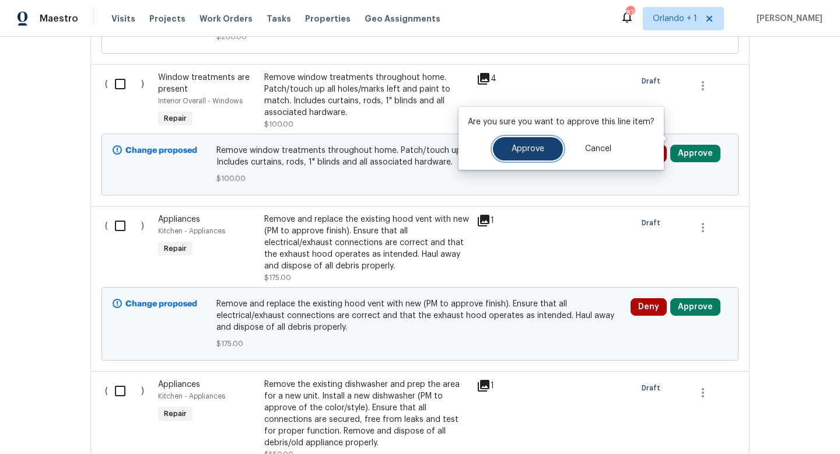
click at [541, 148] on span "Approve" at bounding box center [528, 149] width 33 height 9
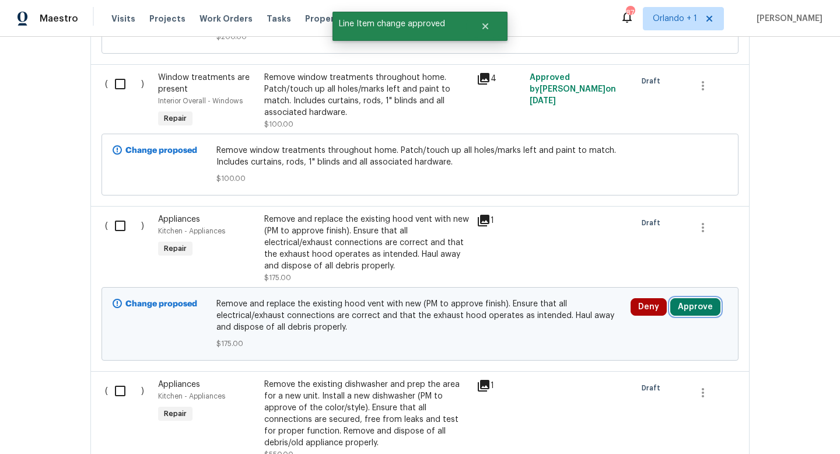
click at [698, 298] on button "Approve" at bounding box center [695, 306] width 50 height 17
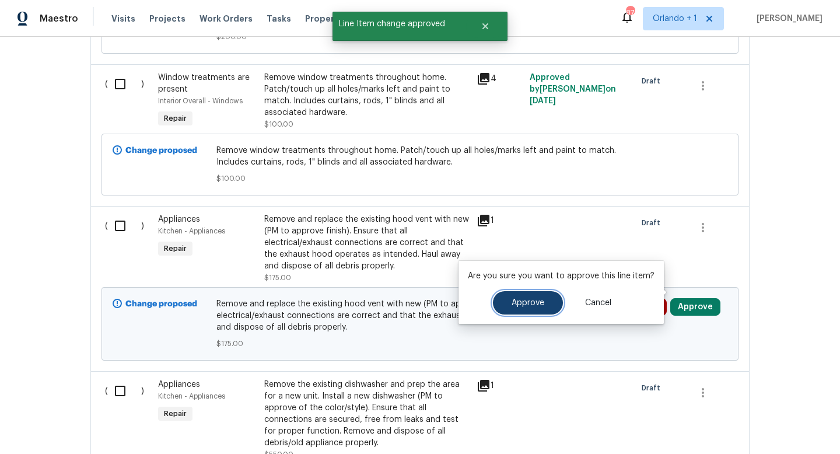
click at [540, 302] on span "Approve" at bounding box center [528, 303] width 33 height 9
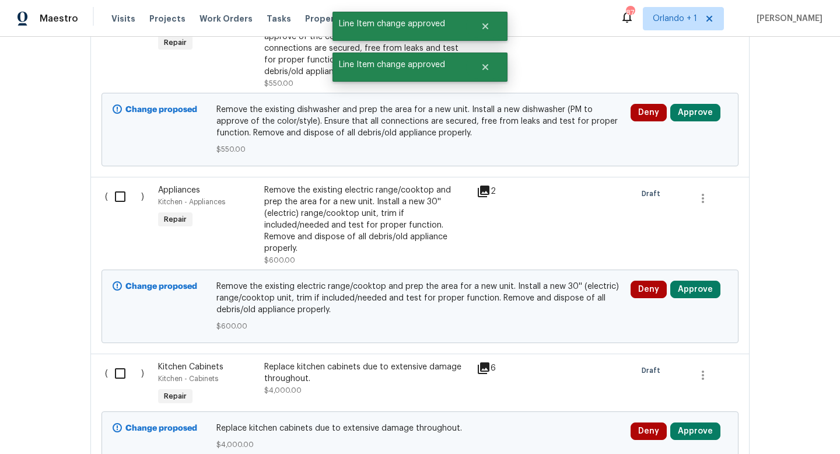
scroll to position [4445, 0]
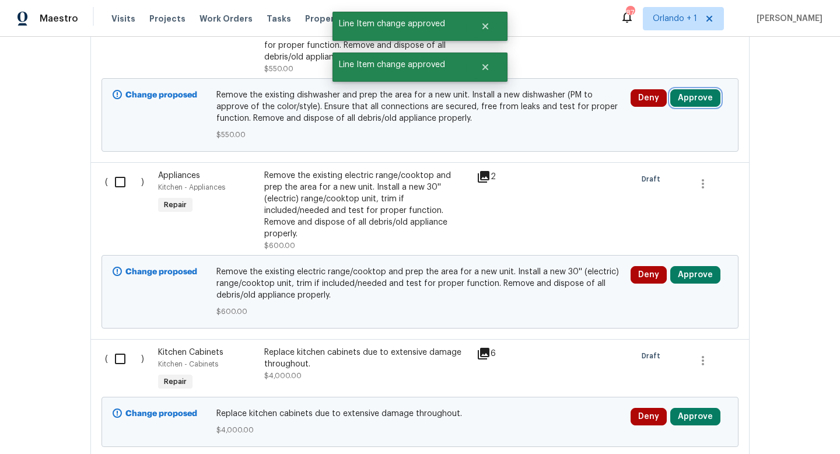
click at [693, 89] on button "Approve" at bounding box center [695, 97] width 50 height 17
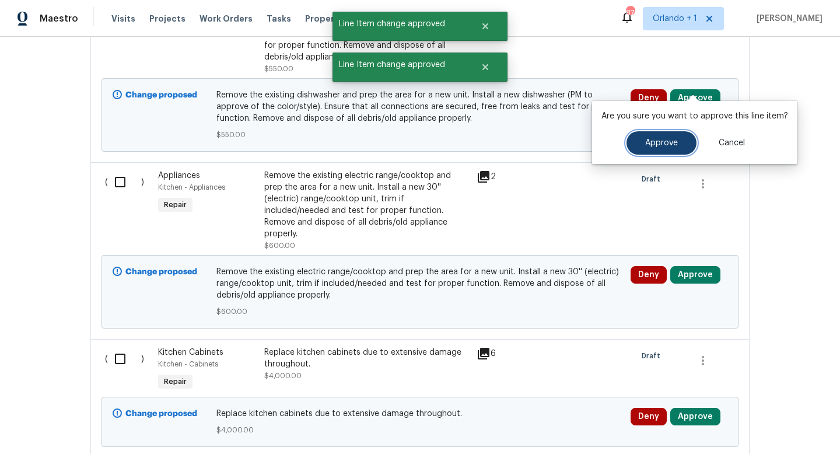
click at [656, 146] on span "Approve" at bounding box center [661, 143] width 33 height 9
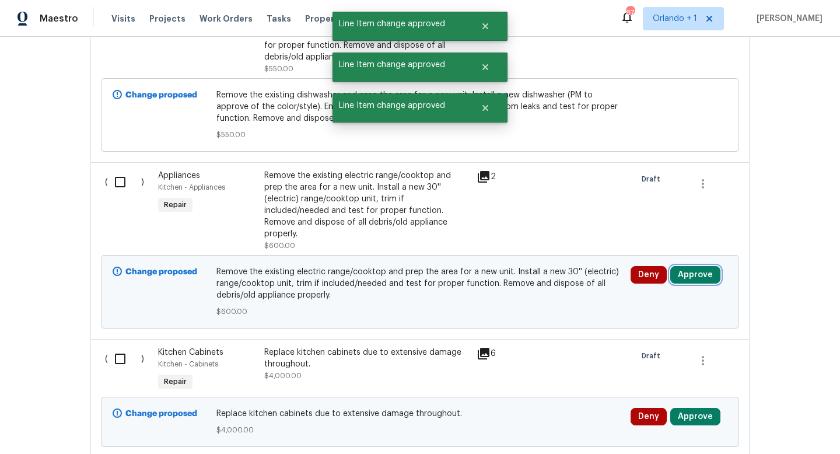
click at [696, 266] on button "Approve" at bounding box center [695, 274] width 50 height 17
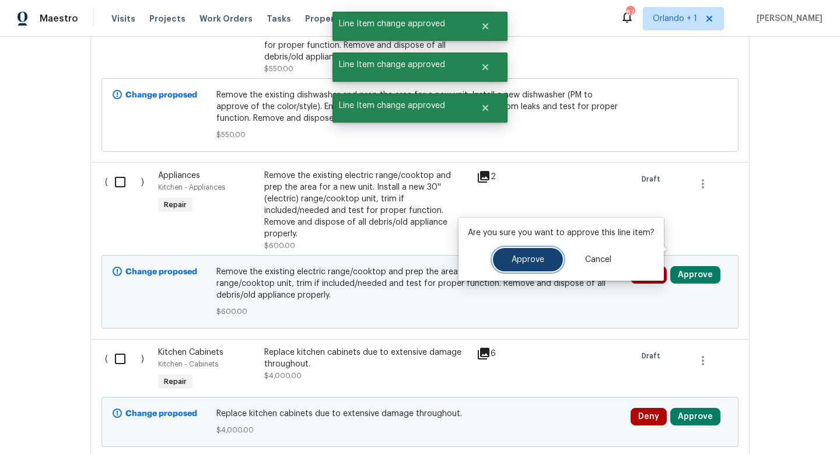
click at [552, 261] on button "Approve" at bounding box center [528, 259] width 70 height 23
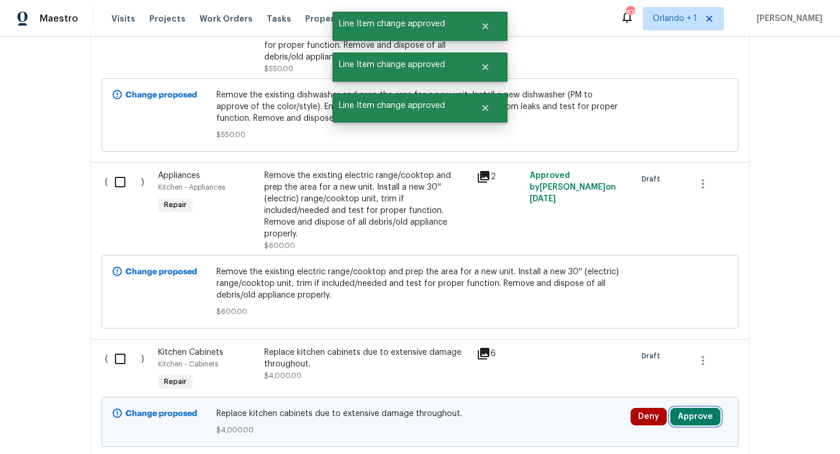
click at [717, 408] on button "Approve" at bounding box center [695, 416] width 50 height 17
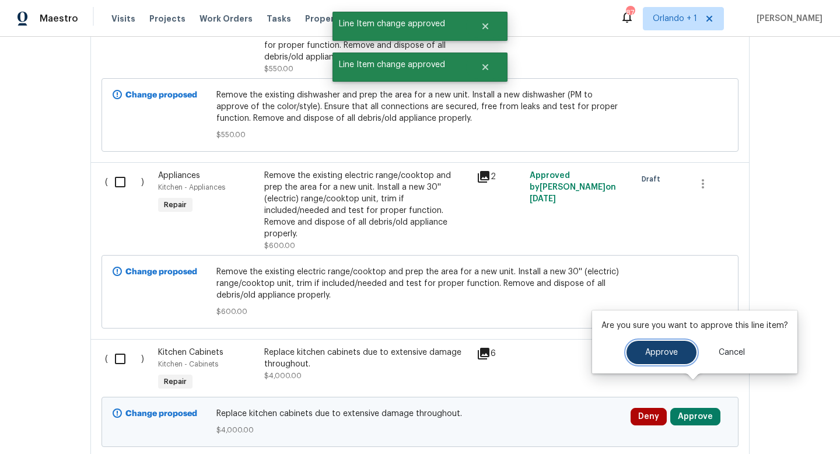
click at [658, 351] on span "Approve" at bounding box center [661, 352] width 33 height 9
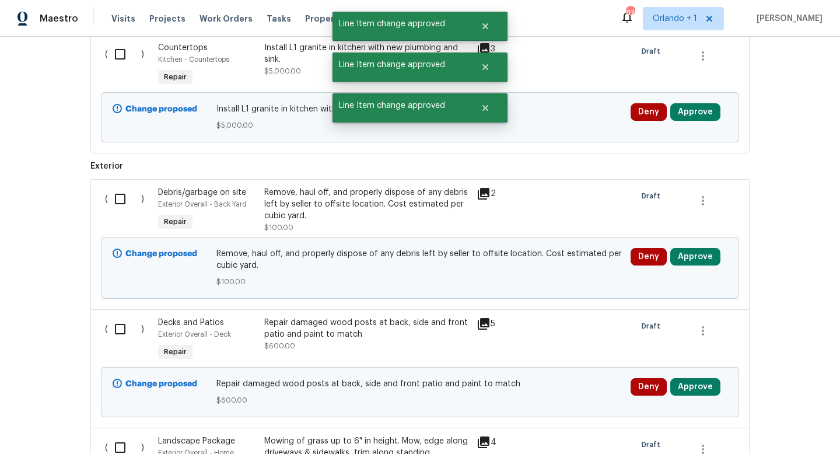
scroll to position [4878, 0]
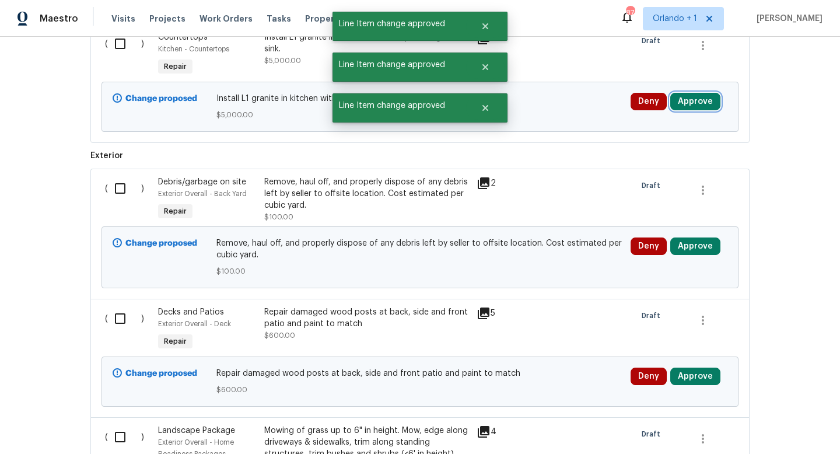
click at [698, 93] on button "Approve" at bounding box center [695, 101] width 50 height 17
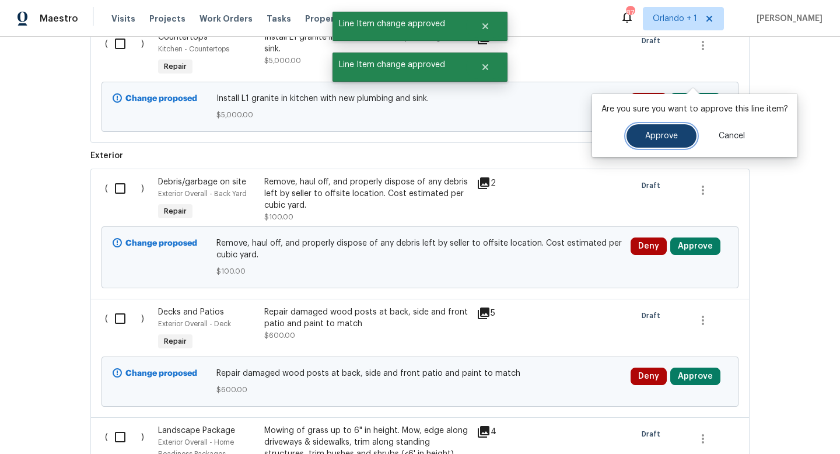
click at [654, 144] on button "Approve" at bounding box center [661, 135] width 70 height 23
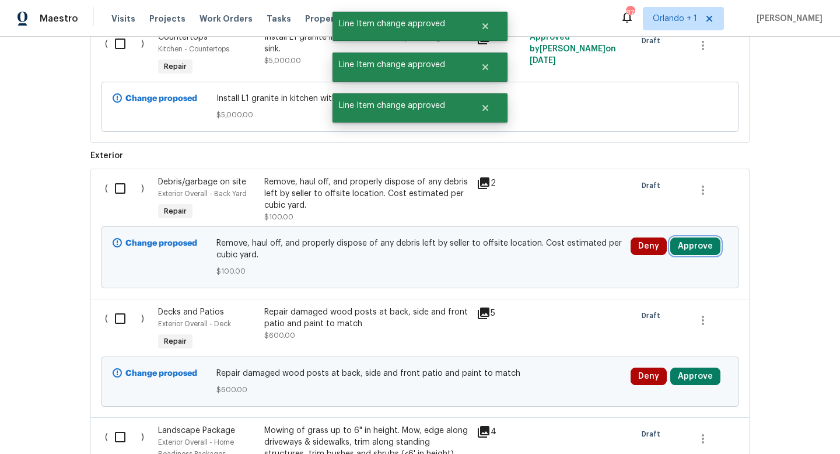
click at [700, 237] on button "Approve" at bounding box center [695, 245] width 50 height 17
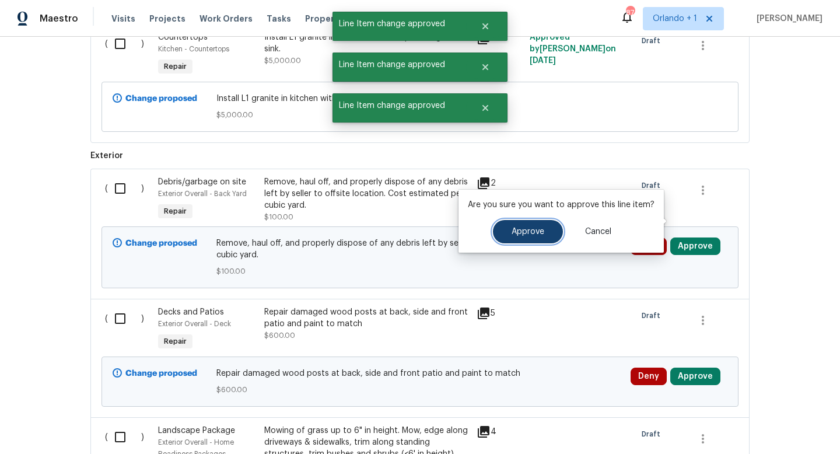
click at [537, 230] on span "Approve" at bounding box center [528, 231] width 33 height 9
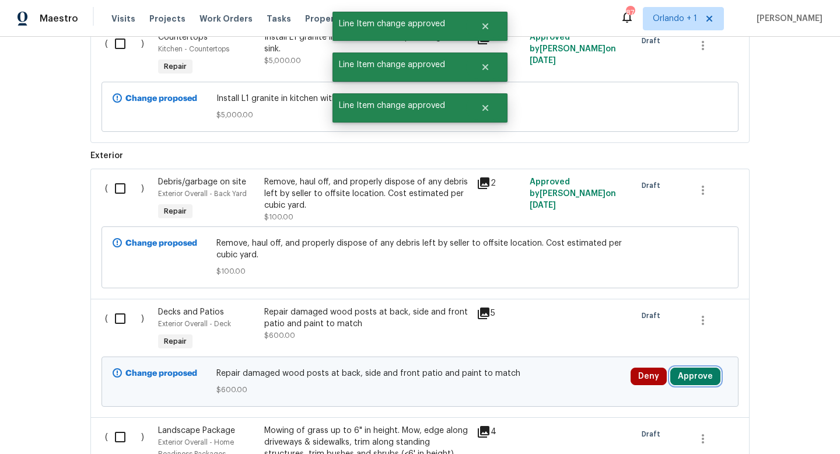
click at [697, 367] on button "Approve" at bounding box center [695, 375] width 50 height 17
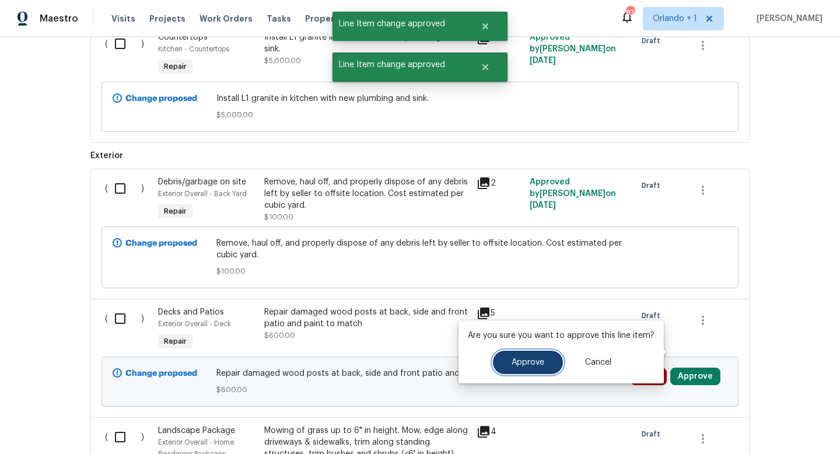
click at [534, 358] on span "Approve" at bounding box center [528, 362] width 33 height 9
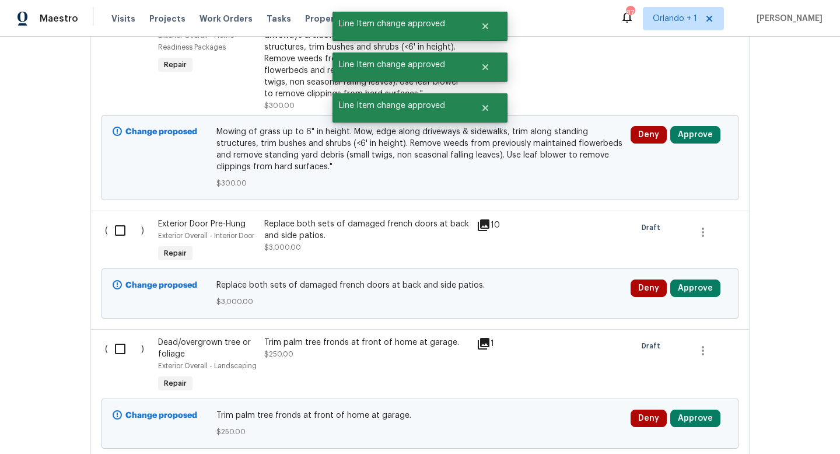
scroll to position [5336, 0]
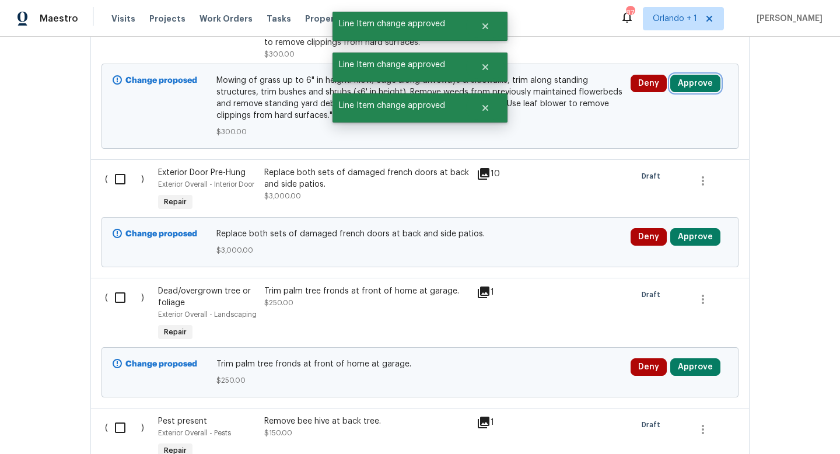
click at [683, 75] on button "Approve" at bounding box center [695, 83] width 50 height 17
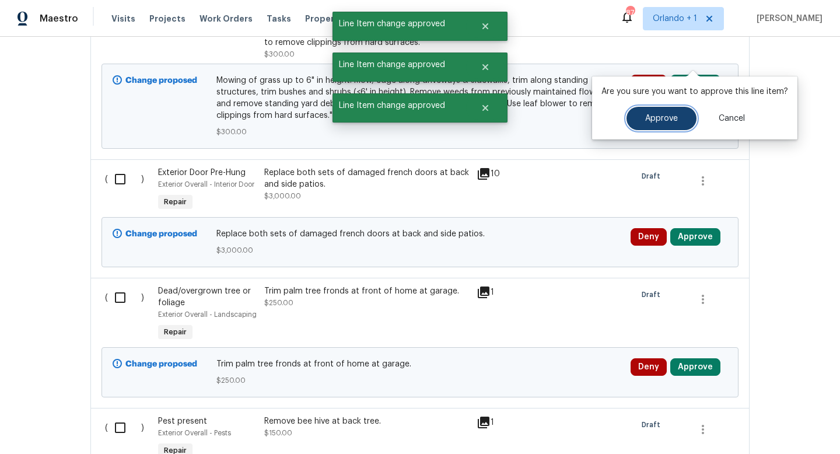
click at [647, 118] on span "Approve" at bounding box center [661, 118] width 33 height 9
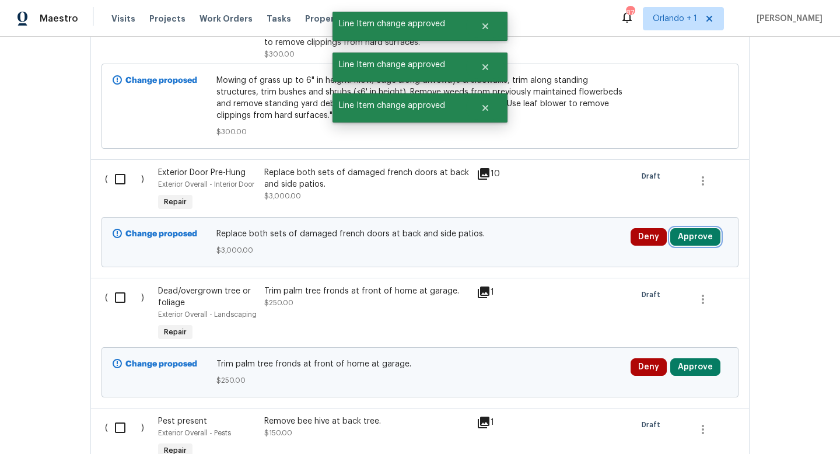
click at [693, 228] on button "Approve" at bounding box center [695, 236] width 50 height 17
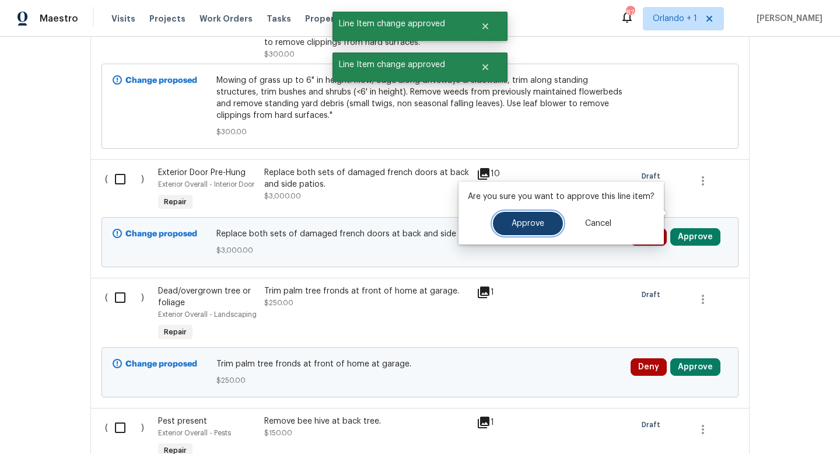
click at [544, 219] on button "Approve" at bounding box center [528, 223] width 70 height 23
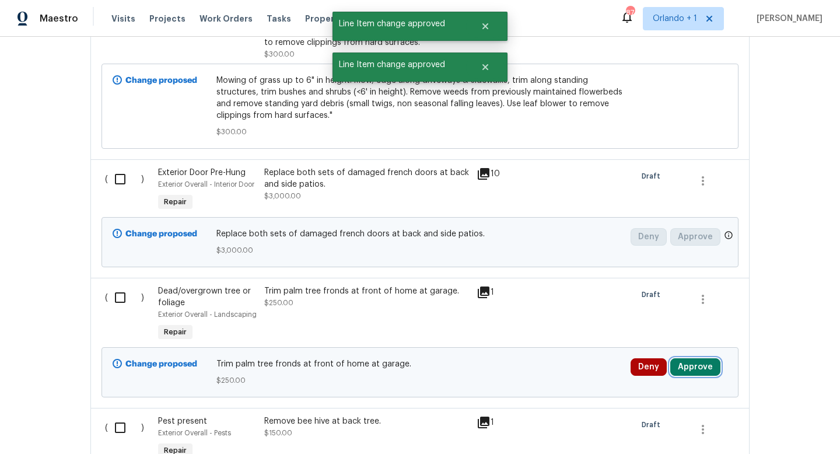
click at [697, 358] on button "Approve" at bounding box center [695, 366] width 50 height 17
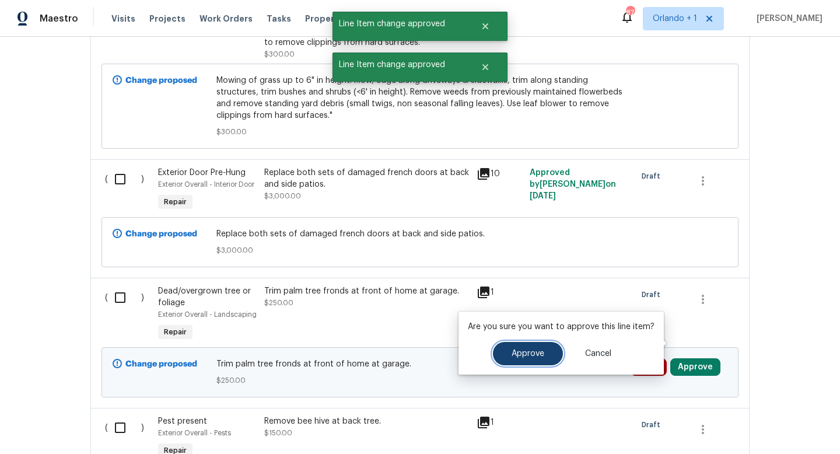
click at [531, 352] on span "Approve" at bounding box center [528, 353] width 33 height 9
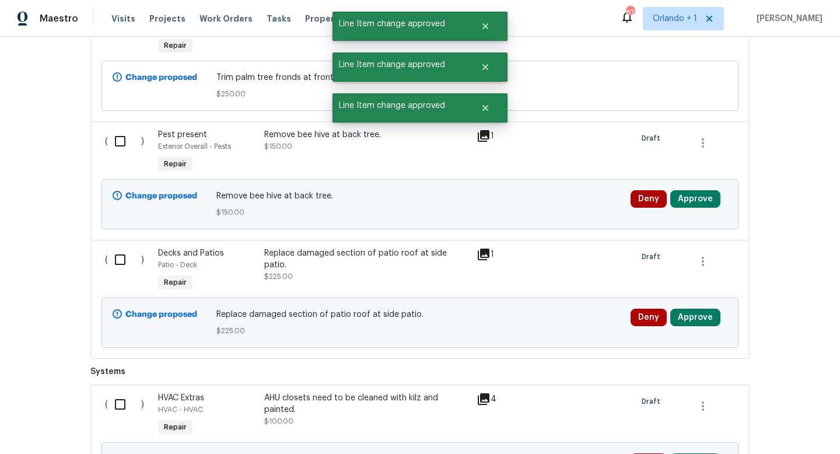
scroll to position [5706, 0]
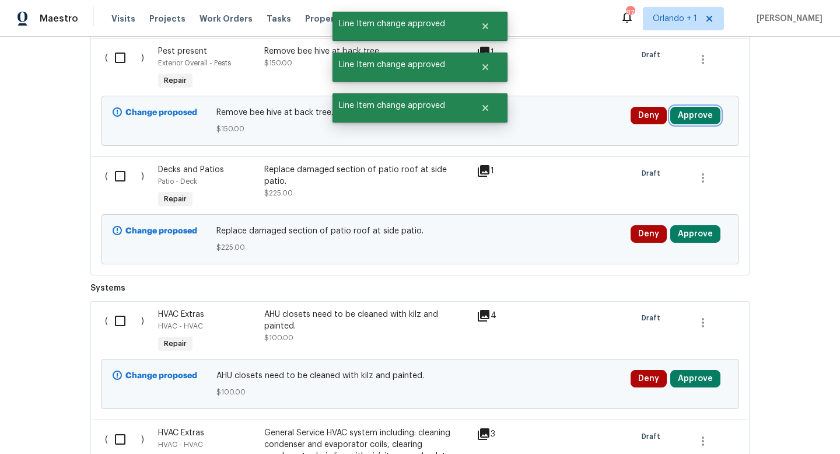
click at [688, 107] on button "Approve" at bounding box center [695, 115] width 50 height 17
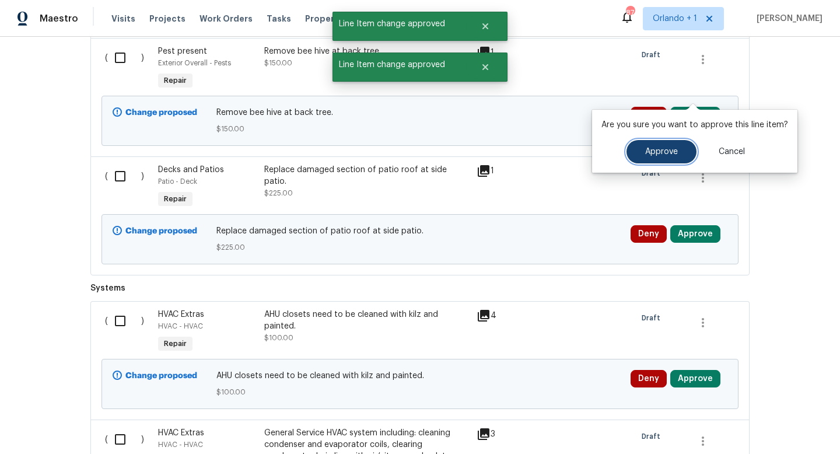
click at [658, 146] on button "Approve" at bounding box center [661, 151] width 70 height 23
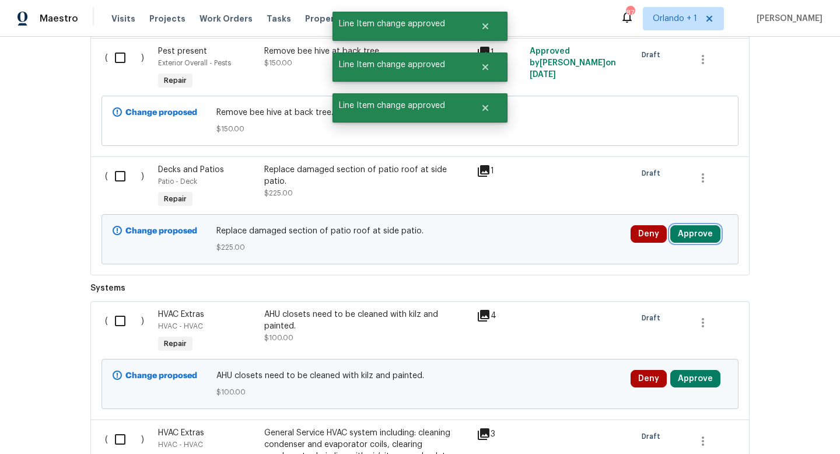
click at [699, 225] on button "Approve" at bounding box center [695, 233] width 50 height 17
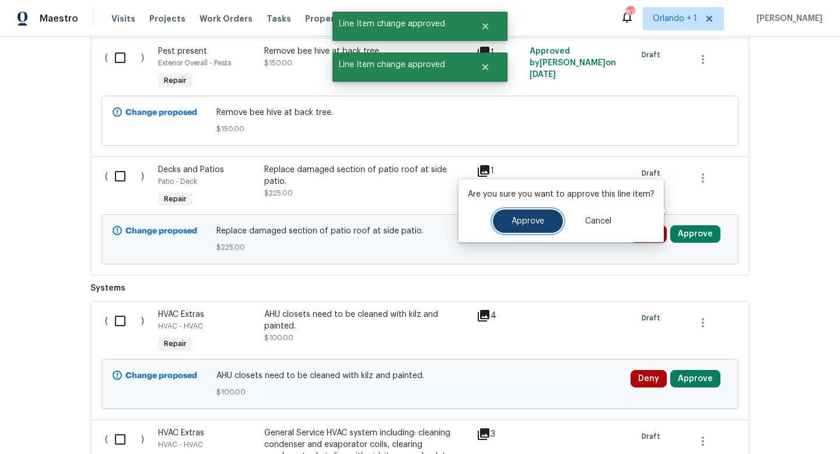
click at [524, 222] on span "Approve" at bounding box center [528, 221] width 33 height 9
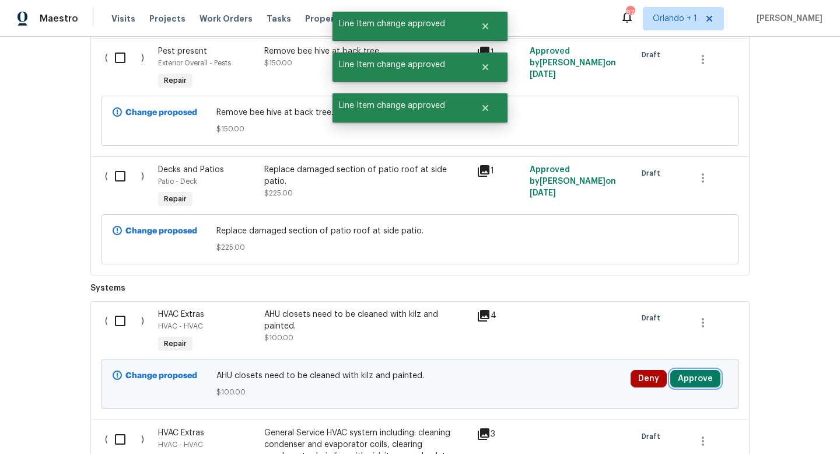
click at [699, 370] on button "Approve" at bounding box center [695, 378] width 50 height 17
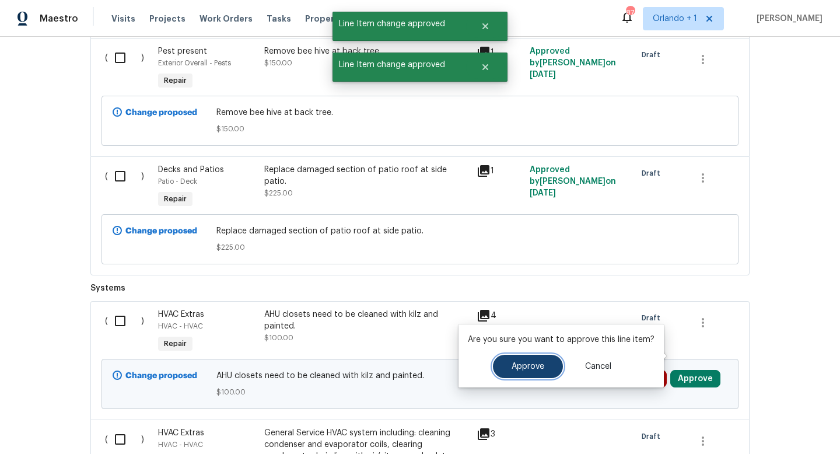
click at [526, 366] on span "Approve" at bounding box center [528, 366] width 33 height 9
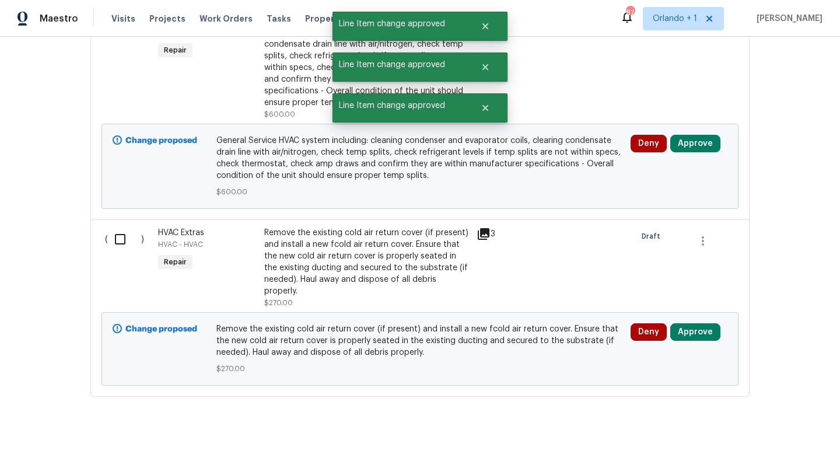
scroll to position [6117, 0]
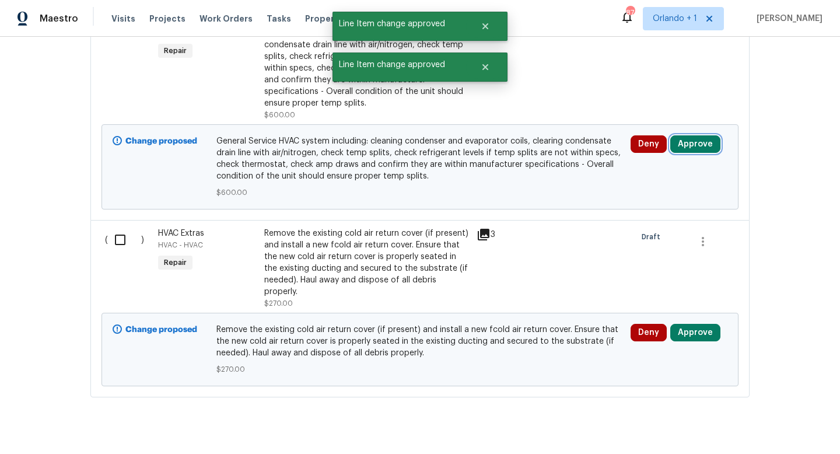
click at [693, 135] on button "Approve" at bounding box center [695, 143] width 50 height 17
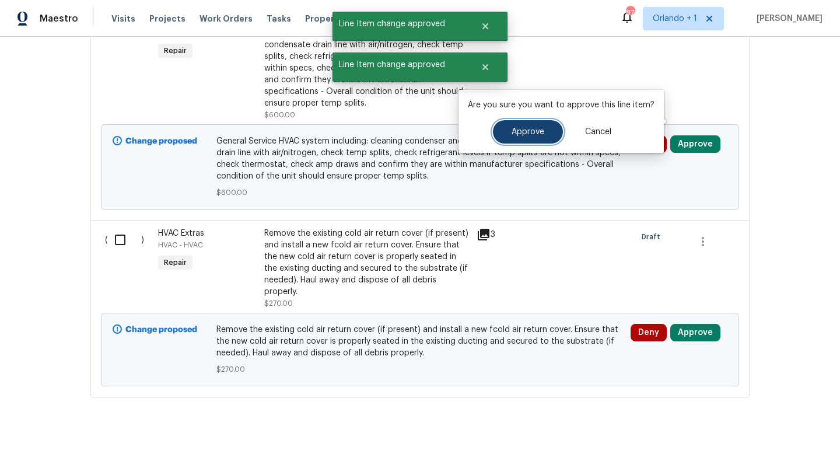
click at [533, 134] on span "Approve" at bounding box center [528, 132] width 33 height 9
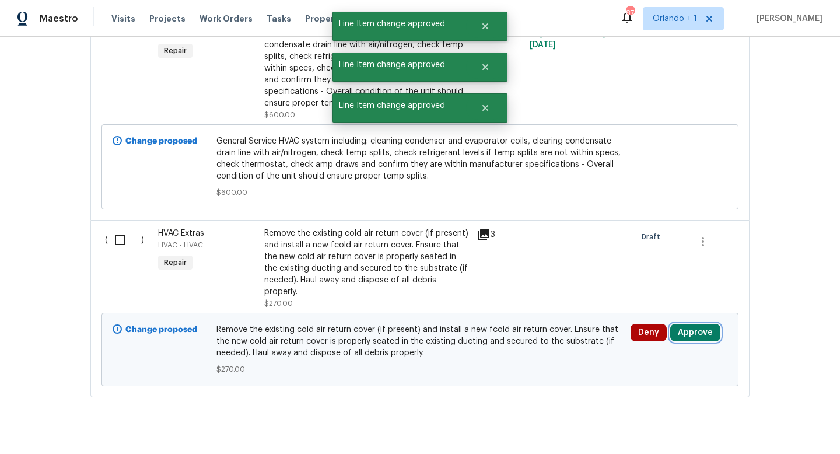
click at [696, 324] on button "Approve" at bounding box center [695, 332] width 50 height 17
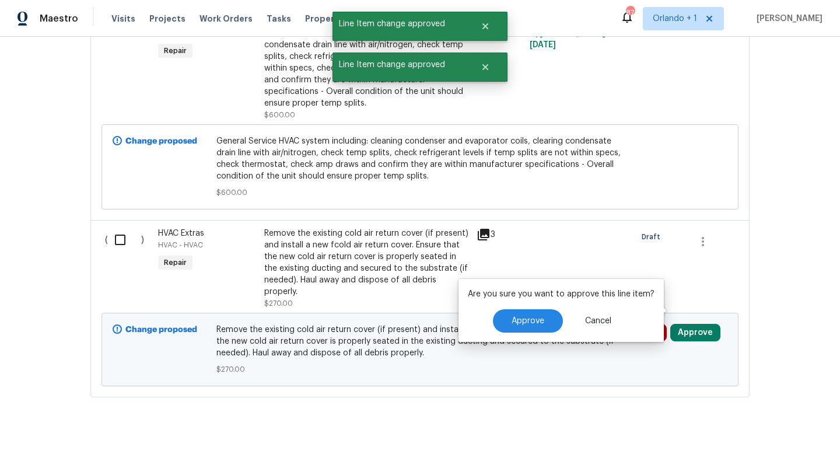
click at [531, 336] on div "Are you sure you want to approve this line item? Approve Cancel" at bounding box center [560, 310] width 205 height 63
click at [533, 322] on span "Approve" at bounding box center [528, 321] width 33 height 9
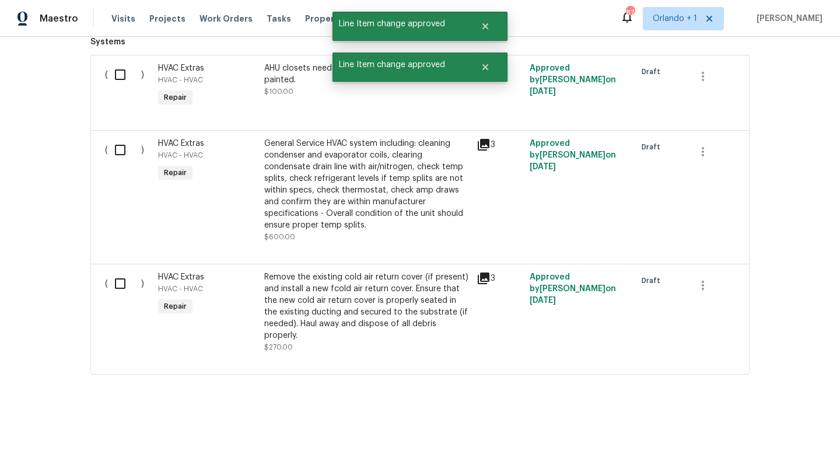
scroll to position [3902, 0]
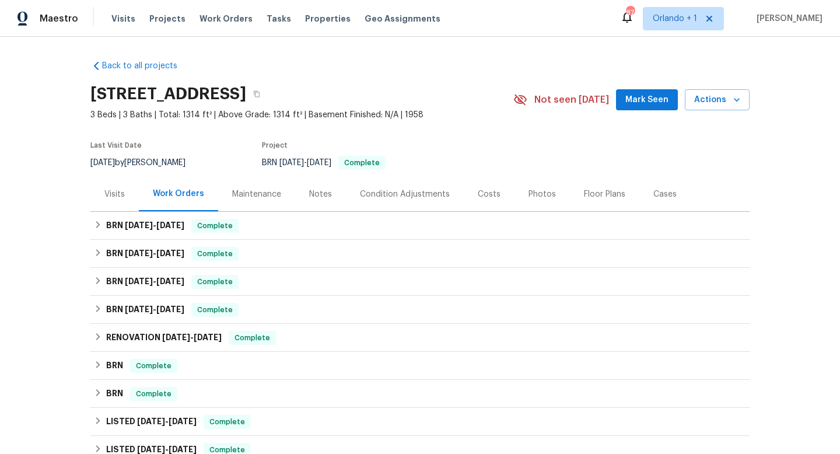
click at [253, 16] on div "Visits Projects Work Orders Tasks Properties Geo Assignments" at bounding box center [282, 18] width 343 height 23
click at [271, 17] on span "Tasks" at bounding box center [279, 19] width 24 height 8
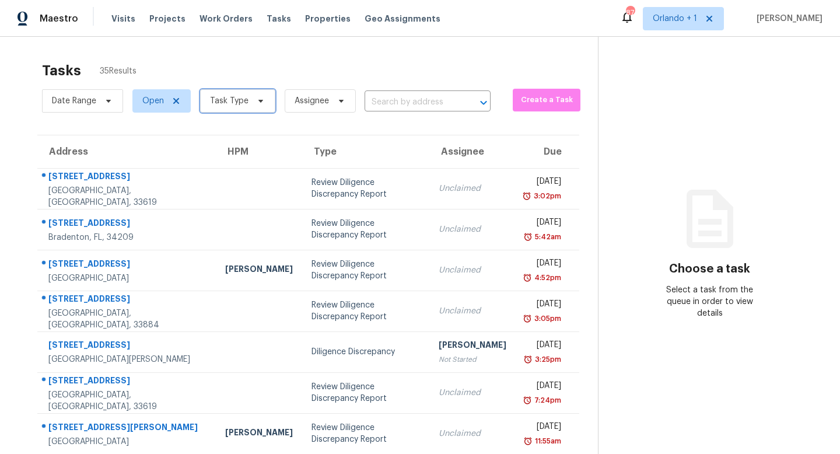
click at [256, 102] on icon at bounding box center [260, 100] width 9 height 9
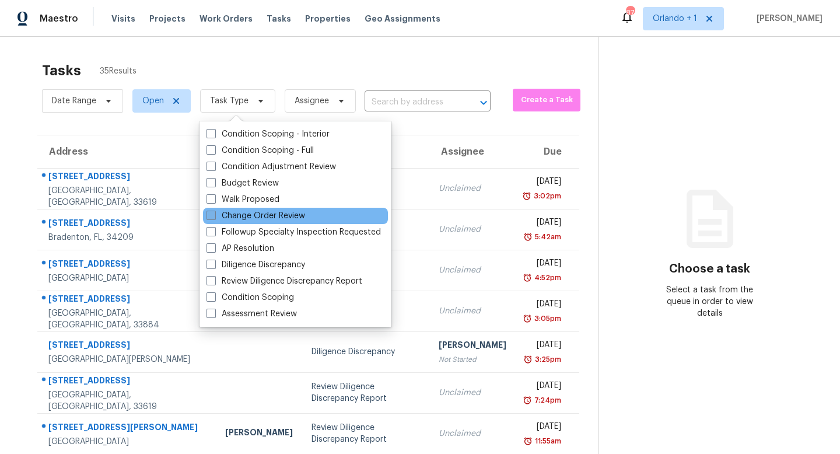
click at [213, 219] on span at bounding box center [210, 215] width 9 height 9
click at [213, 218] on input "Change Order Review" at bounding box center [210, 214] width 8 height 8
checkbox input "true"
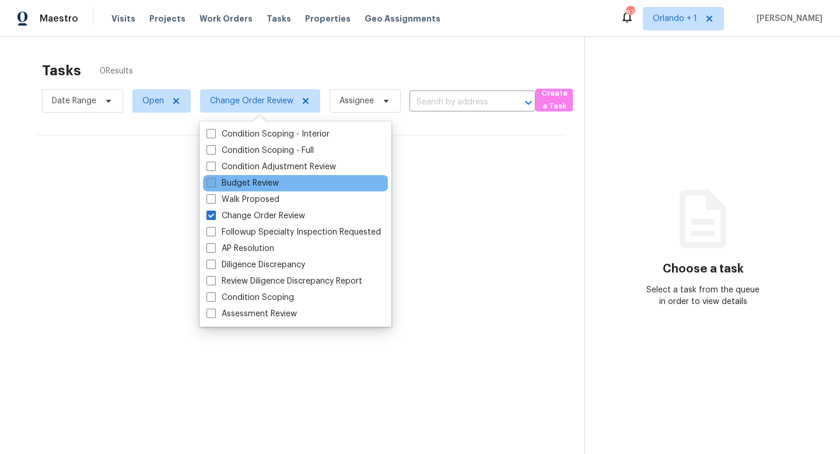
click at [214, 180] on span at bounding box center [210, 182] width 9 height 9
click at [214, 180] on input "Budget Review" at bounding box center [210, 181] width 8 height 8
checkbox input "true"
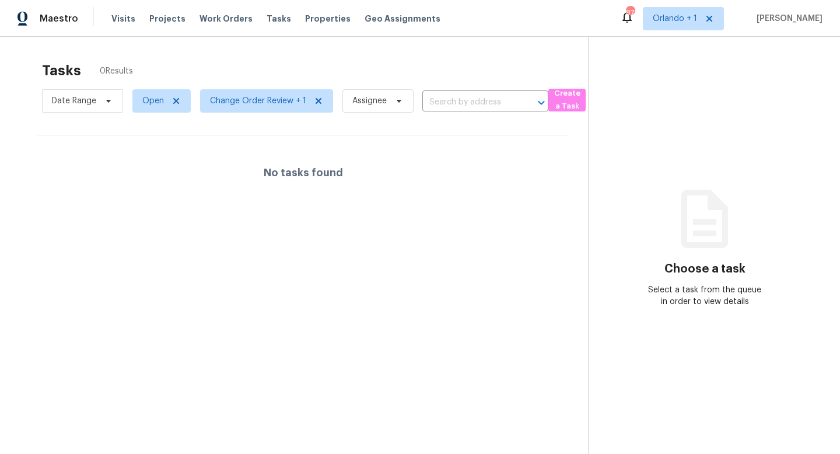
click at [706, 146] on section "Choose a task Select a task from the queue in order to view details" at bounding box center [704, 264] width 233 height 454
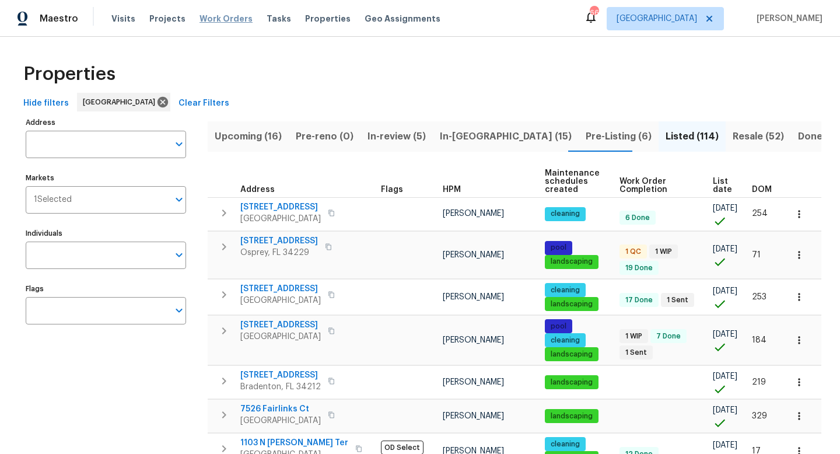
click at [228, 17] on span "Work Orders" at bounding box center [225, 19] width 53 height 12
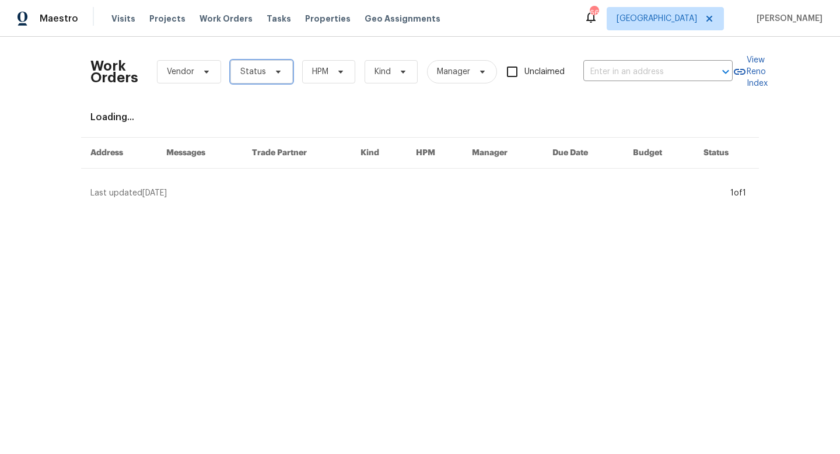
click at [277, 67] on icon at bounding box center [278, 71] width 9 height 9
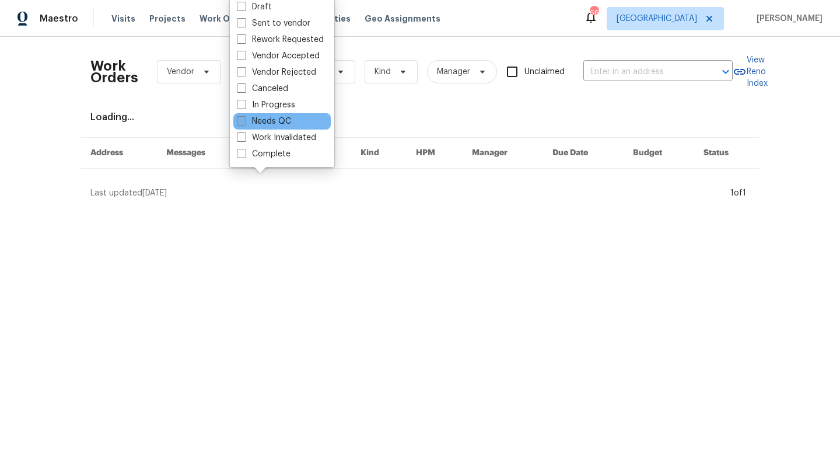
click at [242, 122] on span at bounding box center [241, 120] width 9 height 9
click at [242, 122] on input "Needs QC" at bounding box center [241, 119] width 8 height 8
checkbox input "true"
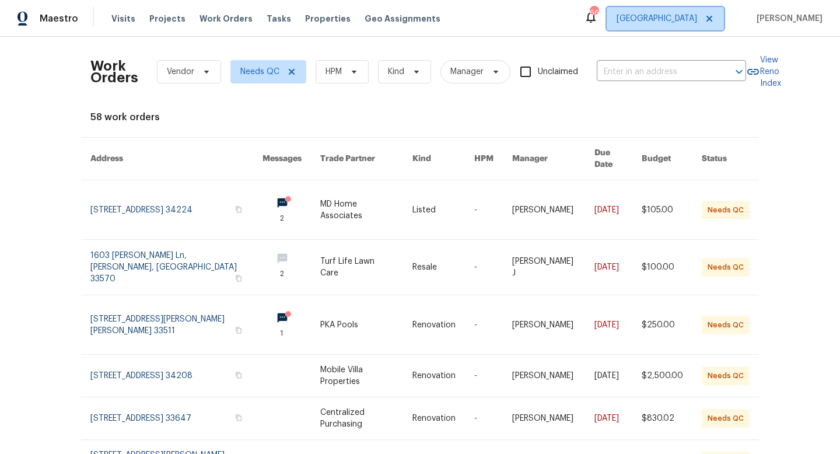
click at [695, 23] on span "[GEOGRAPHIC_DATA]" at bounding box center [656, 19] width 80 height 12
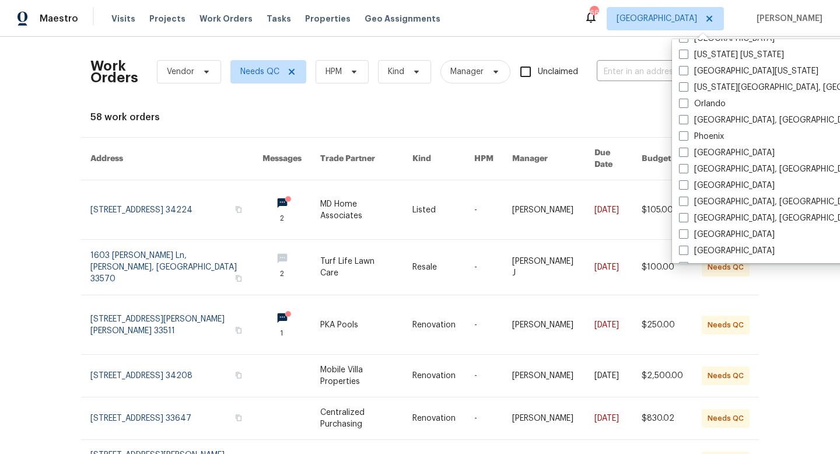
scroll to position [782, 0]
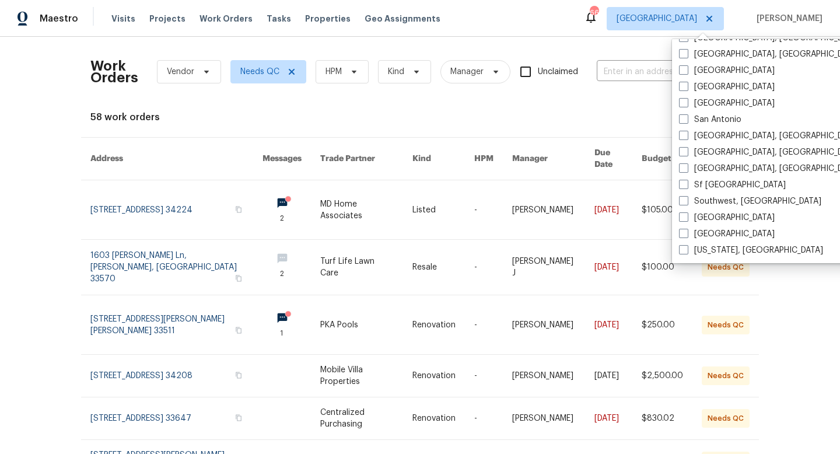
click at [358, 105] on div "Work Orders Vendor Needs QC HPM Kind Manager Unclaimed ​ View Reno Index 58 wor…" at bounding box center [419, 390] width 659 height 688
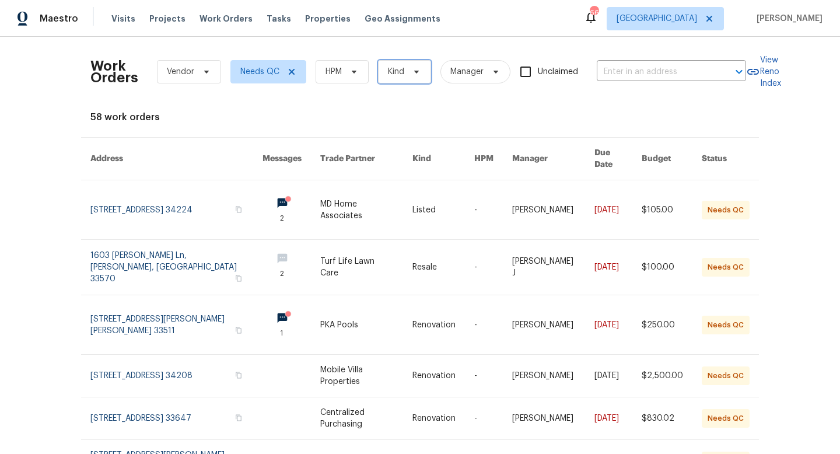
click at [422, 73] on span "Kind" at bounding box center [404, 71] width 53 height 23
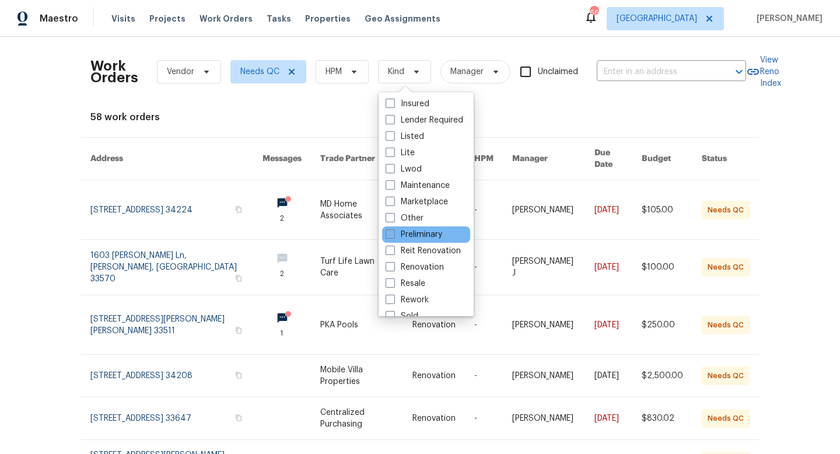
scroll to position [96, 0]
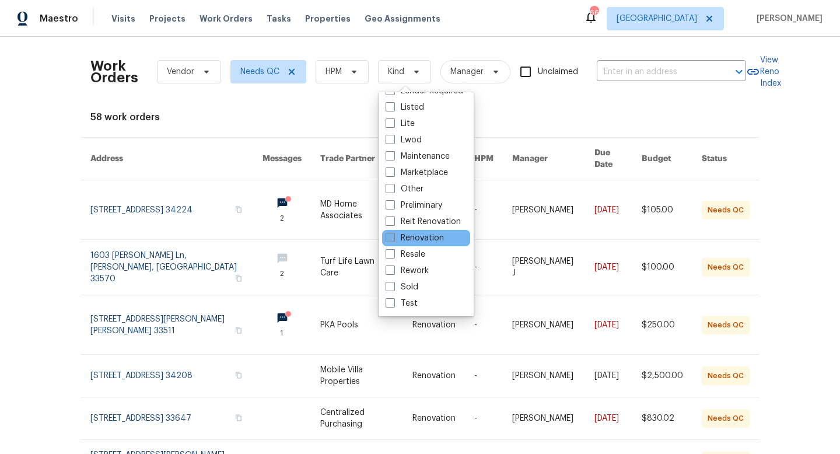
click at [389, 242] on span at bounding box center [390, 237] width 9 height 9
click at [389, 240] on input "Renovation" at bounding box center [390, 236] width 8 height 8
checkbox input "true"
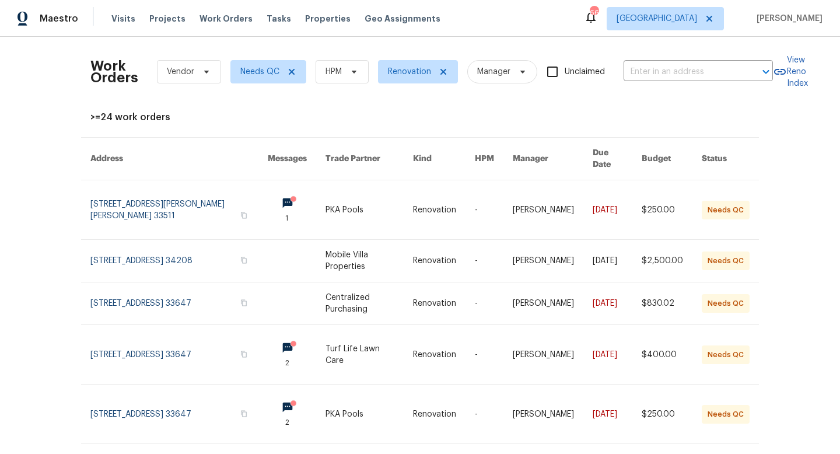
click at [33, 161] on div "Work Orders Vendor Needs QC HPM Renovation Manager Unclaimed ​ View Reno Index …" at bounding box center [420, 245] width 840 height 417
